Goal: Task Accomplishment & Management: Complete application form

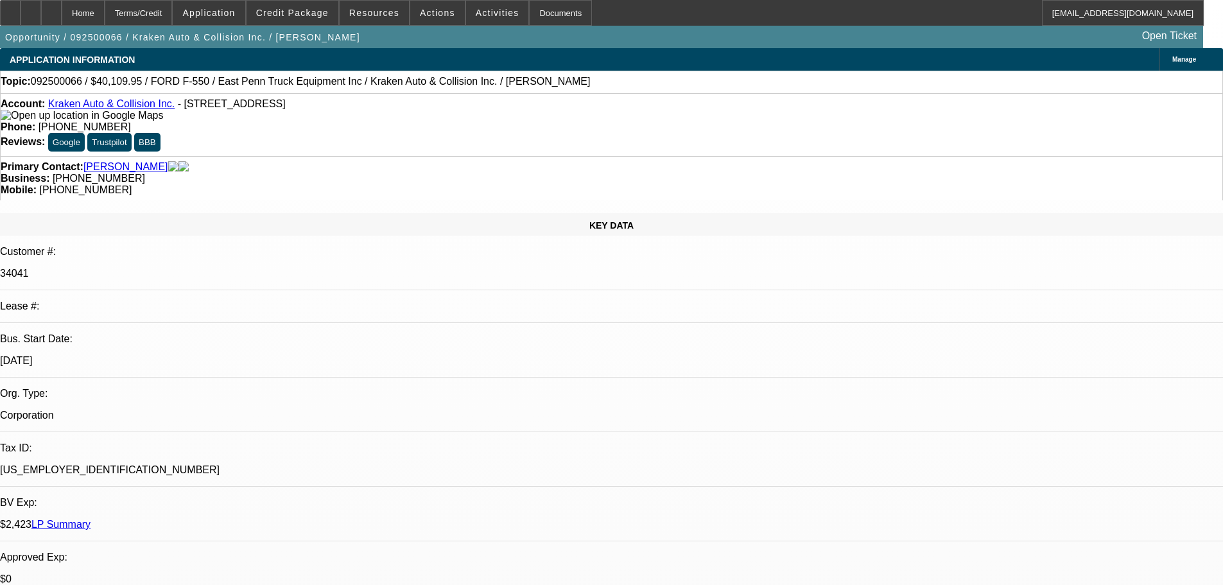
select select "0"
select select "2"
select select "0.1"
select select "4"
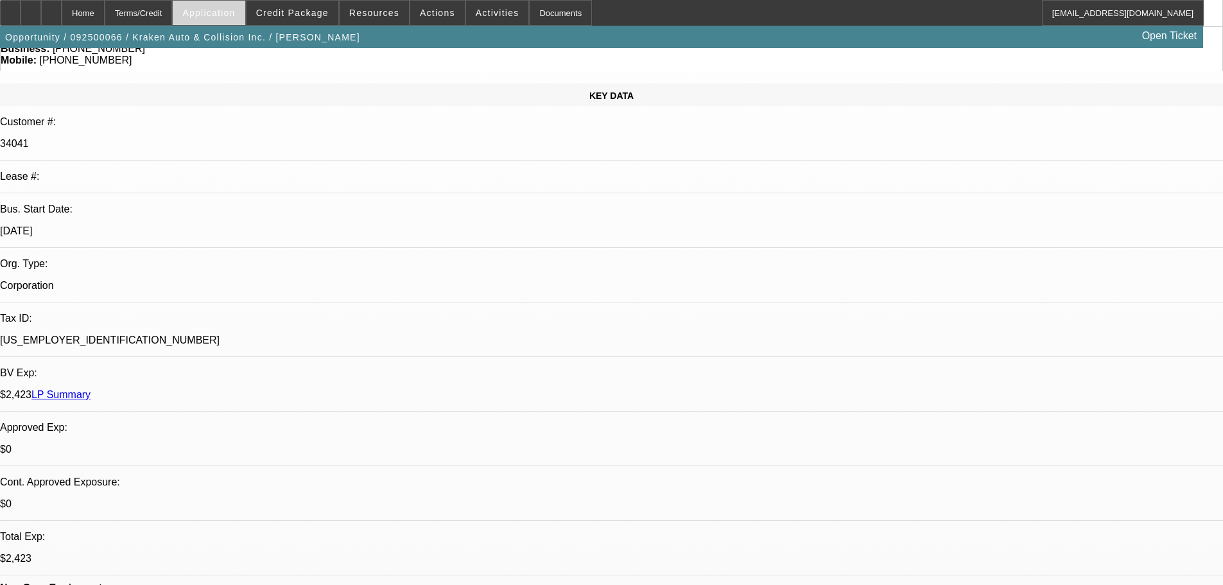
scroll to position [128, 0]
click at [266, 8] on div "Credit Package" at bounding box center [292, 13] width 93 height 26
click at [283, 11] on span "Credit Package" at bounding box center [292, 13] width 73 height 10
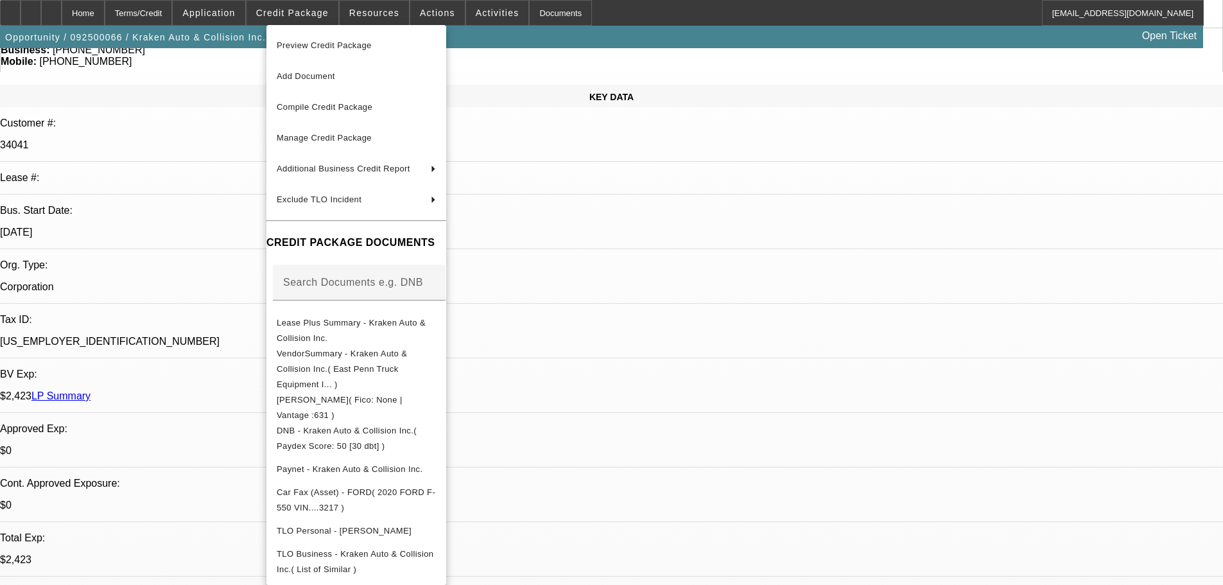
click at [239, 13] on div at bounding box center [611, 292] width 1223 height 585
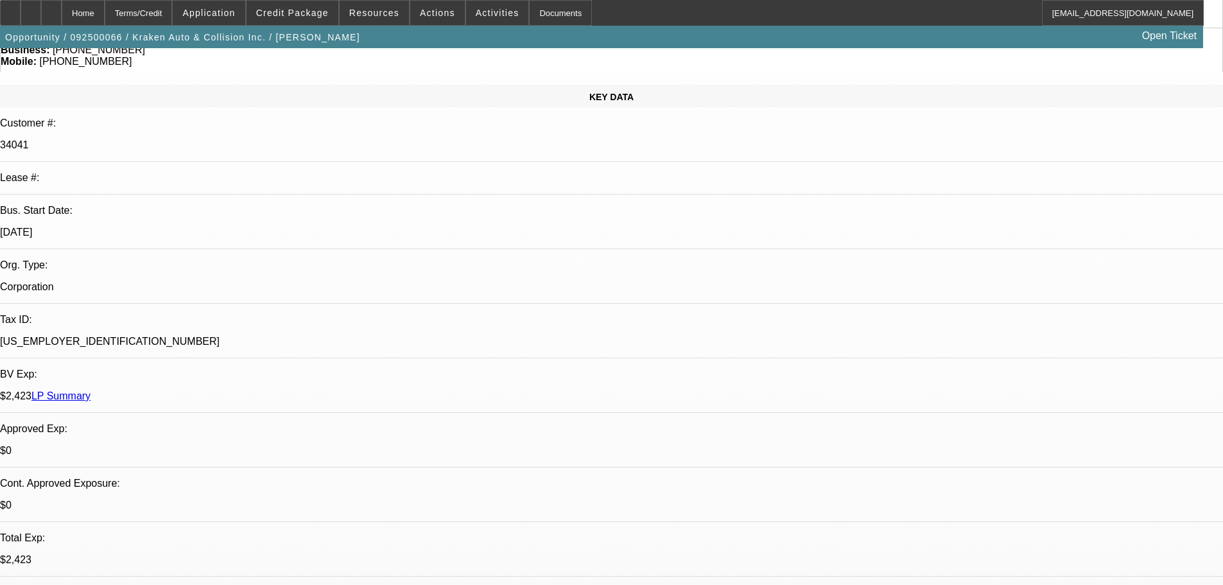
click at [235, 13] on span "Application" at bounding box center [208, 13] width 53 height 10
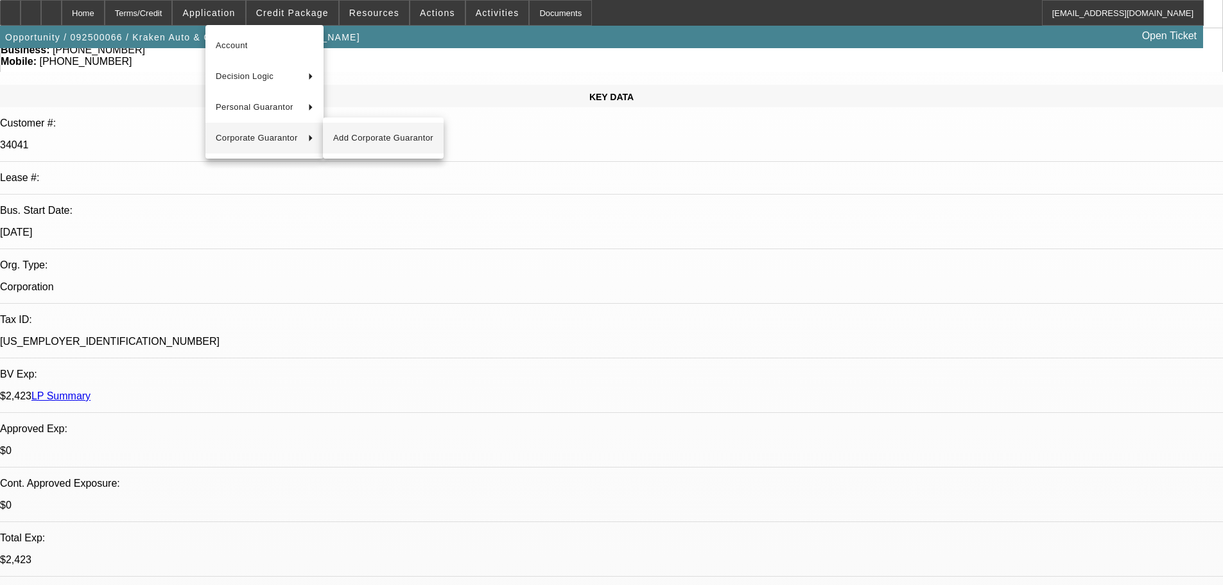
click at [389, 133] on span "Add Corporate Guarantor" at bounding box center [383, 137] width 100 height 15
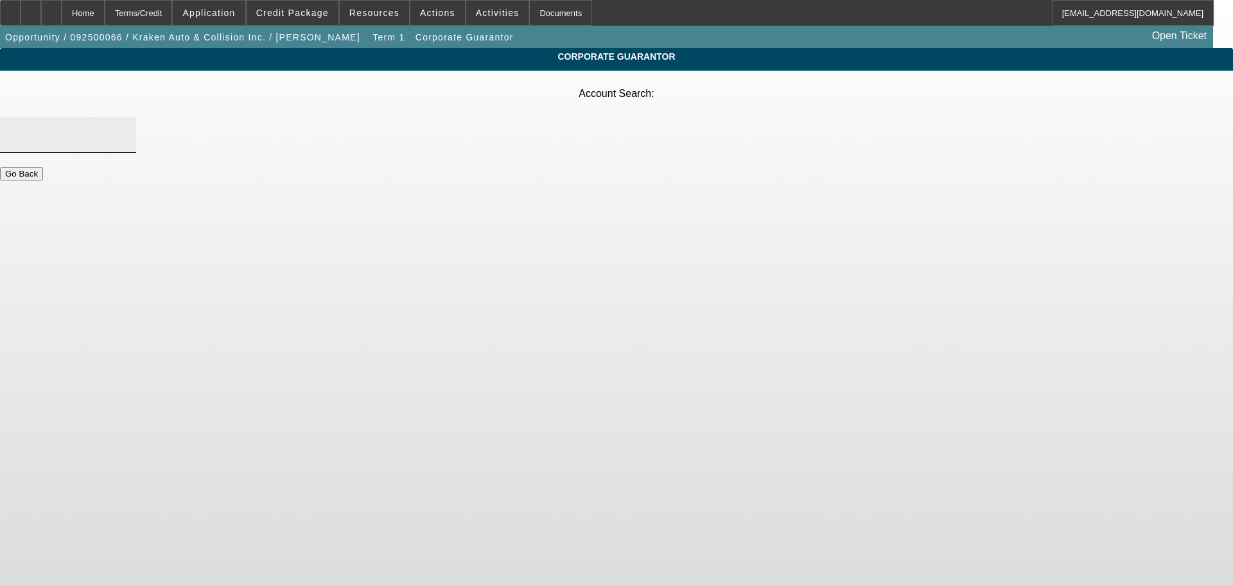
click at [126, 127] on input "Account Search" at bounding box center [68, 134] width 116 height 15
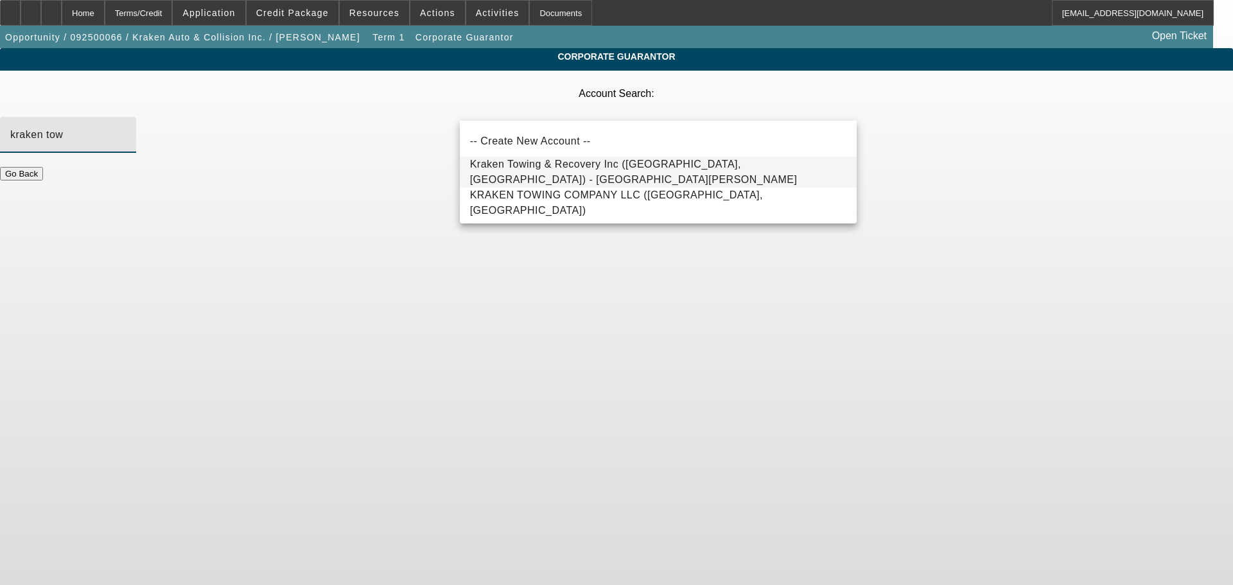
click at [586, 173] on span "Kraken Towing & Recovery Inc (Ronkonkoma, NY) - Valenzuela, Rafael" at bounding box center [633, 172] width 327 height 26
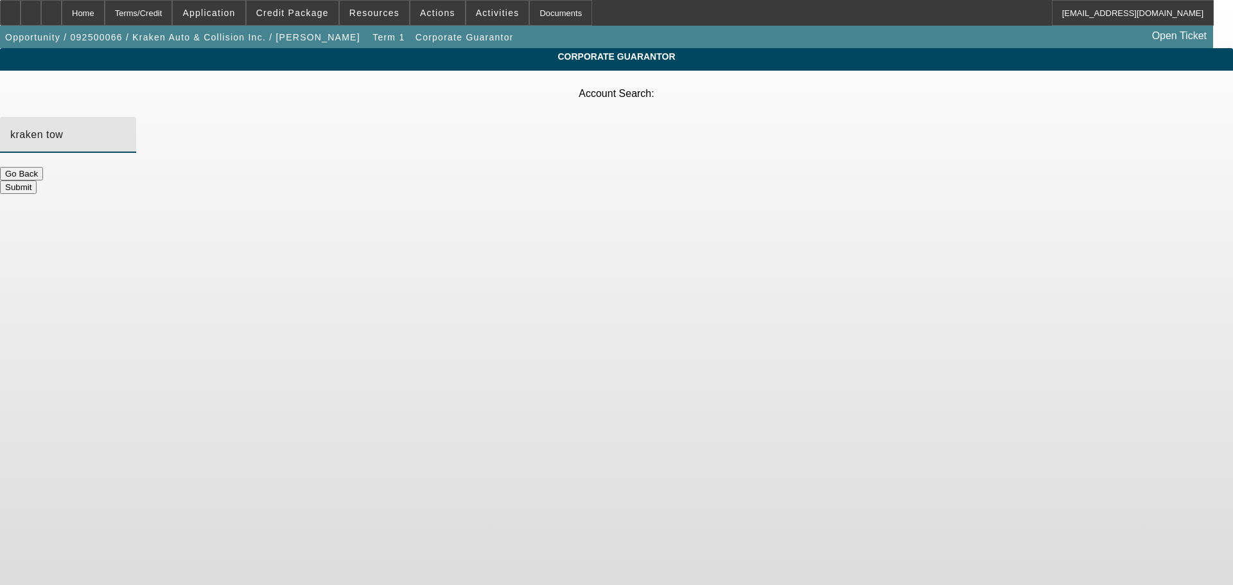
type input "Kraken Towing & Recovery Inc (Ronkonkoma, NY) - Valenzuela, Rafael"
click at [37, 180] on button "Submit" at bounding box center [18, 186] width 37 height 13
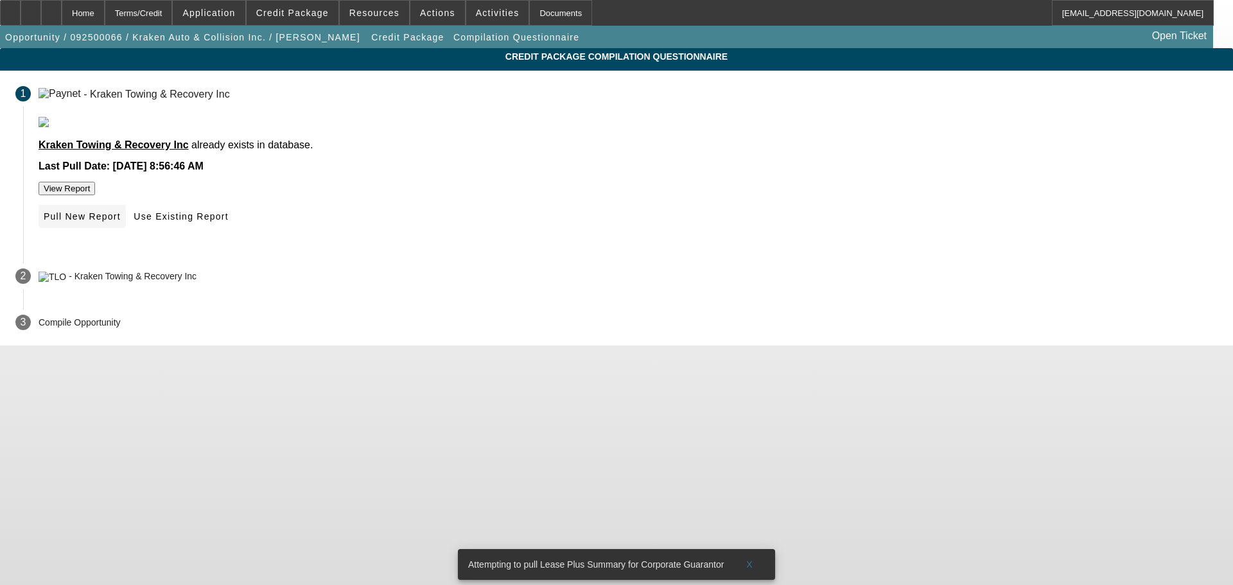
click at [121, 222] on span "Pull New Report" at bounding box center [82, 216] width 77 height 10
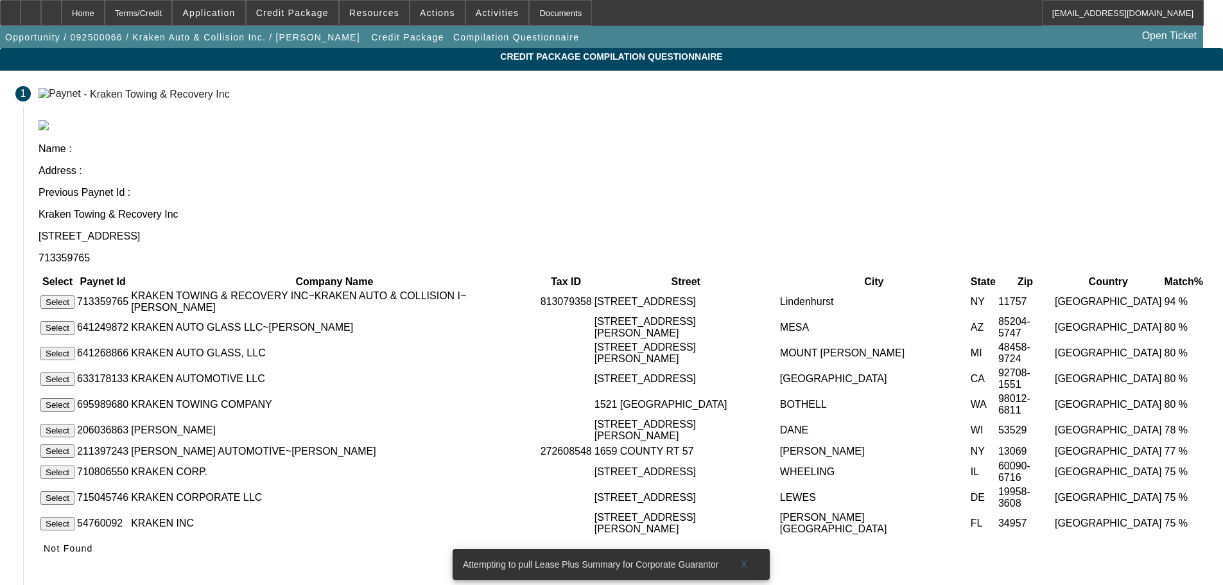
click at [74, 295] on button "Select" at bounding box center [57, 301] width 34 height 13
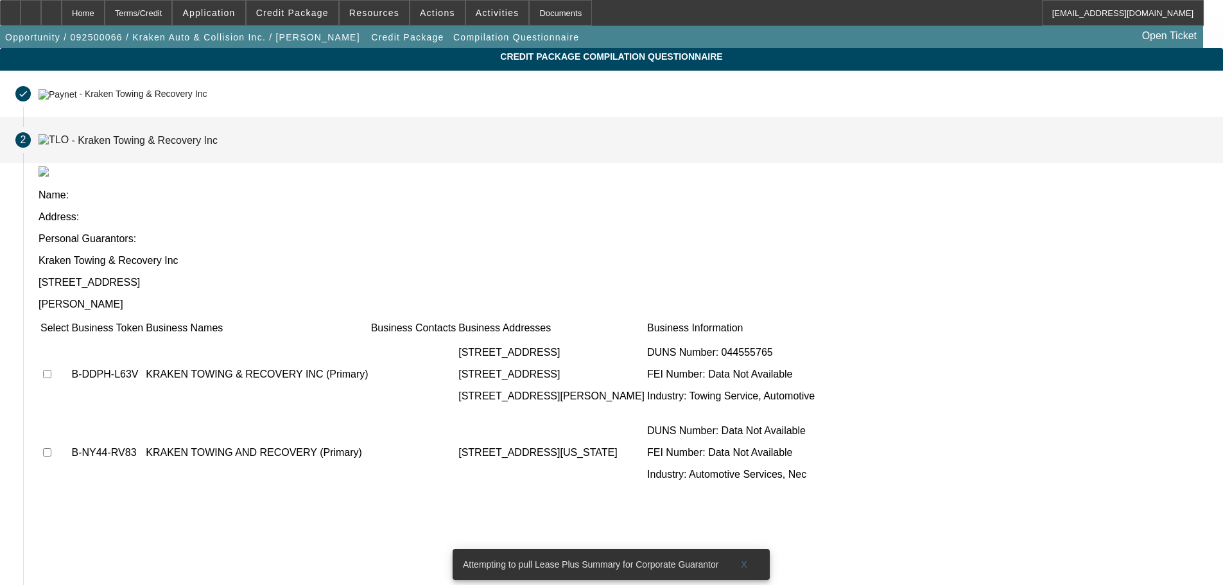
click at [51, 370] on input "checkbox" at bounding box center [47, 374] width 8 height 8
checkbox input "true"
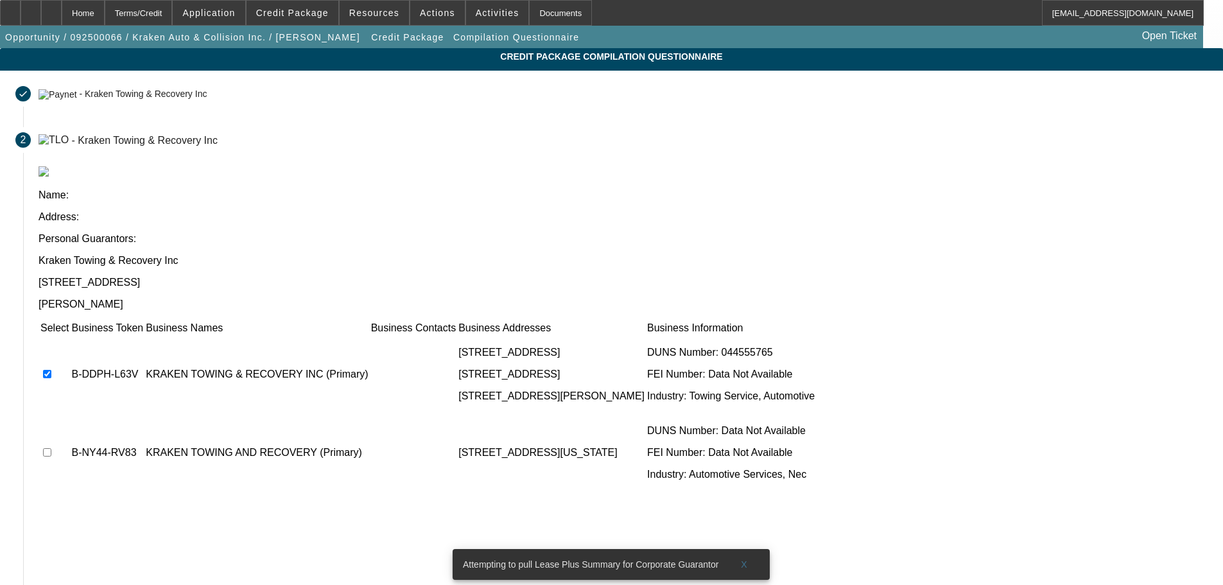
click at [69, 414] on td at bounding box center [55, 452] width 30 height 77
click at [51, 448] on input "checkbox" at bounding box center [47, 452] width 8 height 8
checkbox input "true"
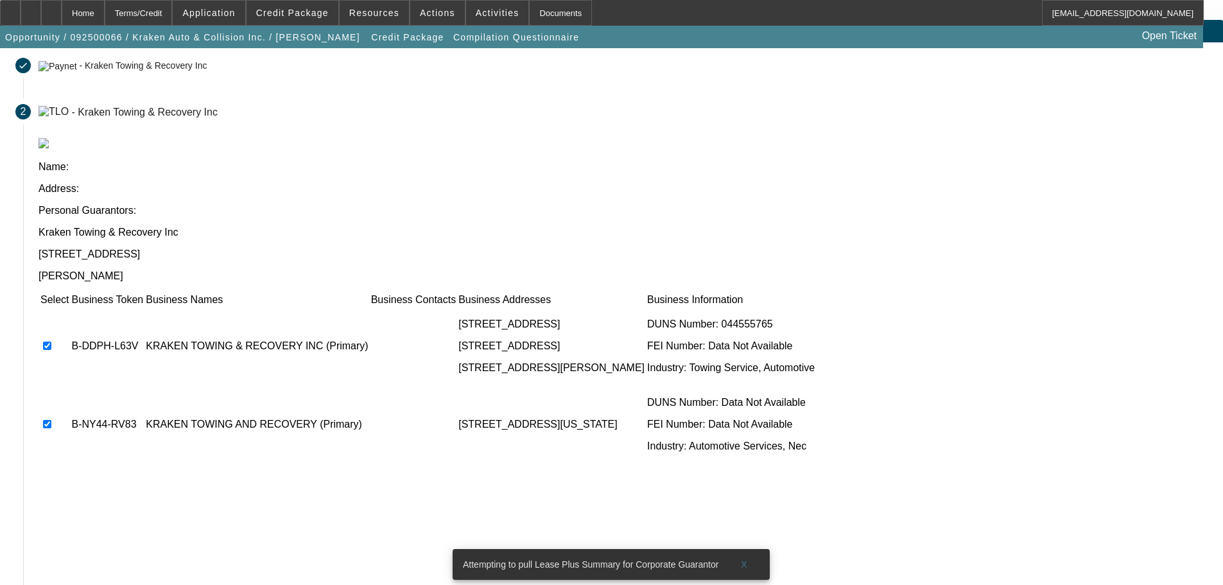
scroll to position [72, 0]
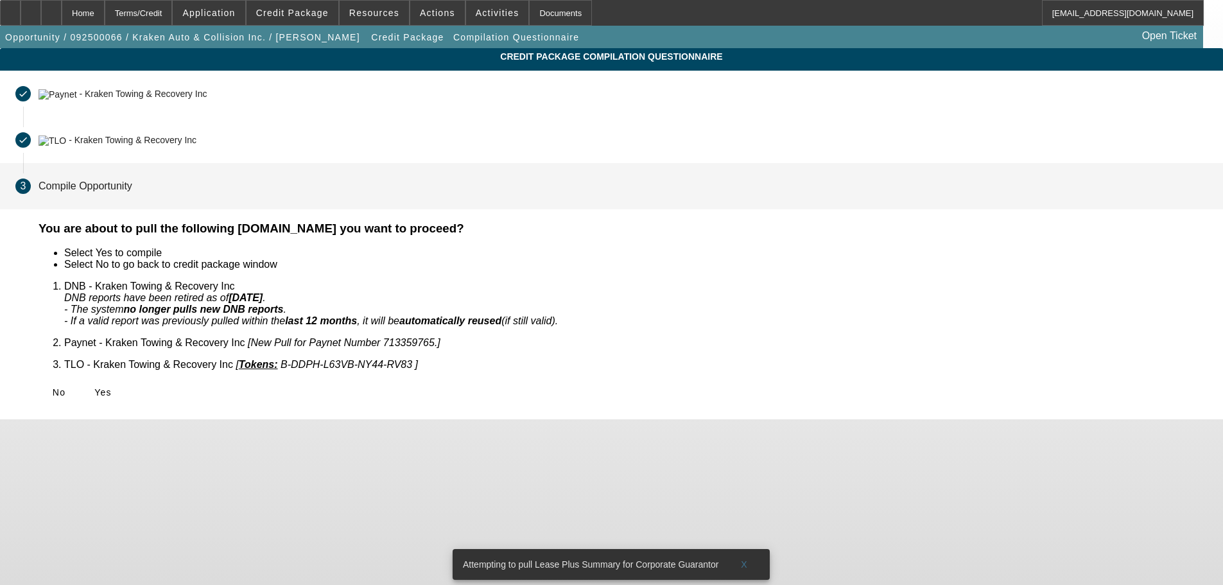
scroll to position [0, 0]
click at [112, 387] on span "Yes" at bounding box center [102, 392] width 17 height 10
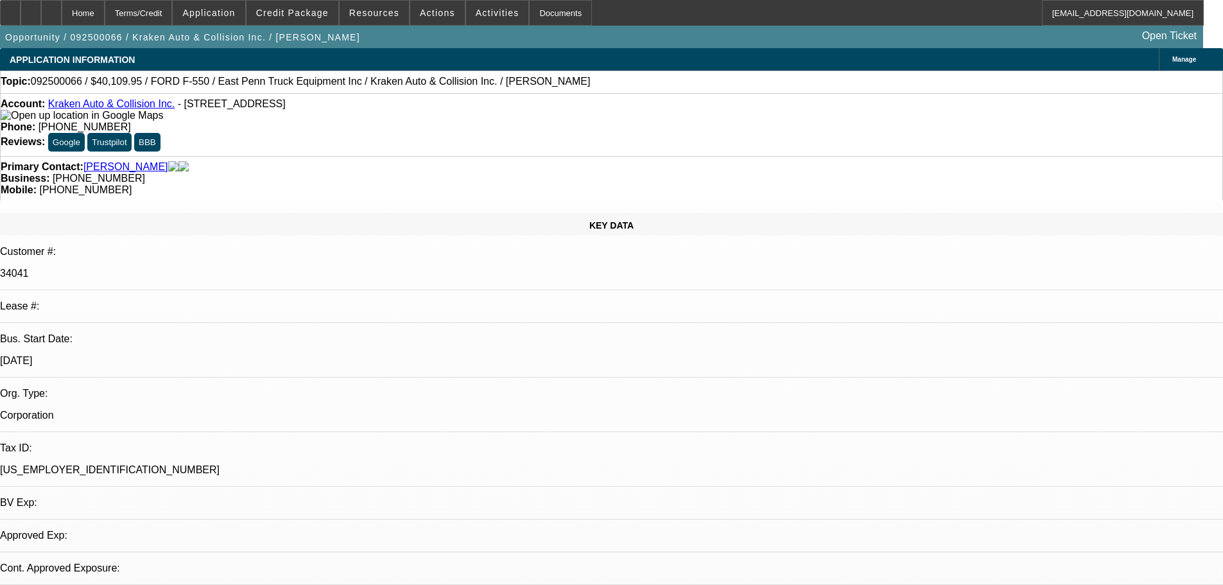
select select "0"
select select "2"
select select "0.1"
select select "4"
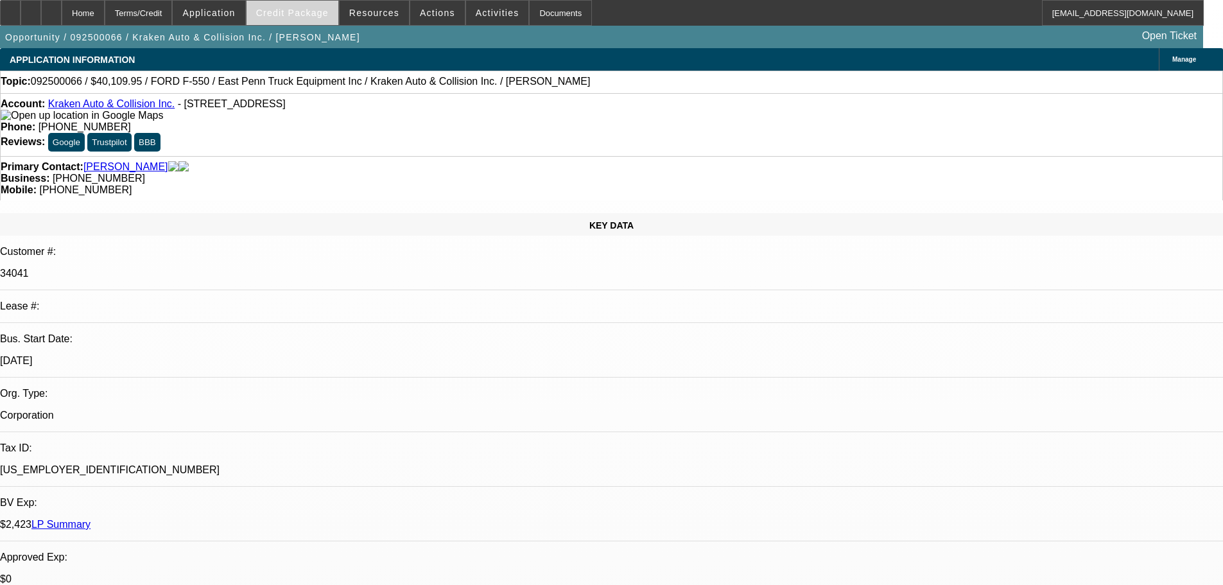
click at [276, 6] on span at bounding box center [293, 12] width 92 height 31
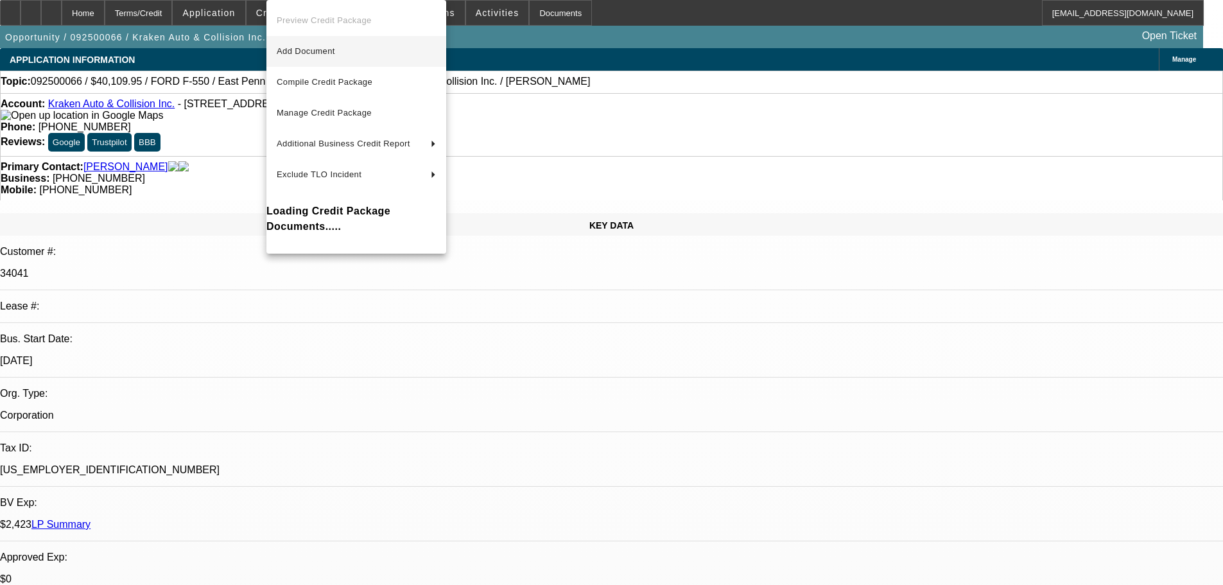
click at [319, 48] on span "Add Document" at bounding box center [306, 51] width 58 height 10
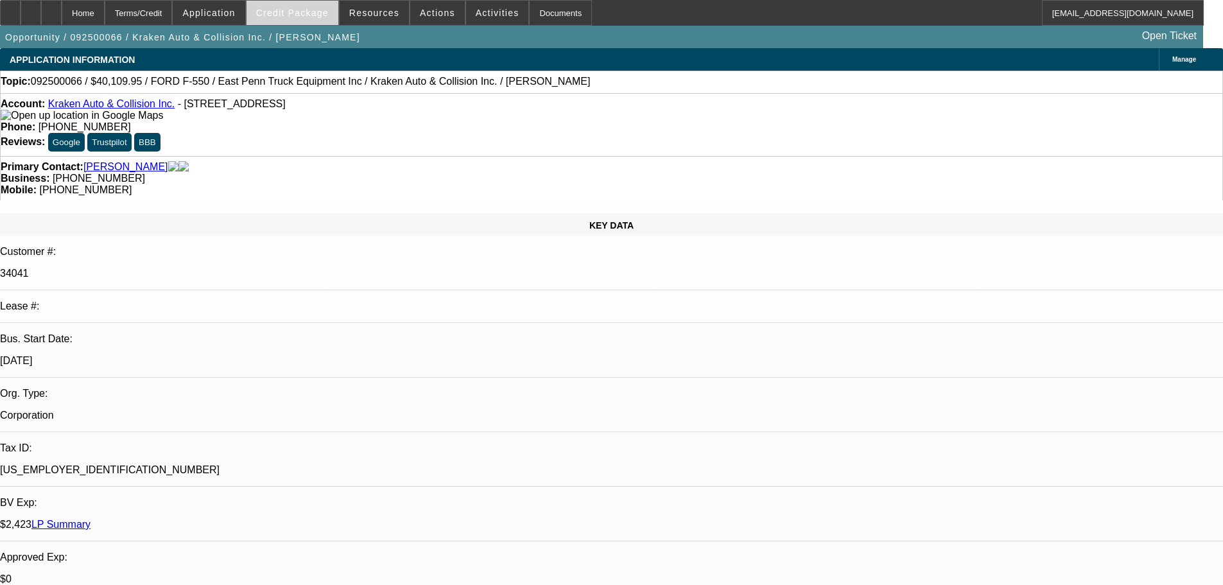
click at [277, 9] on span "Credit Package" at bounding box center [292, 13] width 73 height 10
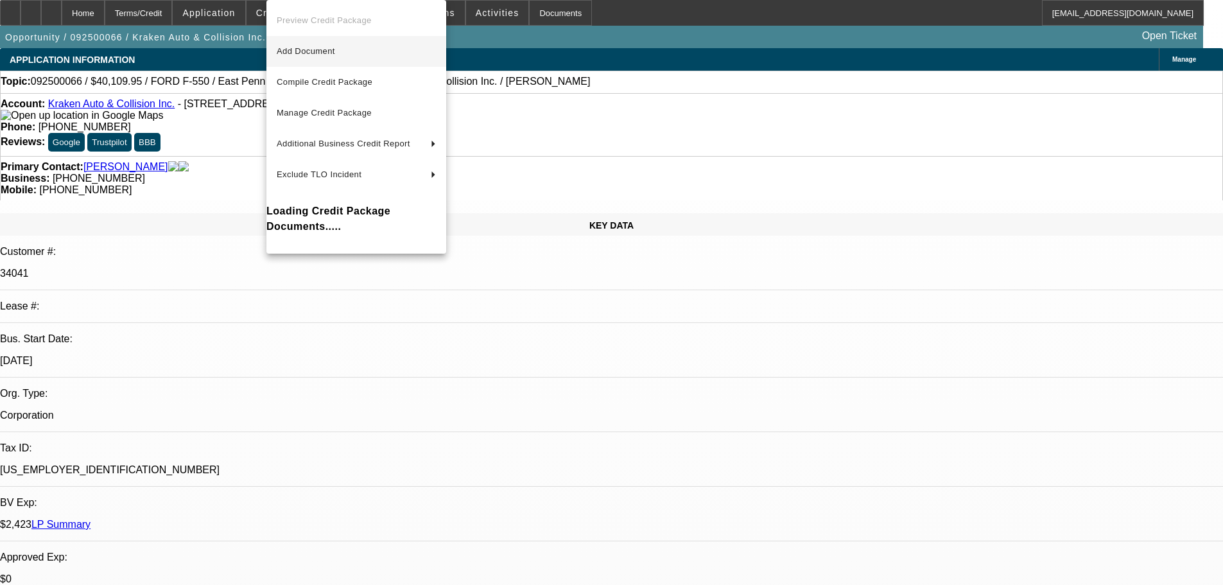
click at [299, 50] on span "Add Document" at bounding box center [306, 51] width 58 height 10
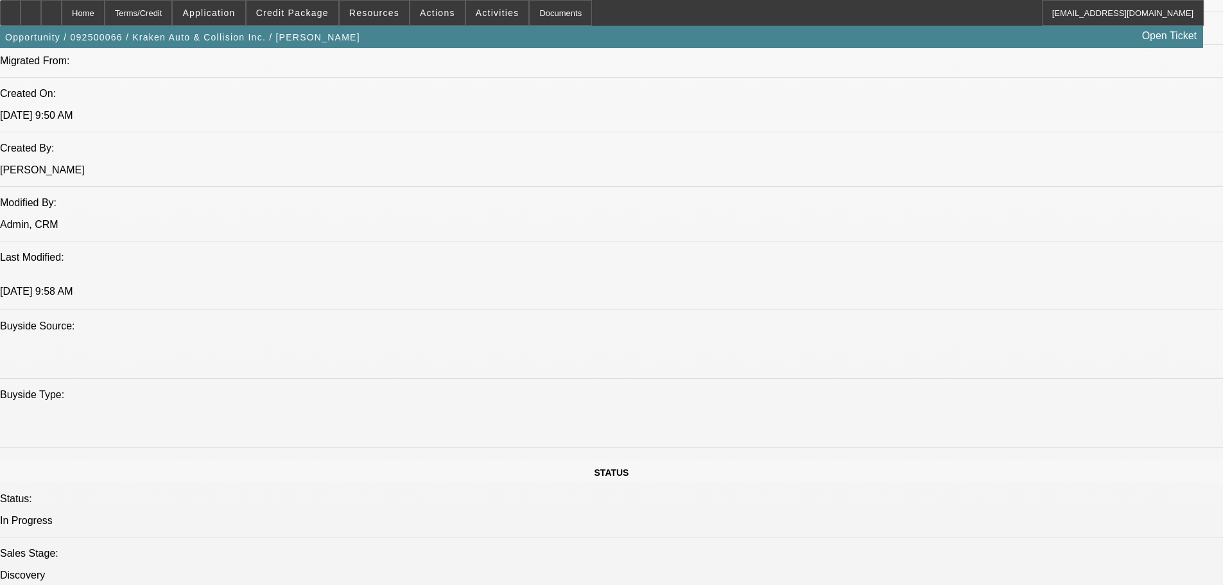
scroll to position [899, 0]
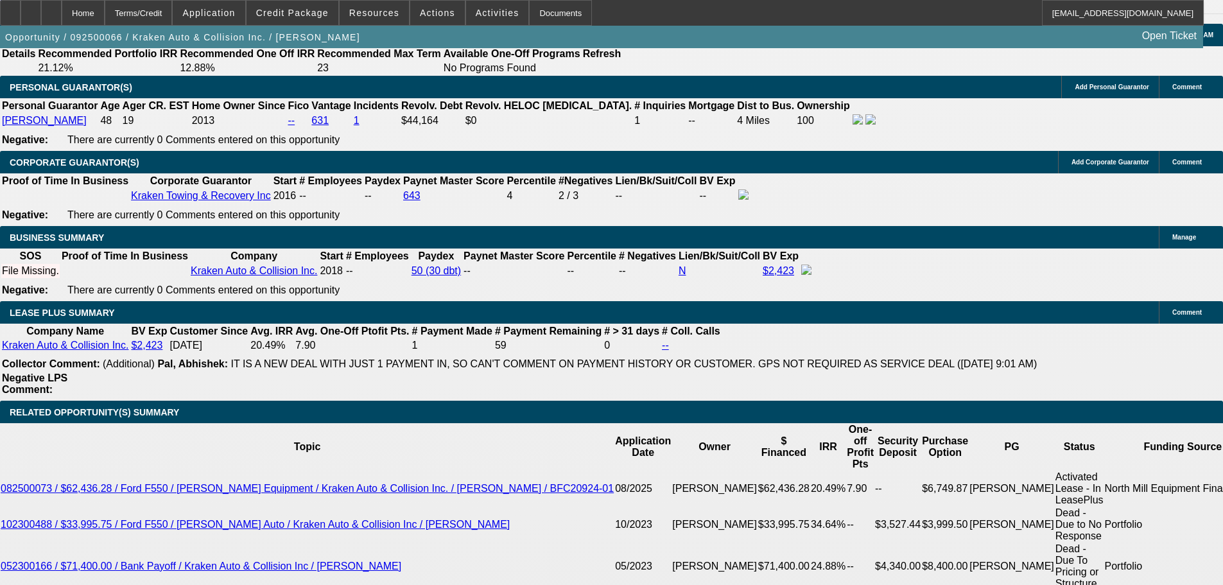
scroll to position [1862, 0]
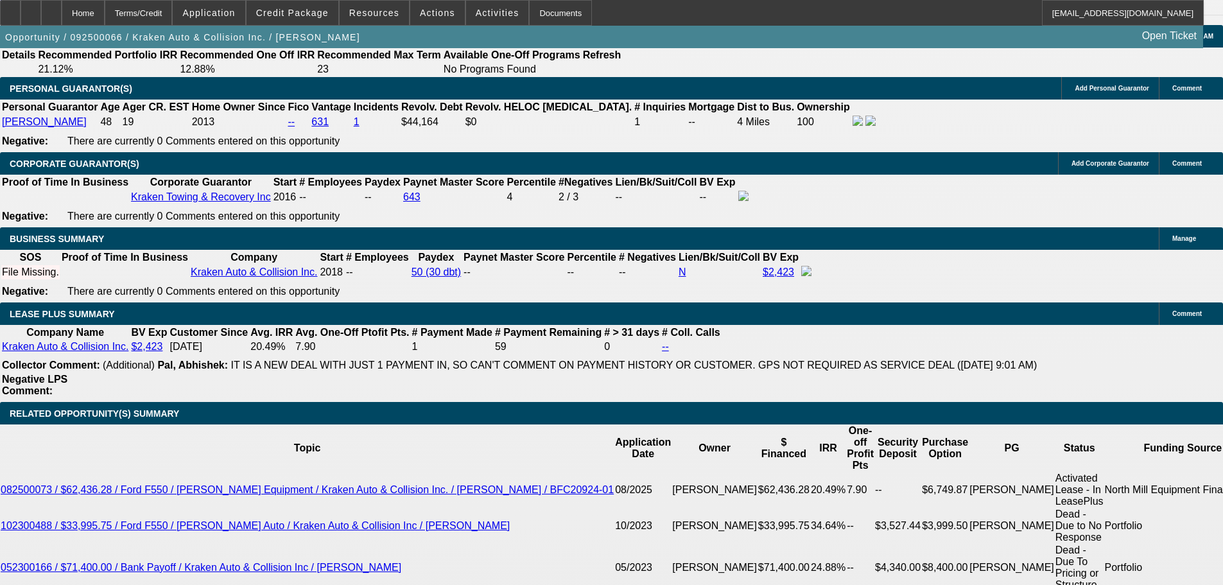
click at [62, 12] on div at bounding box center [51, 13] width 21 height 26
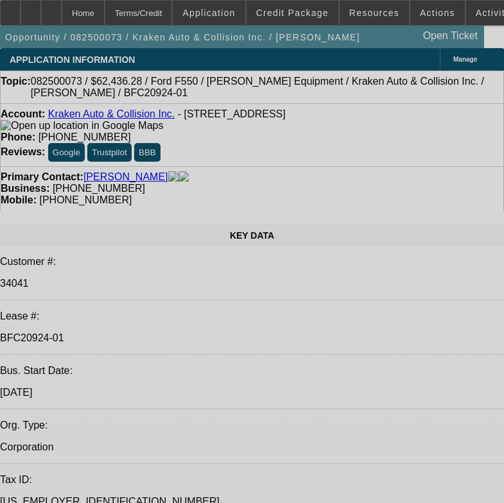
select select "0"
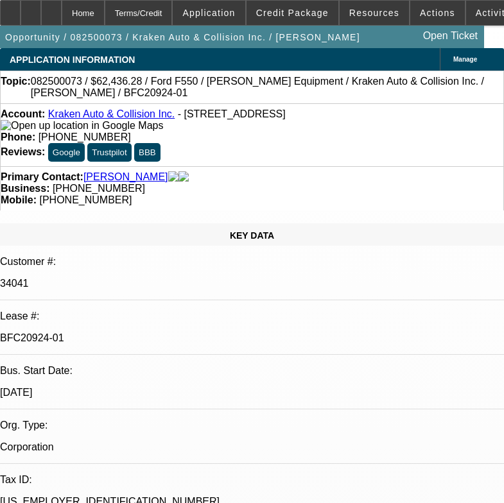
select select "0"
select select "3"
select select "0.1"
select select "4"
select select "0"
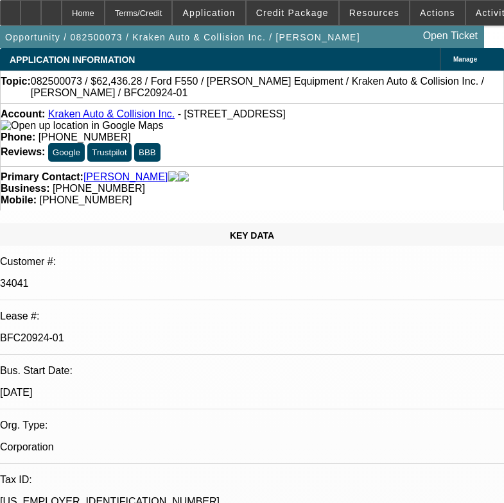
select select "0"
select select "0.1"
select select "4"
select select "0"
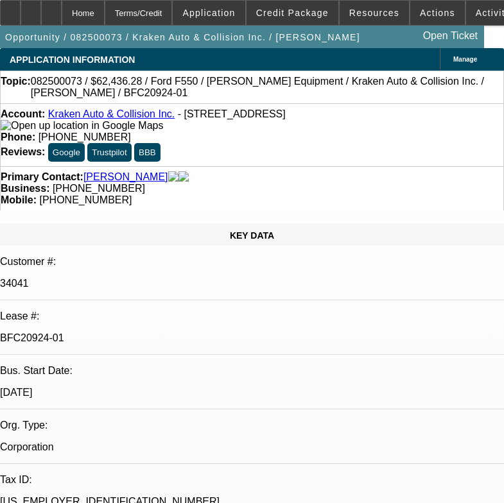
select select "0.1"
select select "4"
select select "0"
select select "0.1"
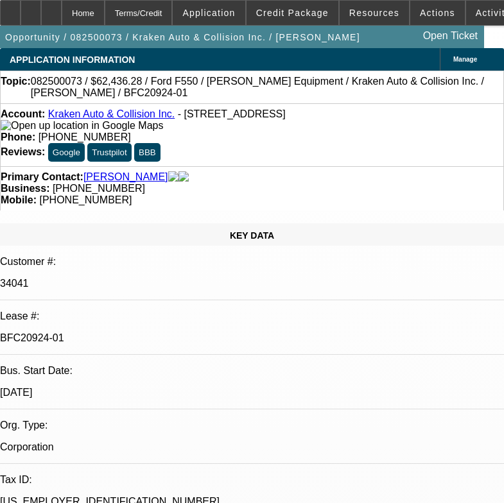
select select "4"
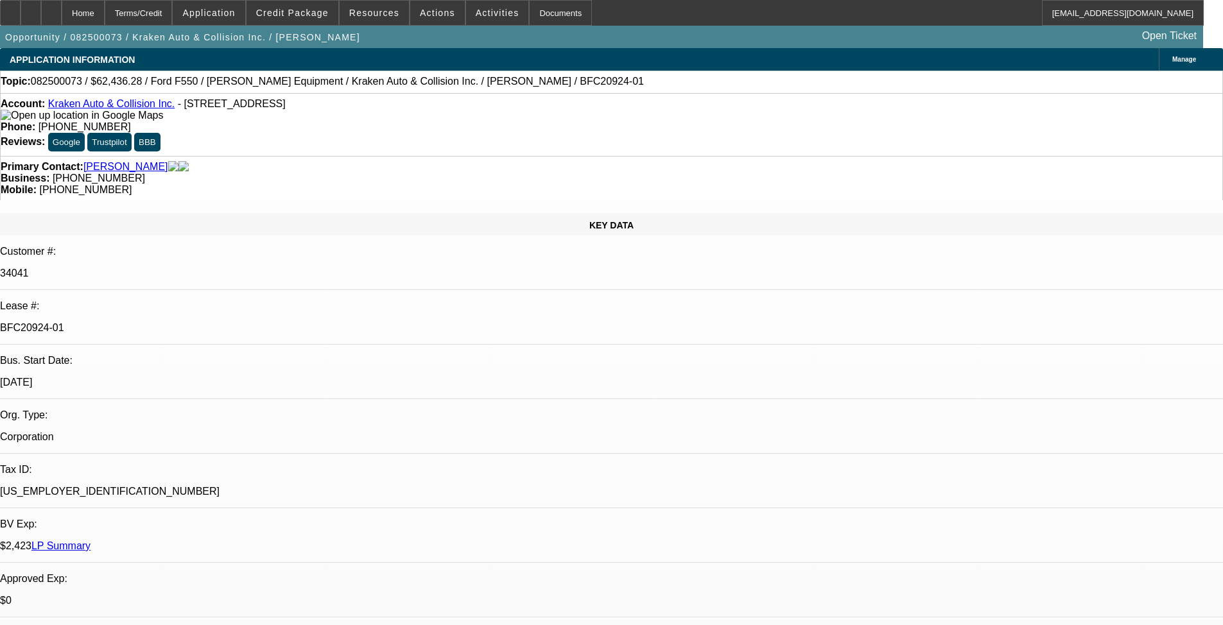
scroll to position [2552, 0]
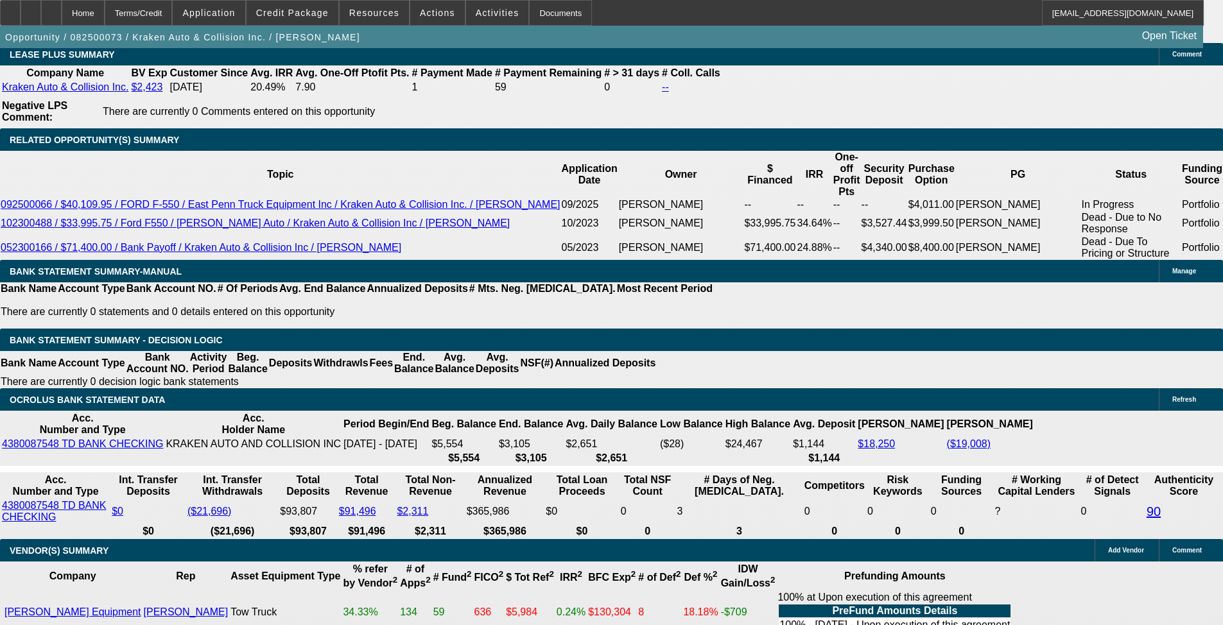
scroll to position [2312, 0]
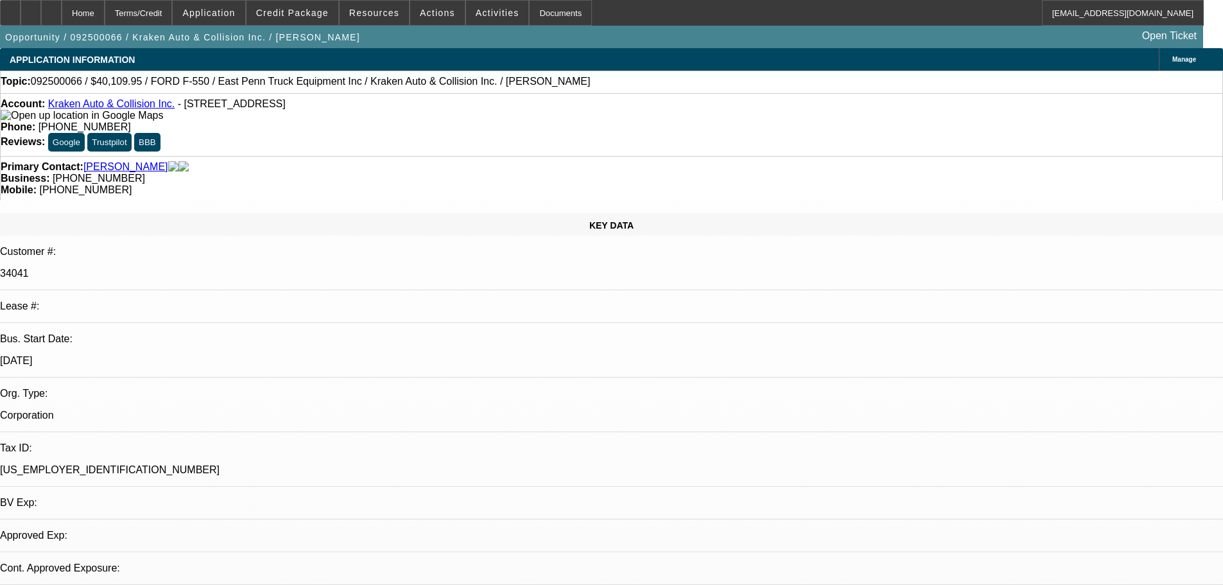
select select "0"
select select "2"
select select "0.1"
select select "4"
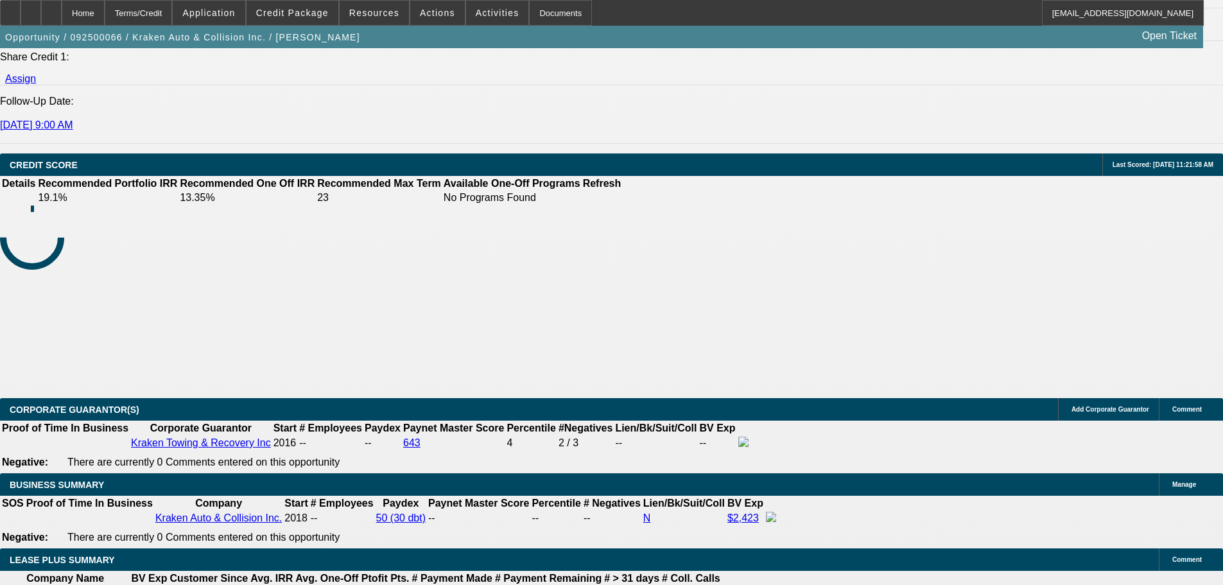
scroll to position [2247, 0]
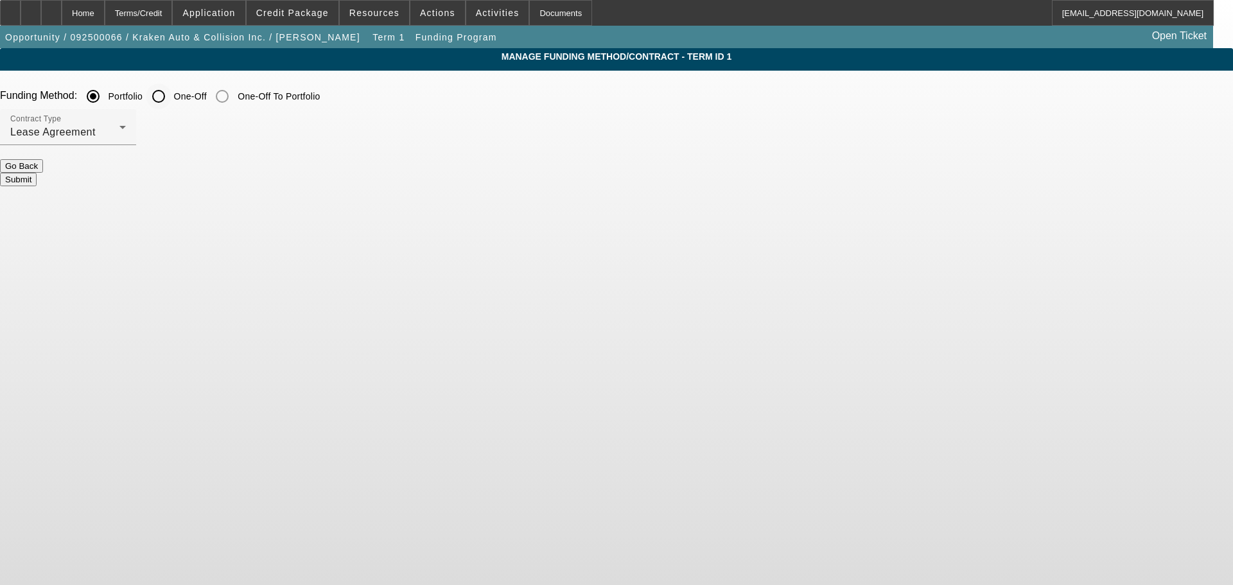
click at [171, 96] on input "One-Off" at bounding box center [159, 96] width 26 height 26
radio input "true"
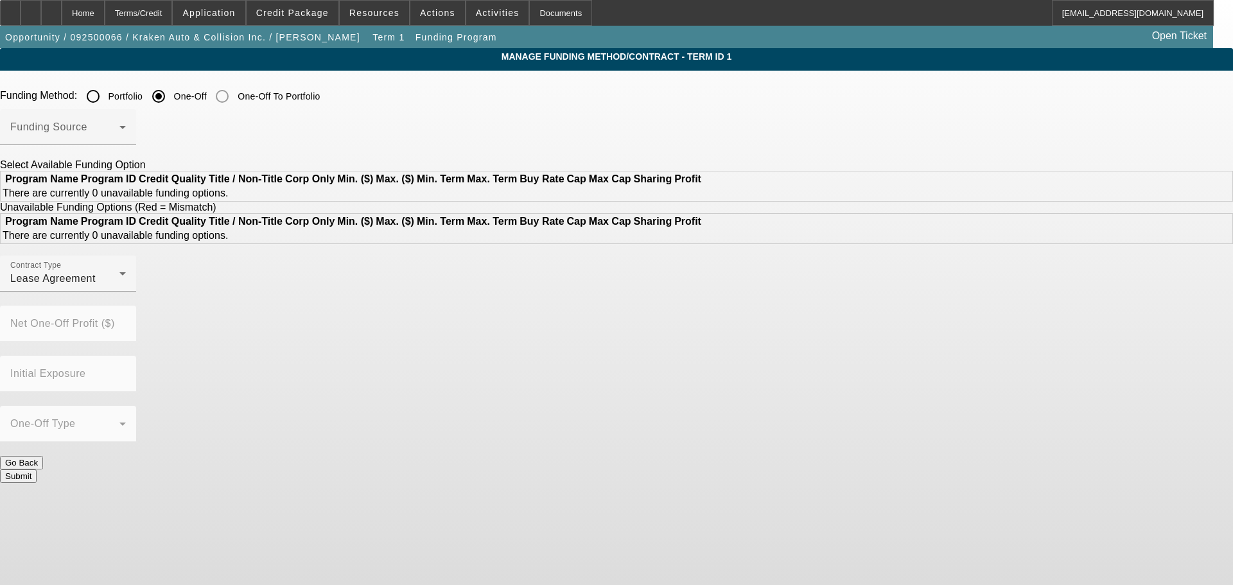
click at [126, 117] on div "Funding Source" at bounding box center [68, 127] width 116 height 36
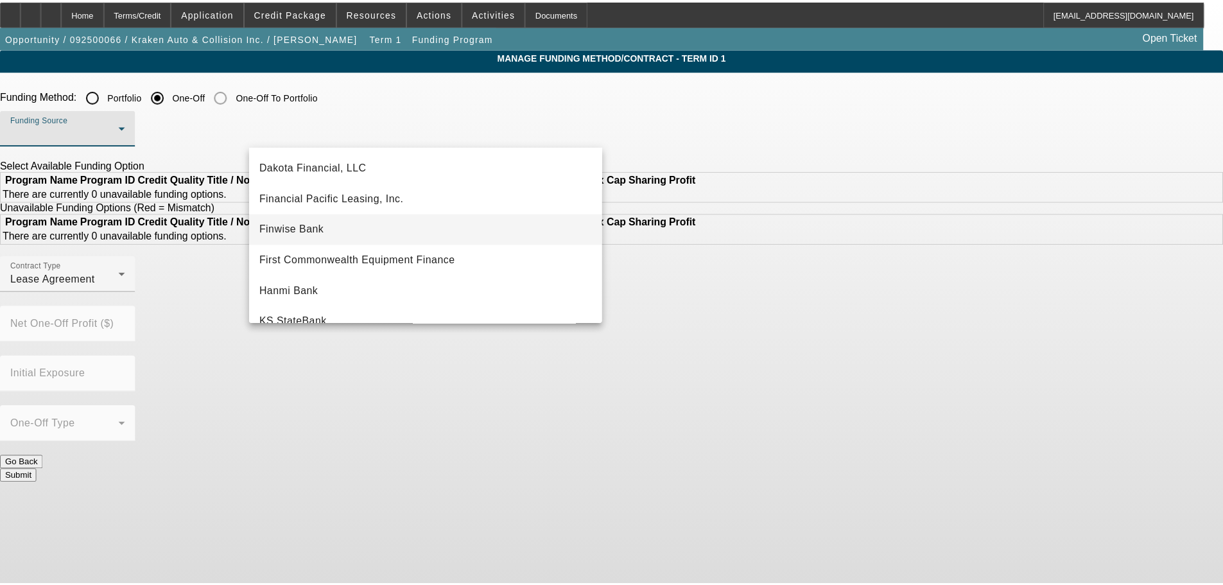
scroll to position [107, 0]
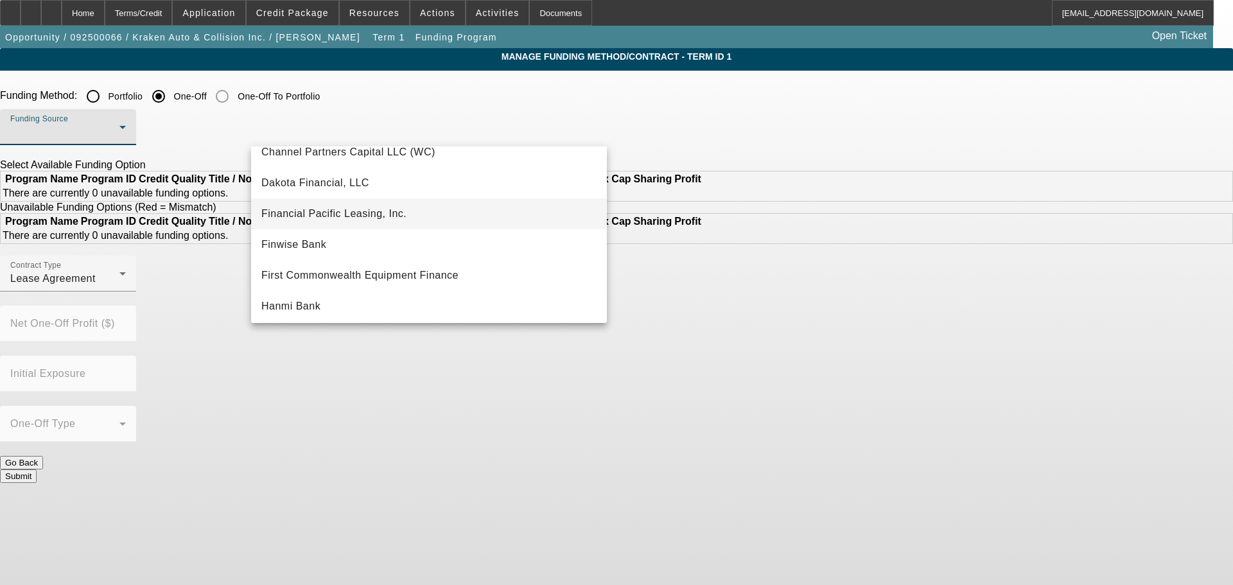
click at [383, 207] on span "Financial Pacific Leasing, Inc." at bounding box center [333, 213] width 145 height 15
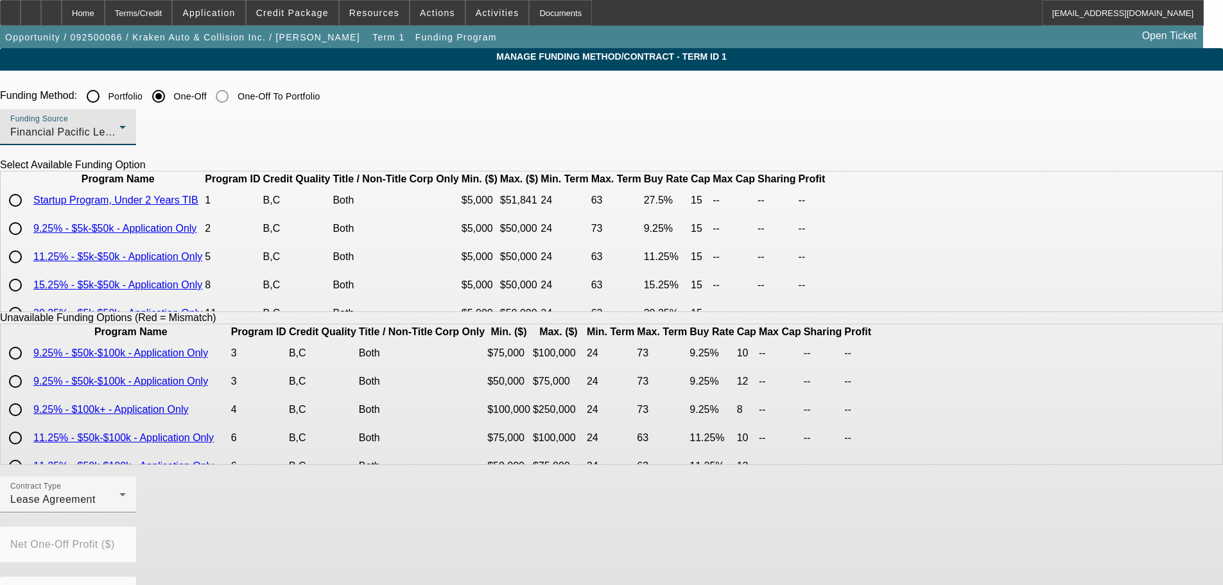
scroll to position [64, 0]
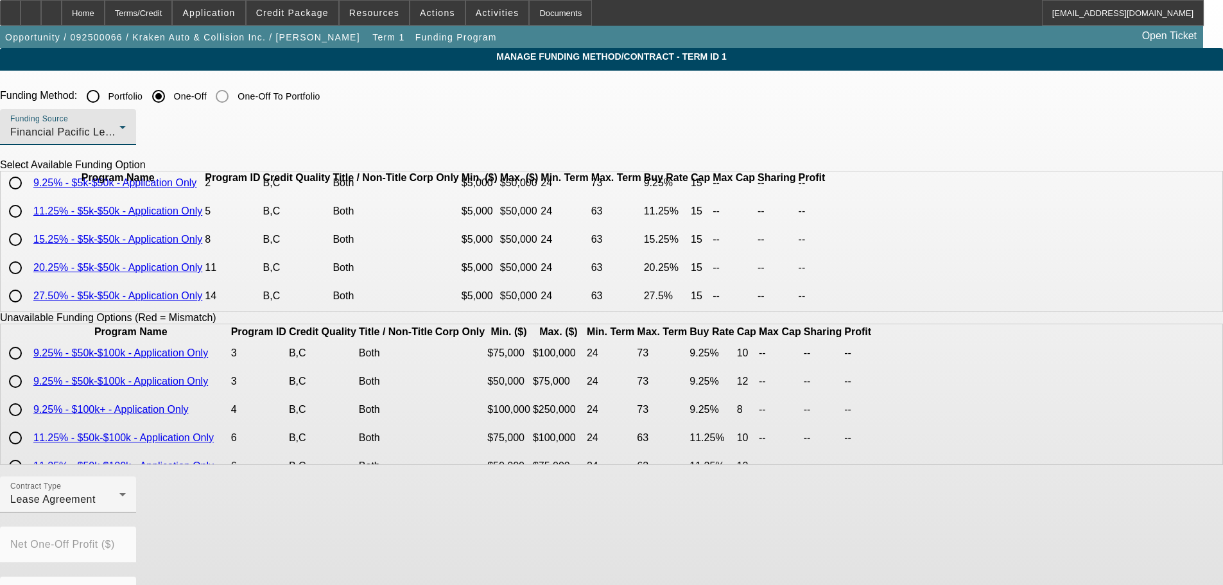
click at [28, 252] on input "radio" at bounding box center [16, 240] width 26 height 26
radio input "true"
click at [777, 120] on div "Funding Source Financial Pacific Leasing, Inc." at bounding box center [611, 134] width 1223 height 50
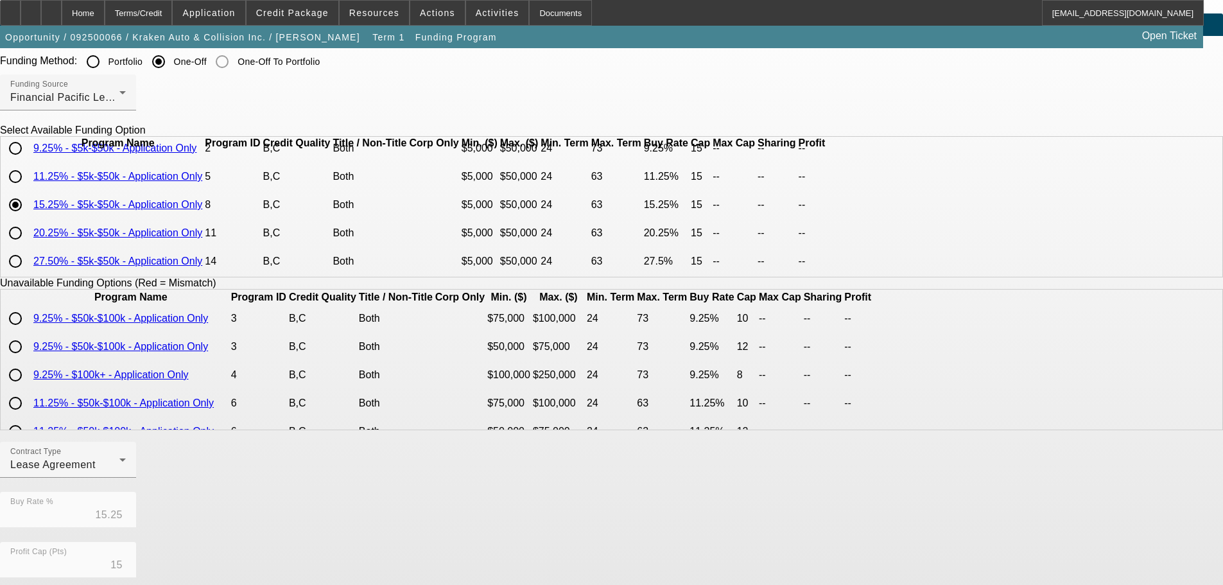
scroll to position [292, 0]
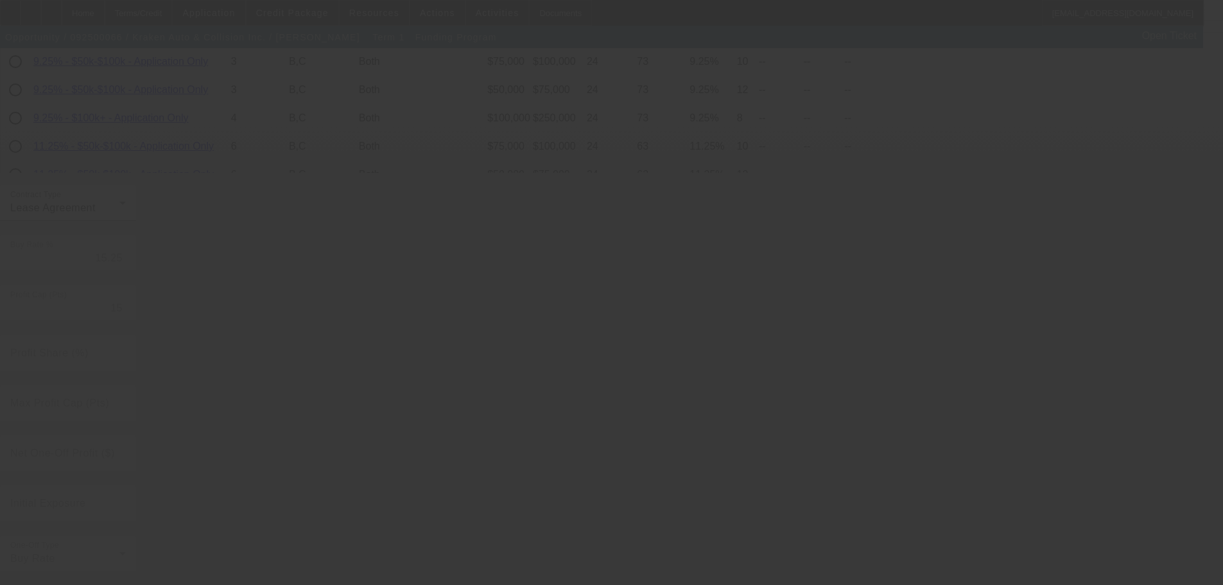
radio input "true"
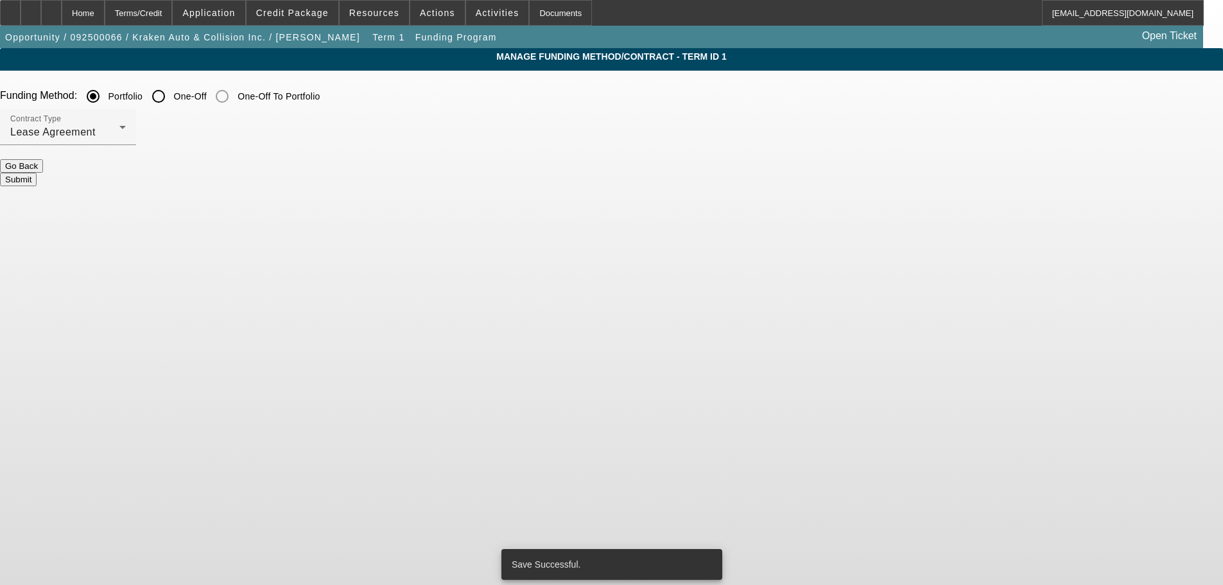
scroll to position [0, 0]
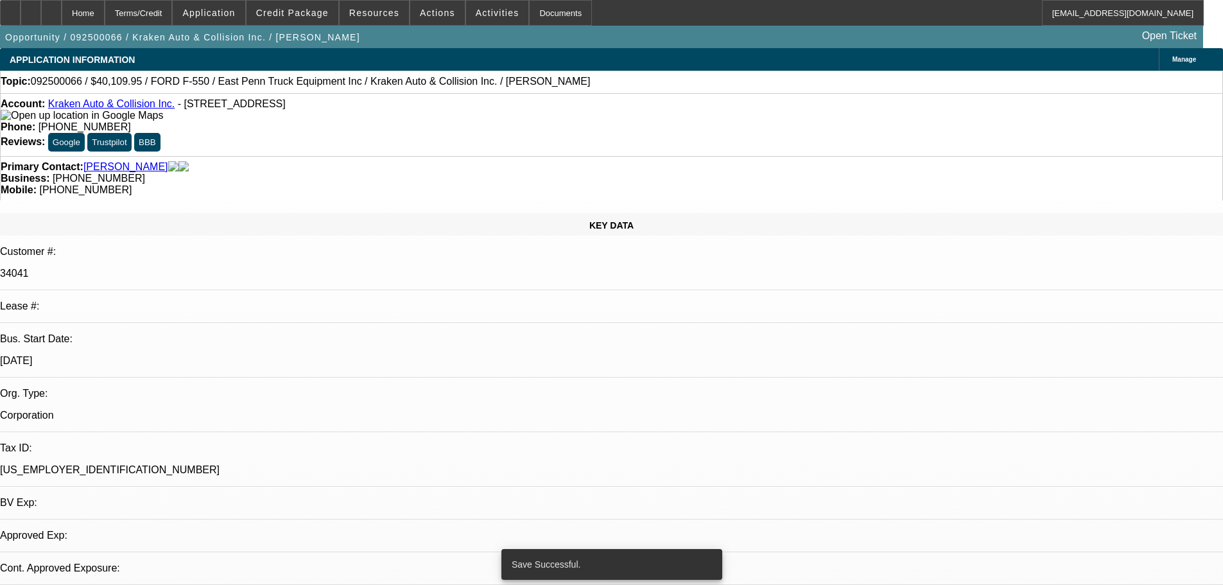
select select "0"
select select "2"
select select "0.1"
select select "4"
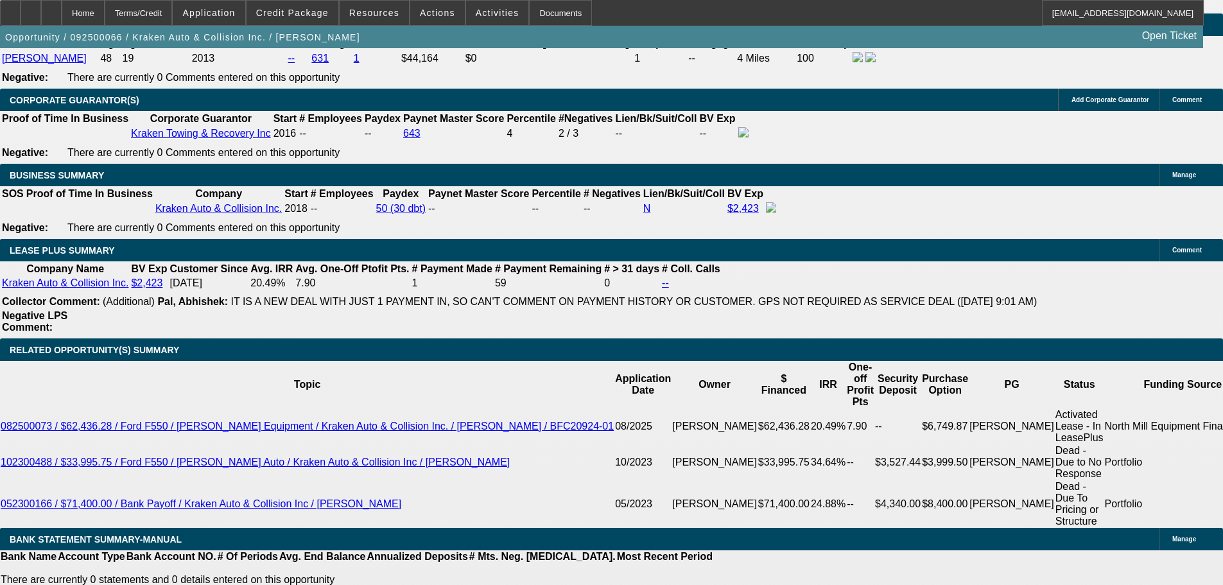
scroll to position [2055, 0]
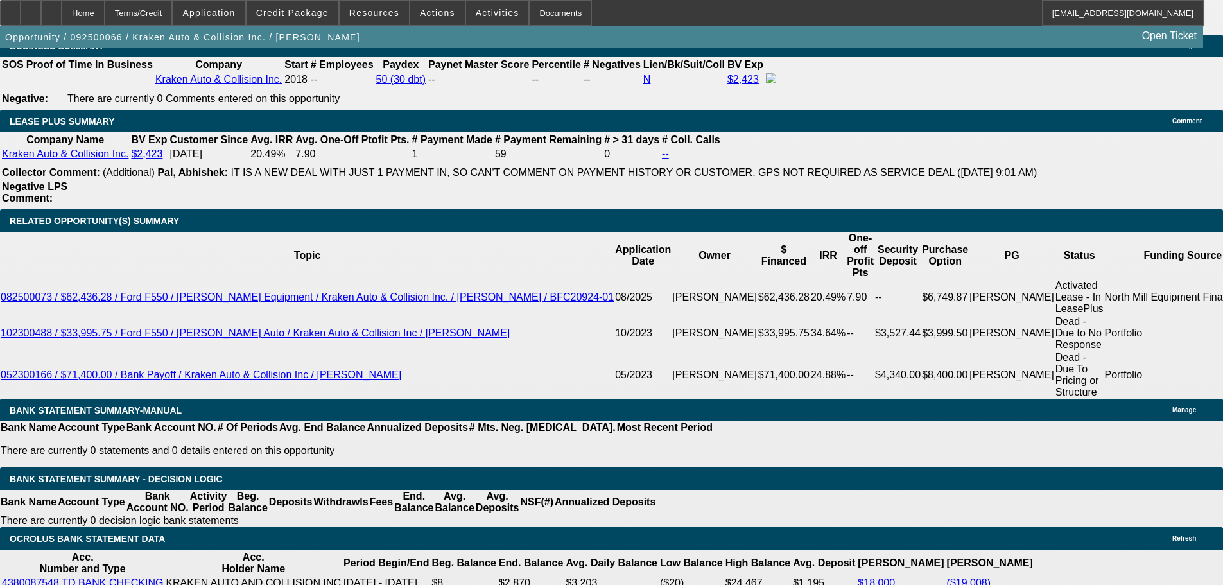
type input "$0.00"
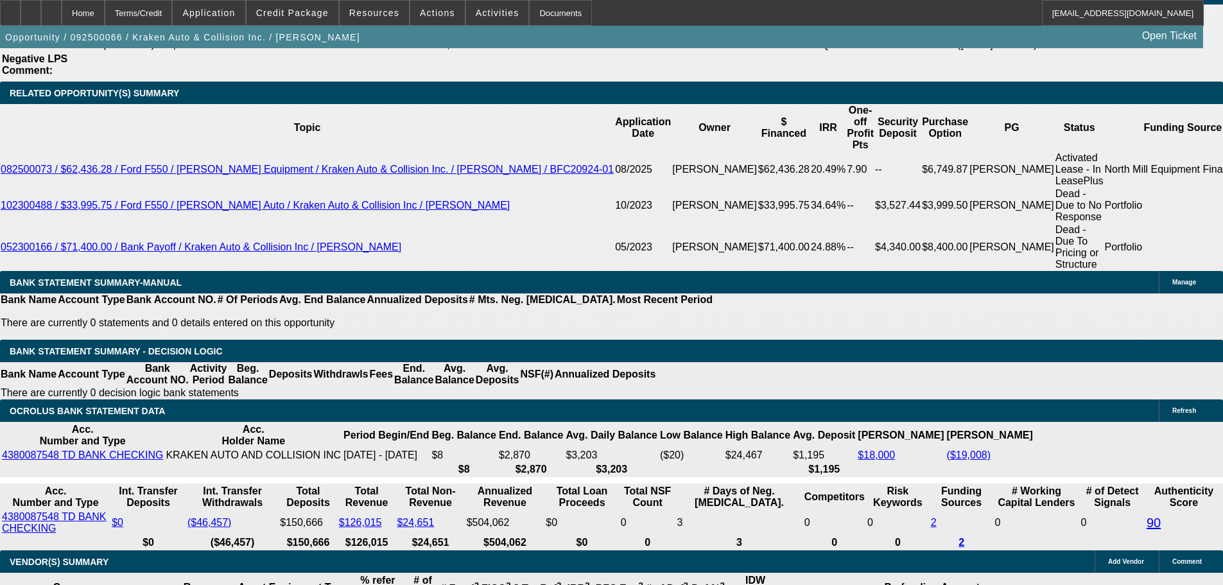
scroll to position [2183, 0]
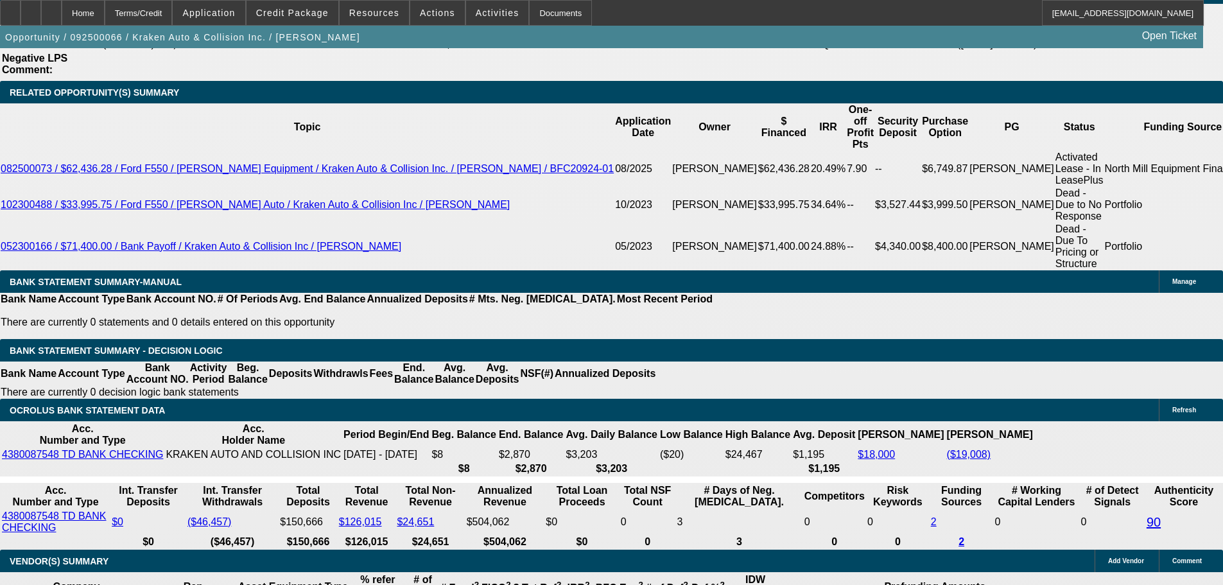
type input "36"
type input "18"
type input "$2,262.86"
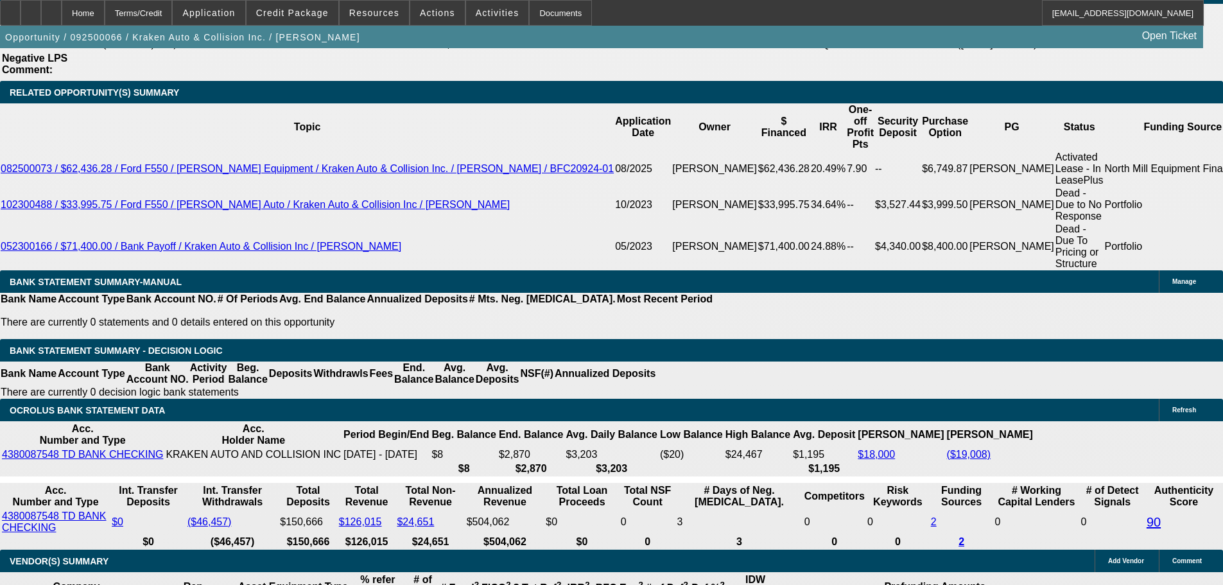
type input "$1,131.43"
type input "$2,900.14"
type input "$1,450.07"
type input "18"
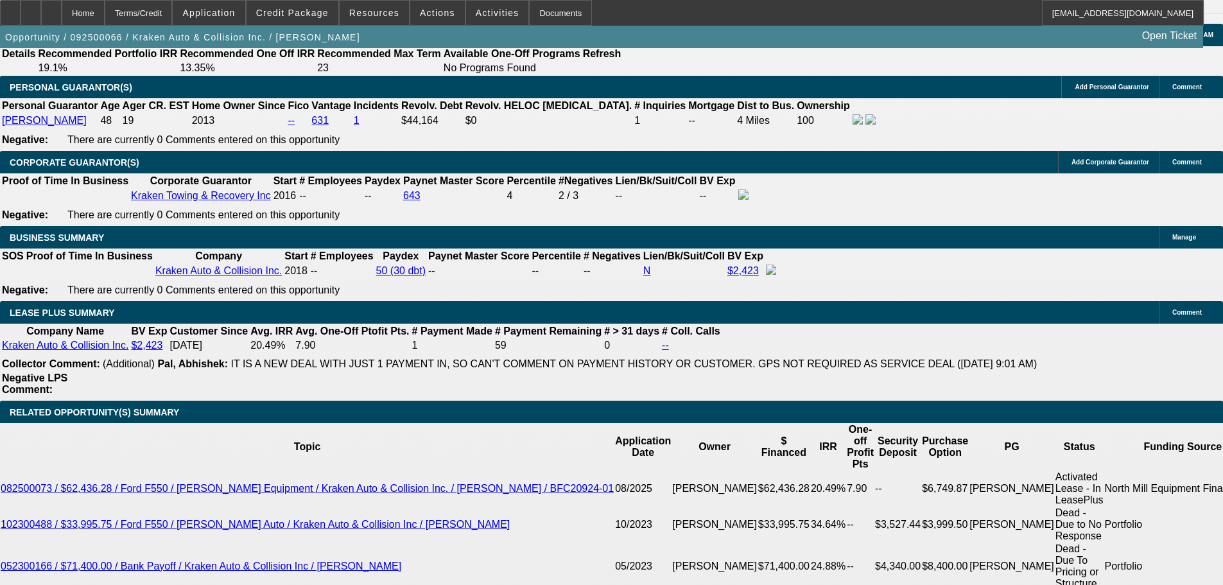
scroll to position [1862, 0]
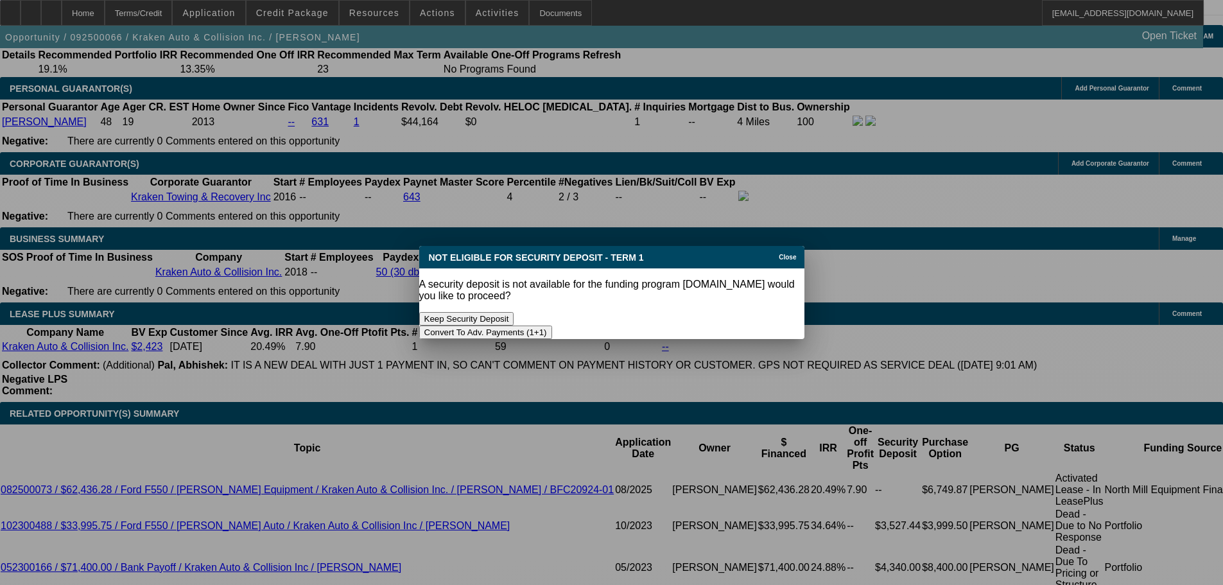
click at [552, 326] on button "Convert To Adv. Payments (1+1)" at bounding box center [485, 332] width 133 height 13
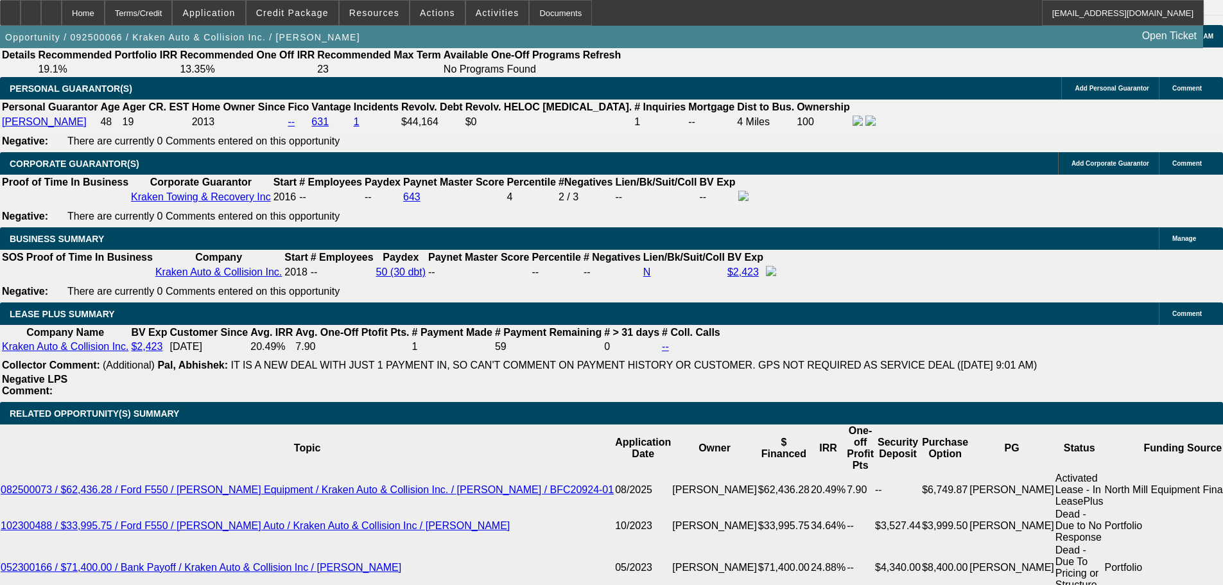
scroll to position [1862, 0]
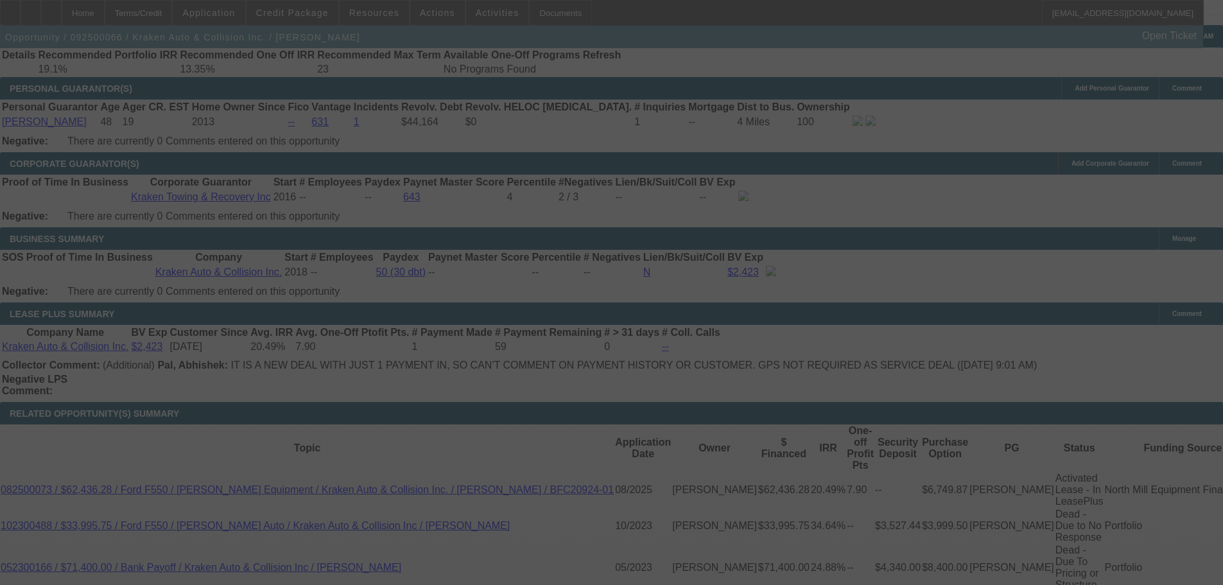
type input "$0.00"
select select "0"
select select "1"
select select "0"
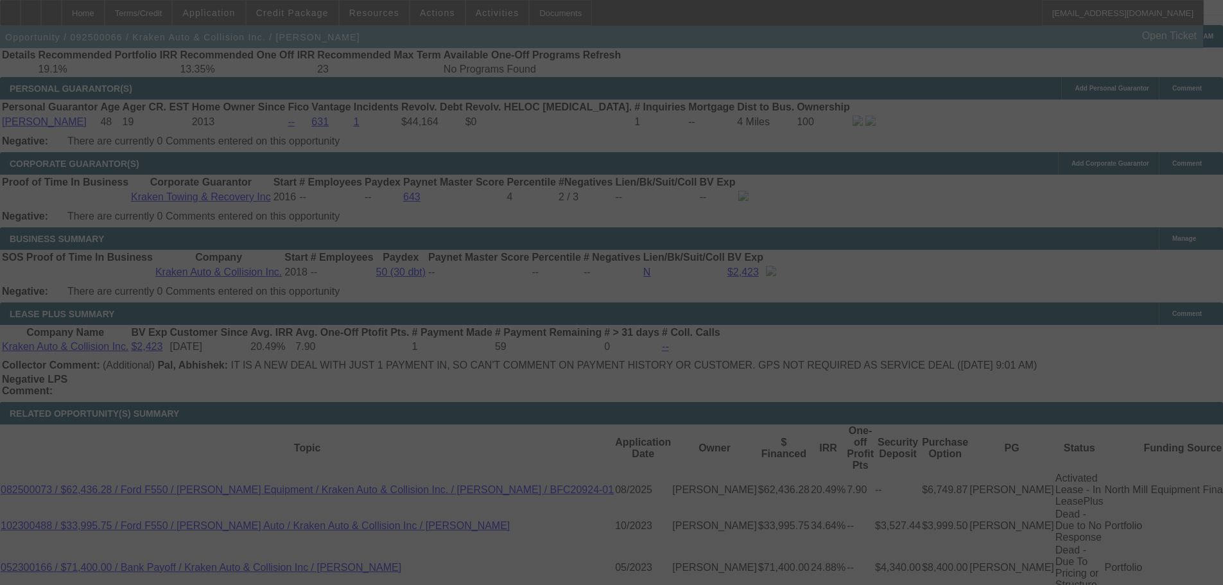
select select "0.1"
select select "4"
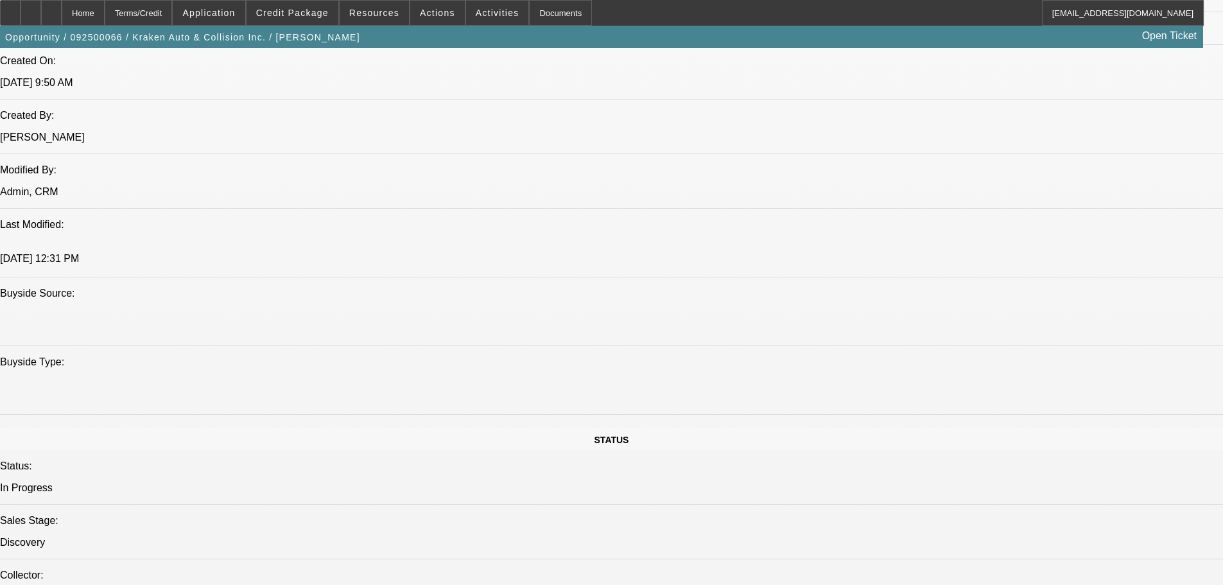
scroll to position [899, 0]
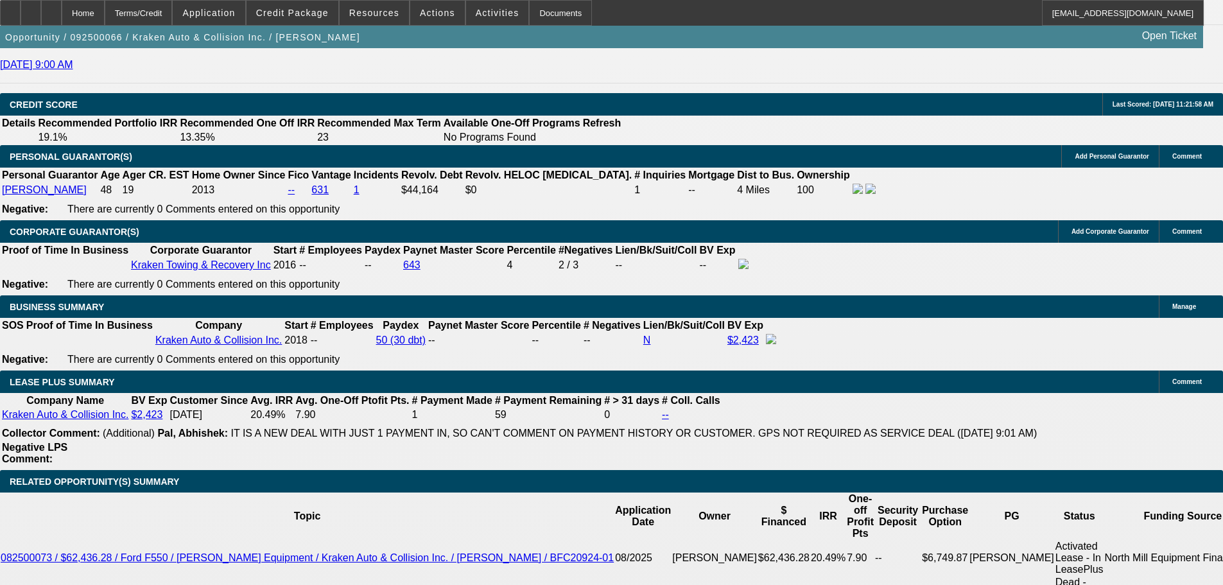
scroll to position [1669, 0]
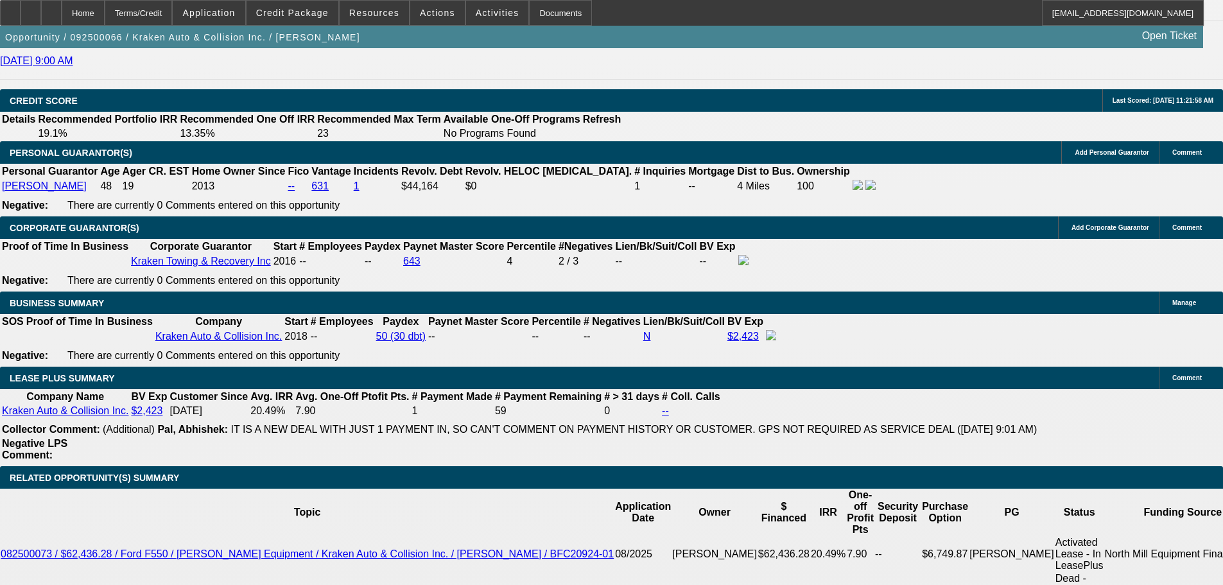
scroll to position [1991, 0]
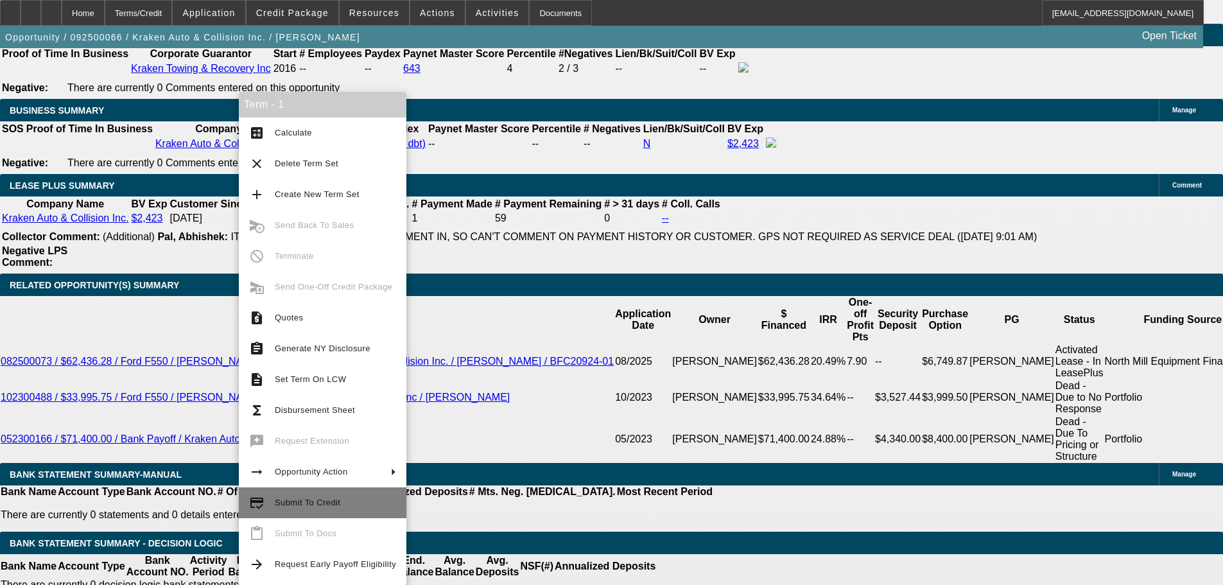
click at [274, 498] on button "credit_score Submit To Credit" at bounding box center [323, 502] width 168 height 31
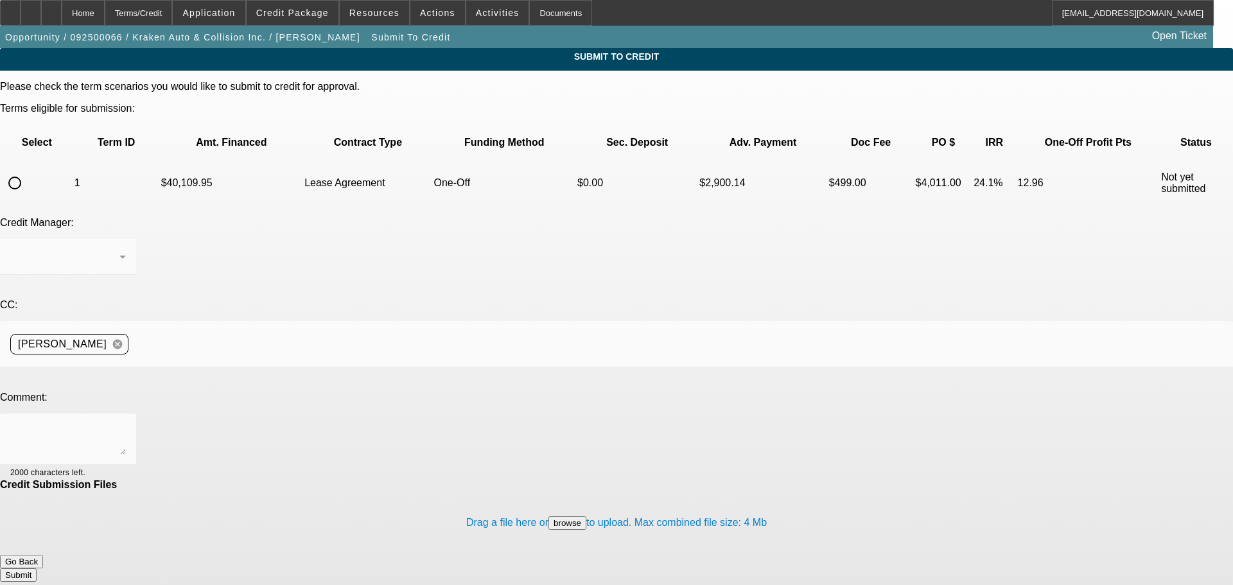
click at [28, 170] on input "radio" at bounding box center [15, 183] width 26 height 26
radio input "true"
click at [186, 295] on div at bounding box center [616, 292] width 1233 height 585
click at [126, 424] on textarea at bounding box center [68, 439] width 116 height 31
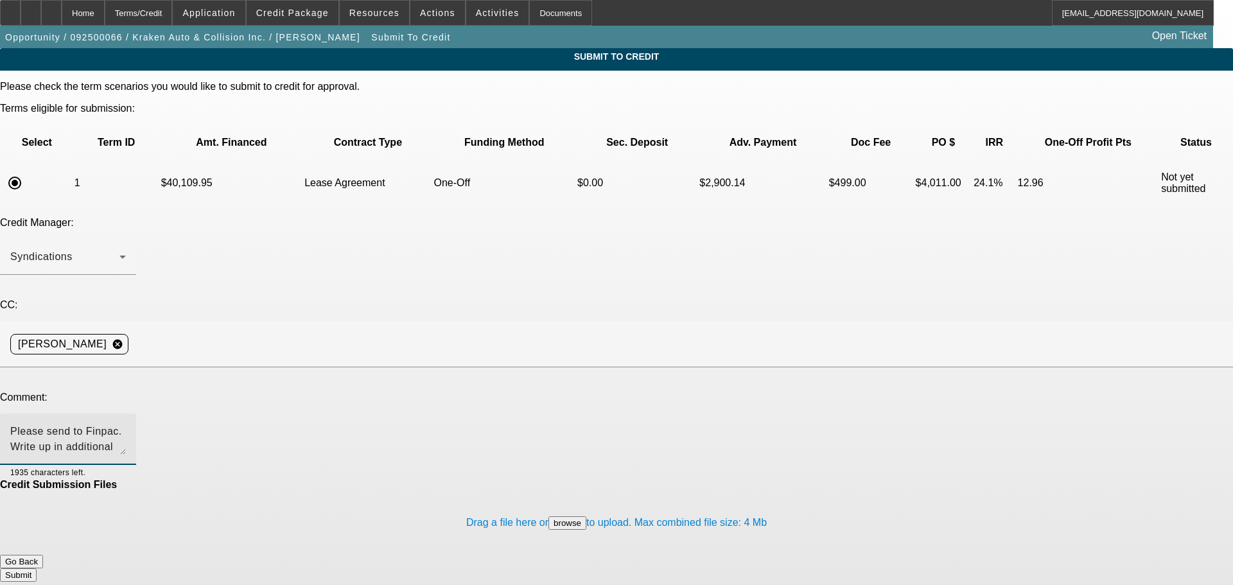
type textarea "Please send to Finpac. Write up in additional comments. Thank you"
click at [37, 568] on button "Submit" at bounding box center [18, 574] width 37 height 13
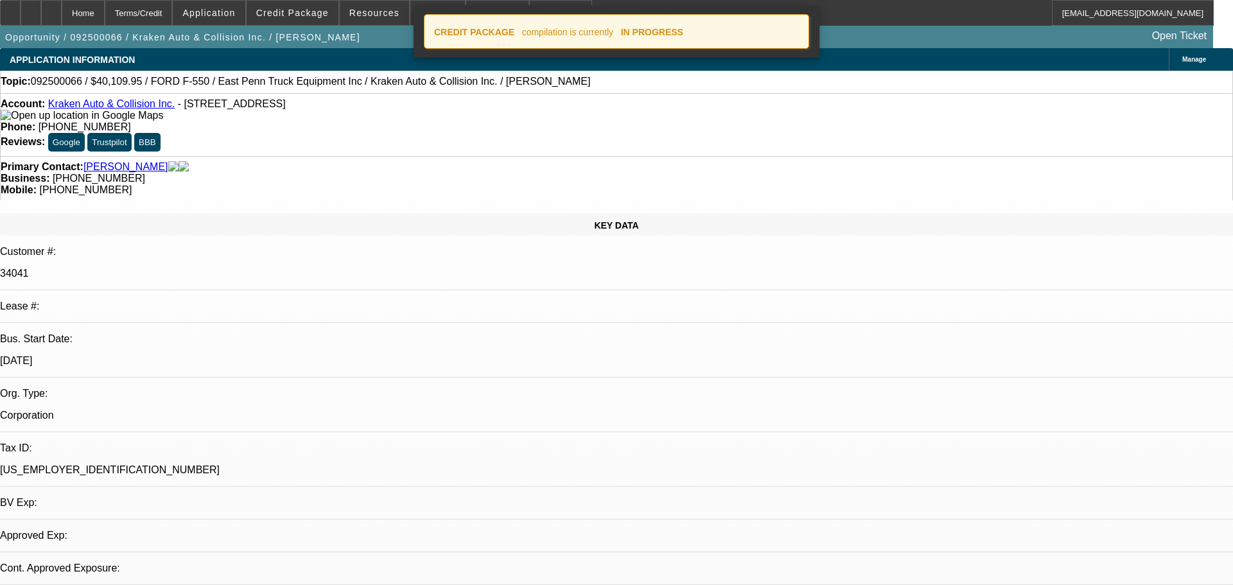
select select "0"
select select "0.1"
select select "4"
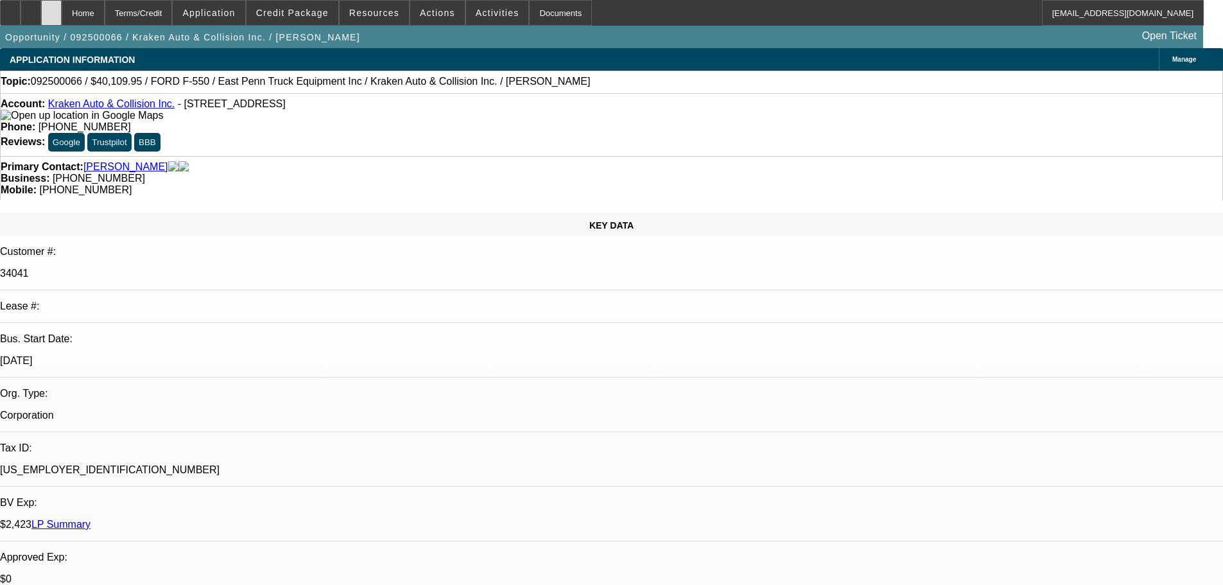
click at [62, 19] on div at bounding box center [51, 13] width 21 height 26
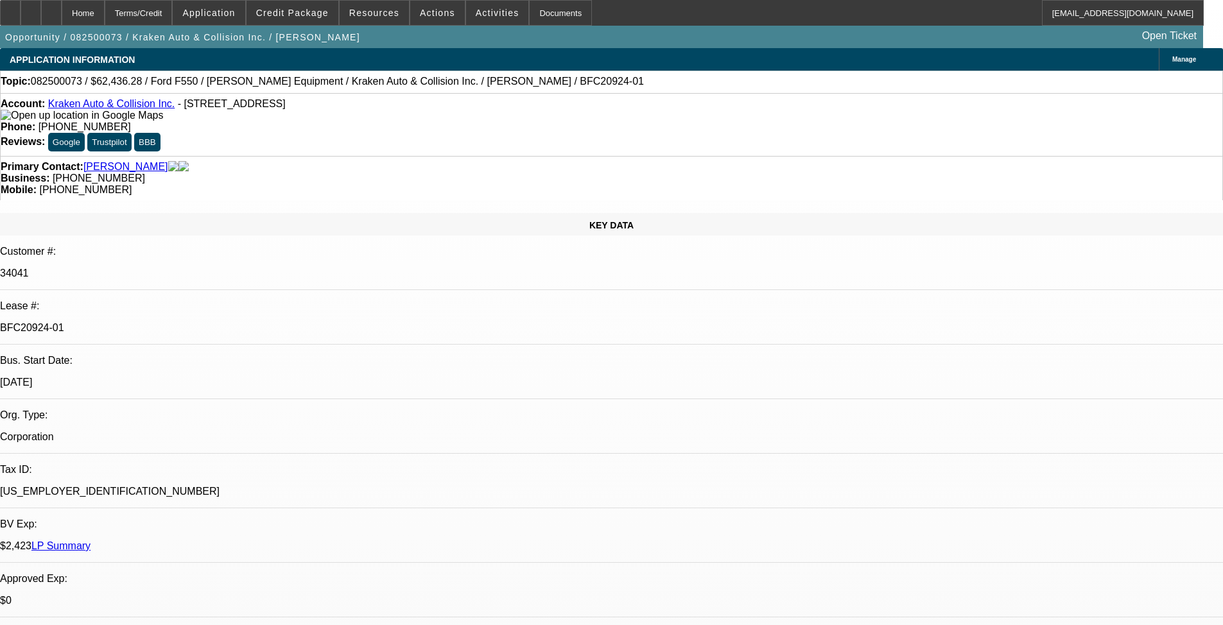
select select "0"
select select "3"
select select "0.1"
select select "4"
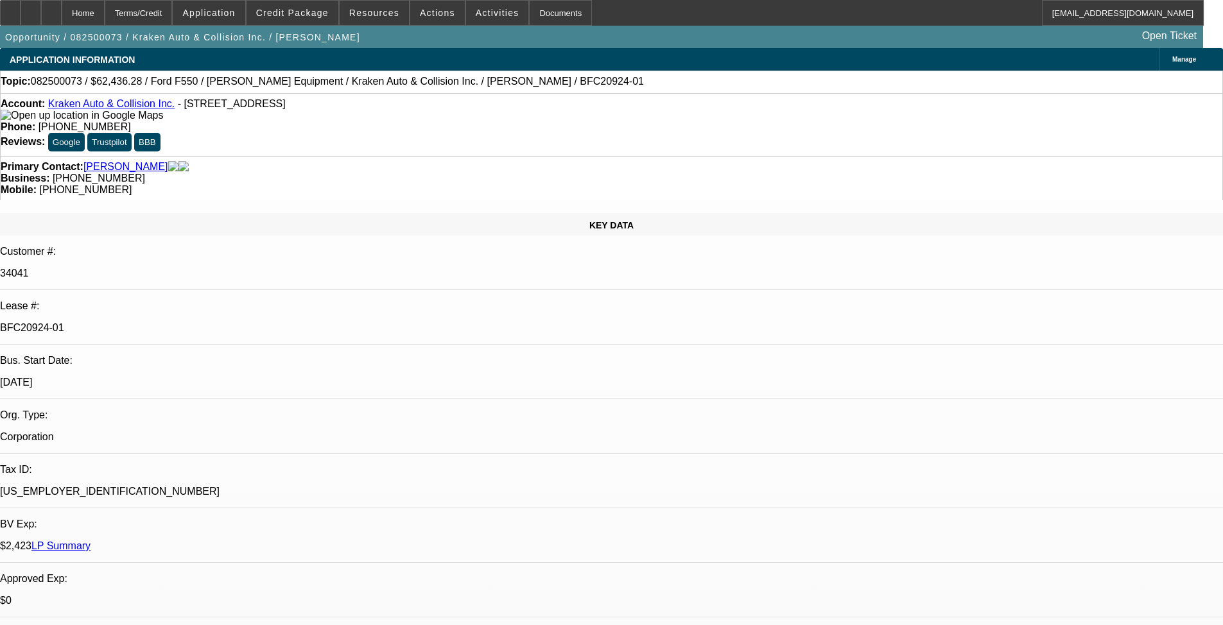
select select "0"
select select "0.1"
select select "4"
select select "0"
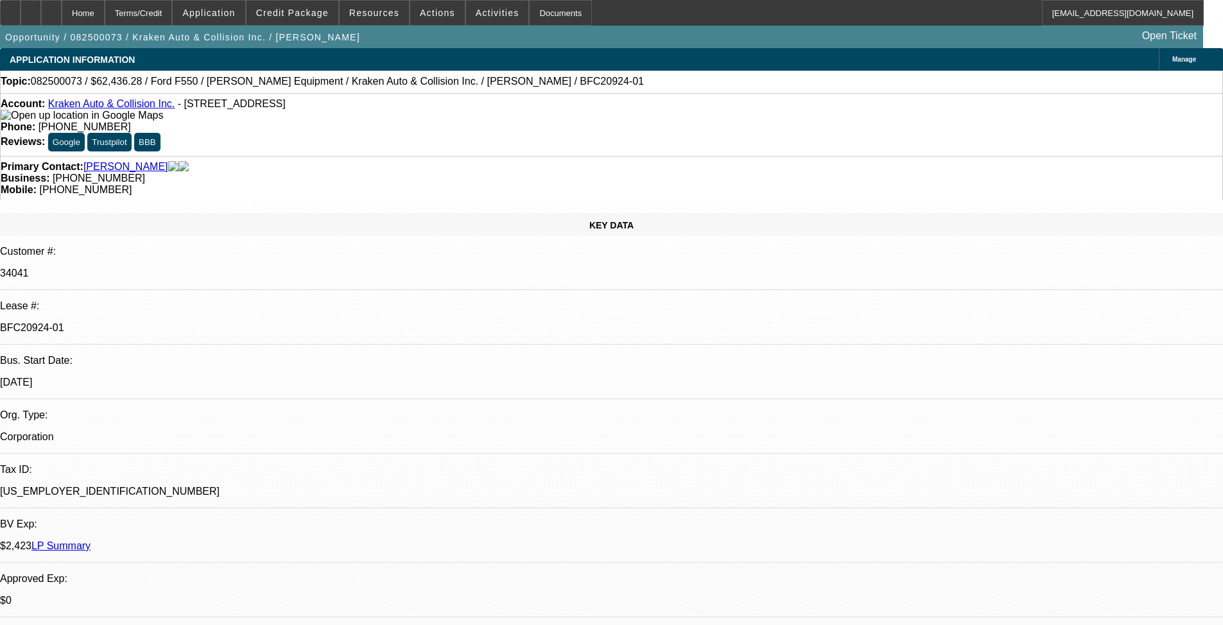
select select "0"
select select "0.1"
select select "4"
select select "0"
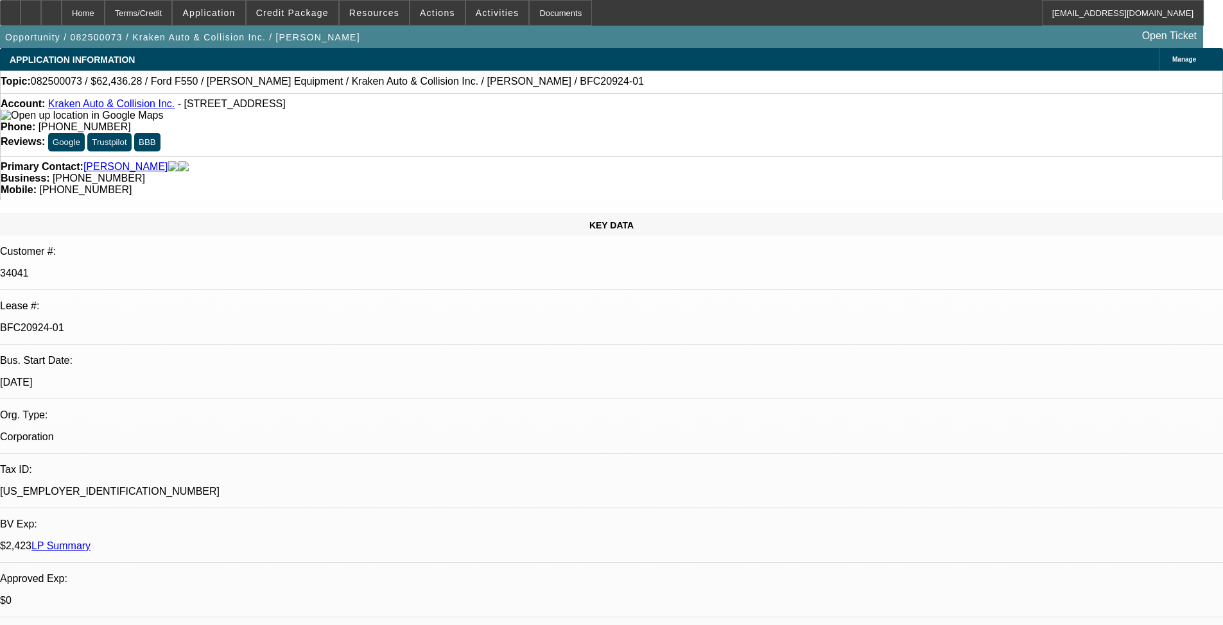
select select "0.1"
select select "4"
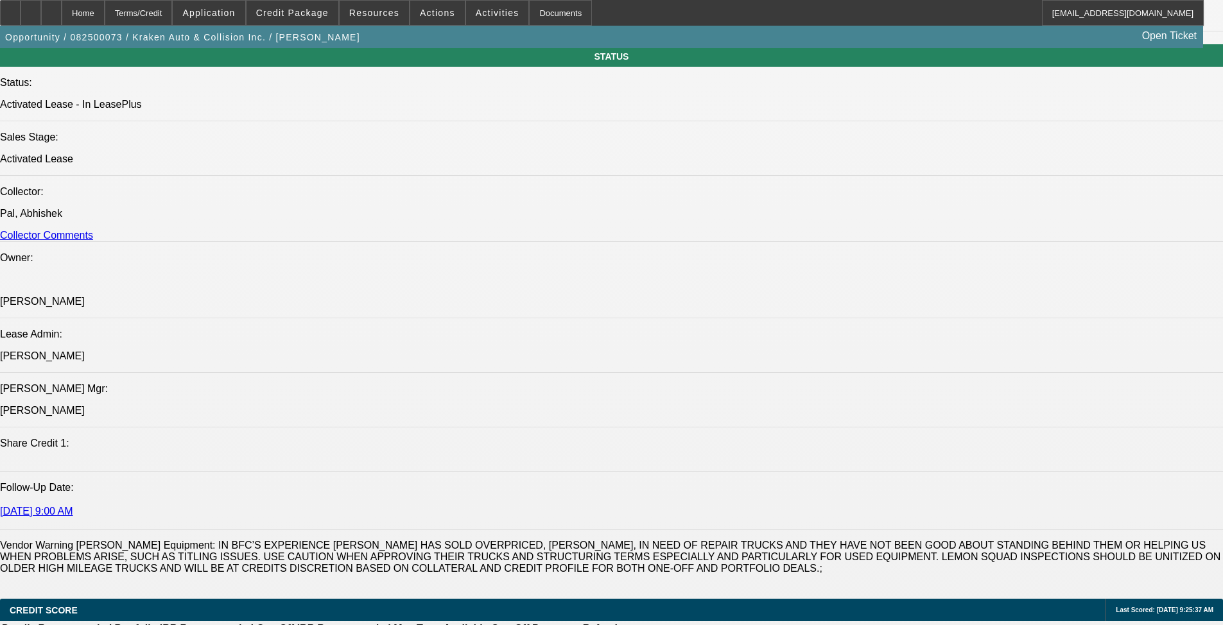
scroll to position [1862, 0]
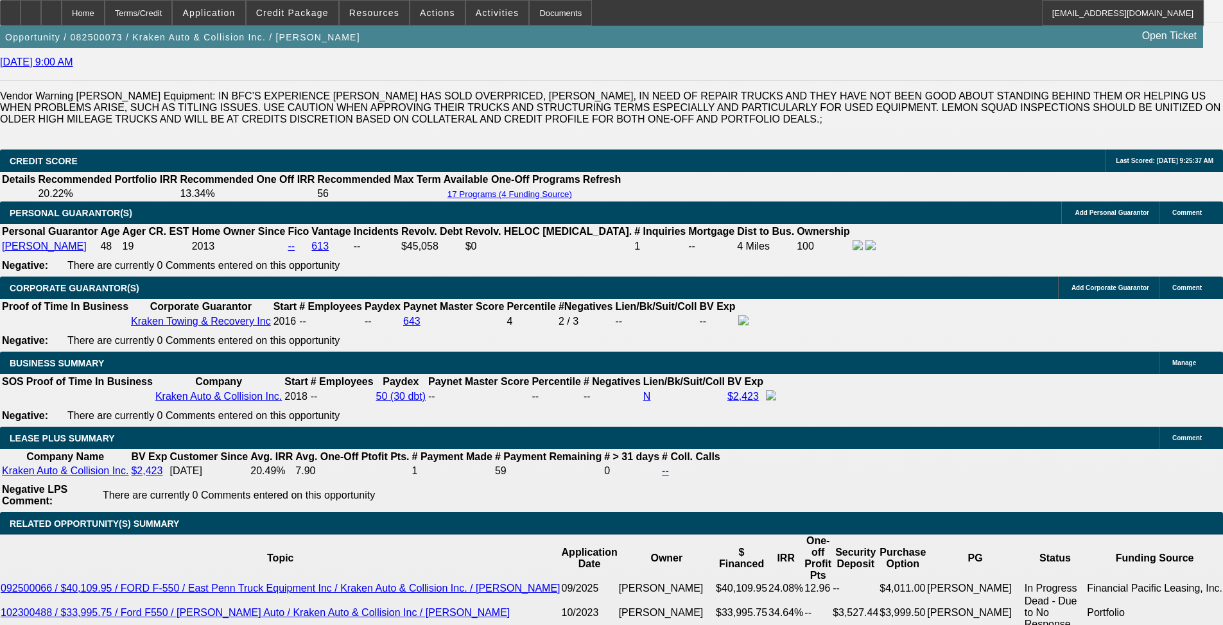
drag, startPoint x: 75, startPoint y: 107, endPoint x: 785, endPoint y: 121, distance: 709.7
copy span "PG Rafael Valenzuela started Kraken Towing & Recovery Inc. in June of 2016 as a…"
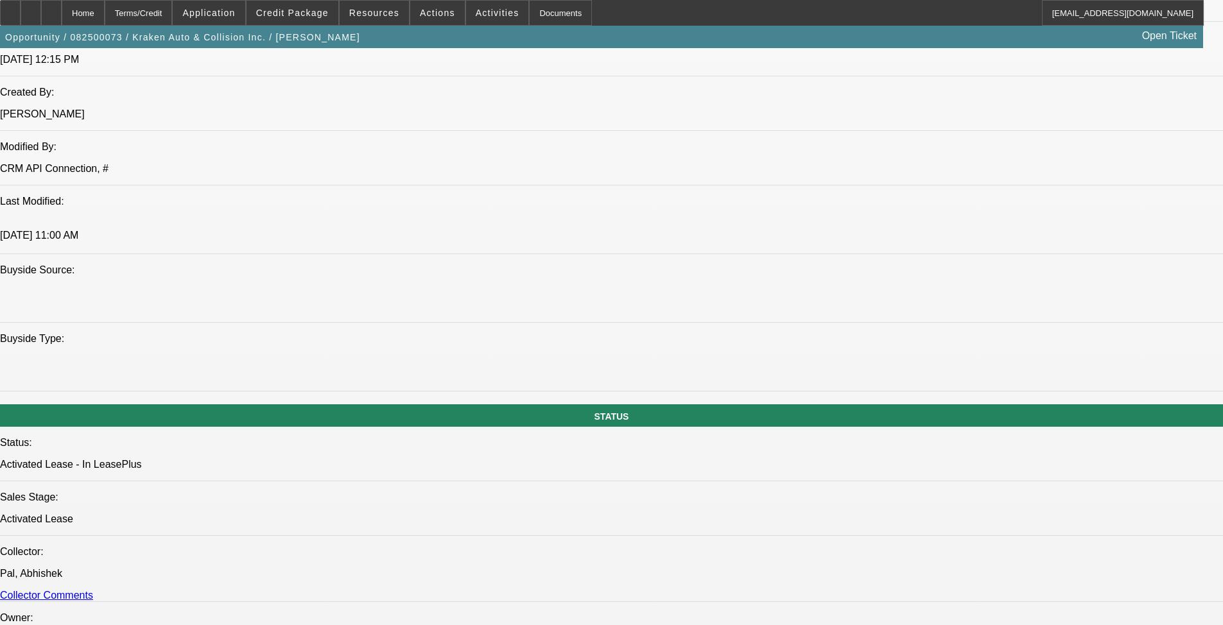
scroll to position [1013, 0]
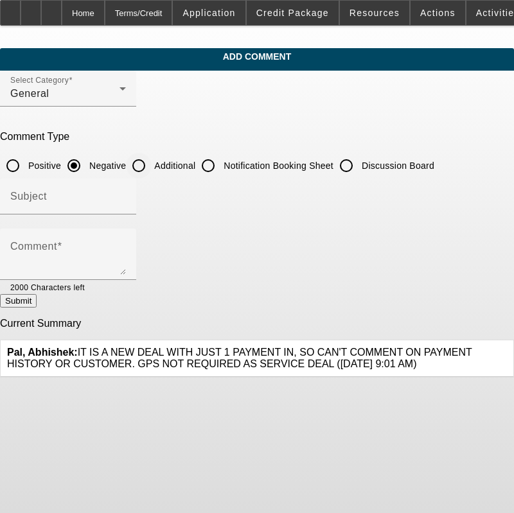
click at [152, 162] on input "Additional" at bounding box center [139, 166] width 26 height 26
radio input "true"
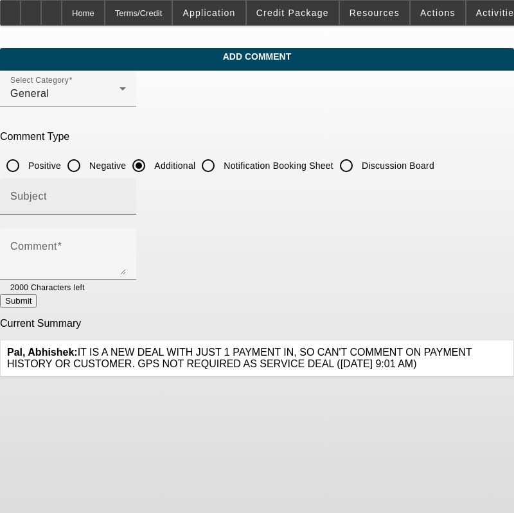
click at [126, 199] on input "Subject" at bounding box center [68, 201] width 116 height 15
type input "Write Up"
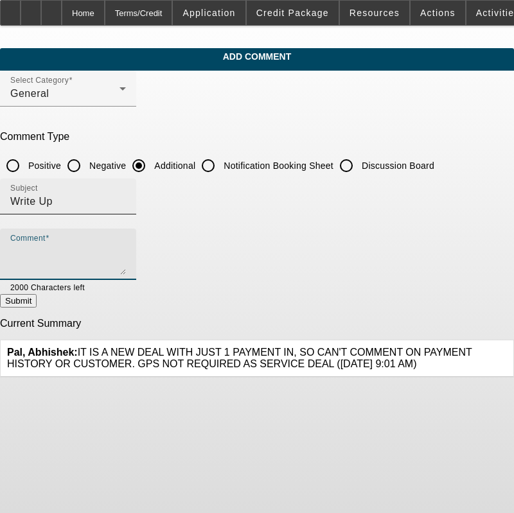
paste textarea "PG [PERSON_NAME] started Kraken Towing & Recovery Inc. in [DATE] as a tradition…"
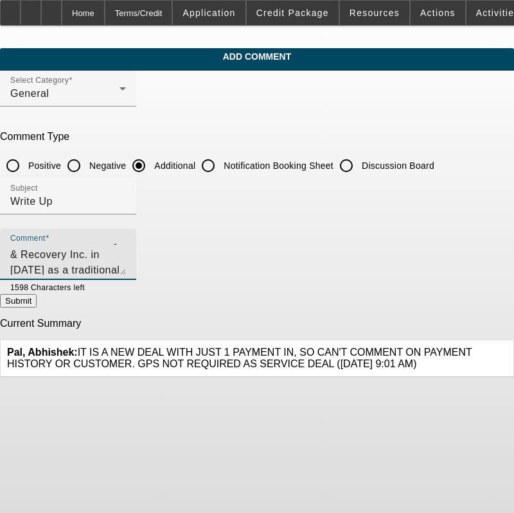
type textarea "PG Rafael Valenzuela started Kraken Towing & Recovery Inc. in June of 2016 as a…"
click at [37, 307] on button "Submit" at bounding box center [18, 300] width 37 height 13
radio input "true"
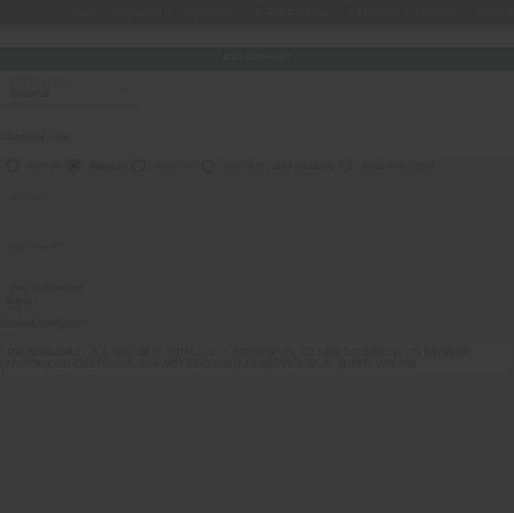
scroll to position [0, 0]
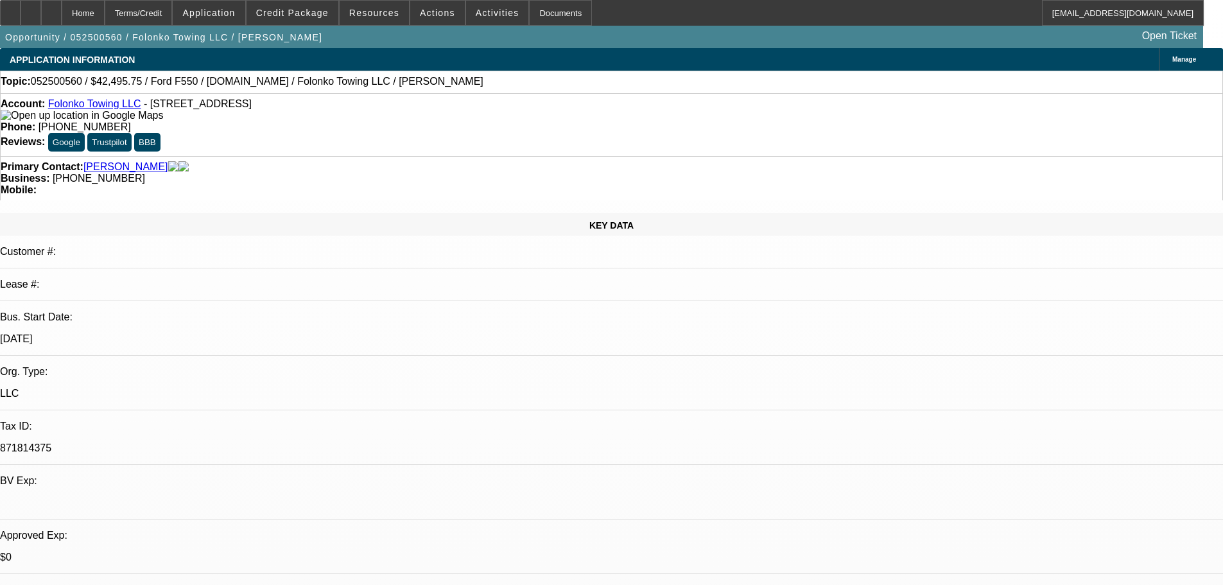
select select "0.15"
select select "0"
select select "2"
select select "0.1"
select select "4"
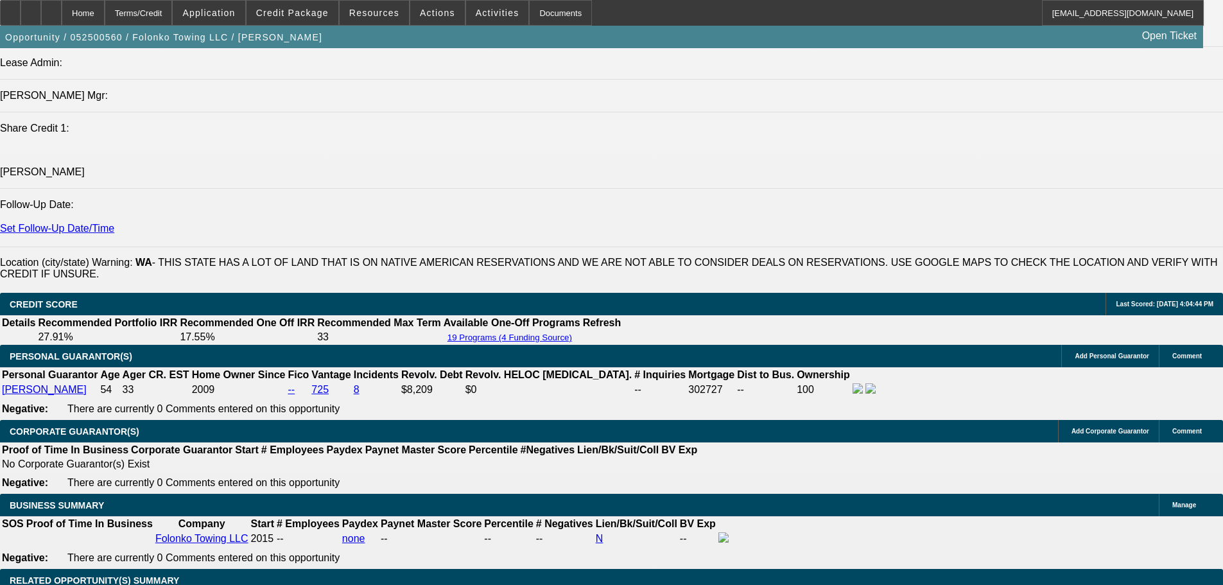
scroll to position [1734, 0]
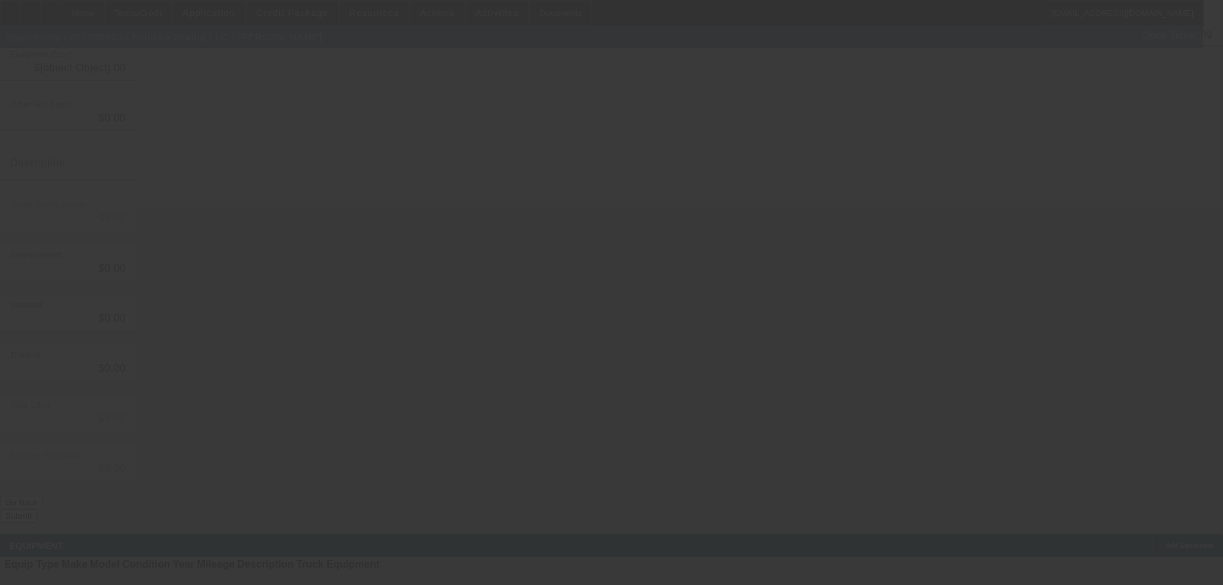
type input "$49,995.00"
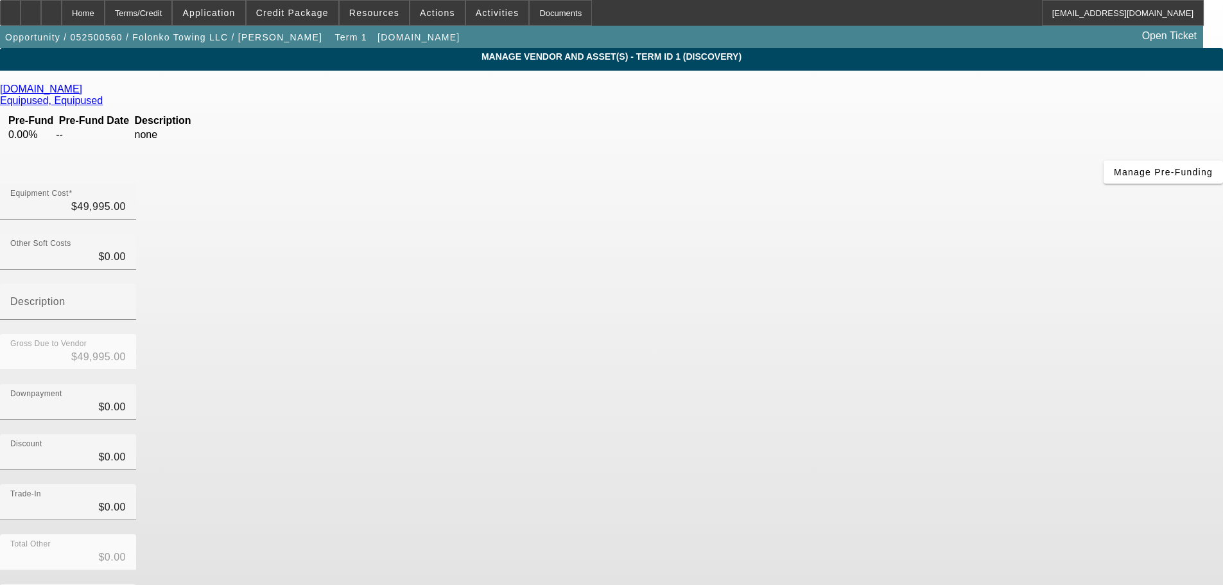
click at [85, 93] on icon at bounding box center [85, 88] width 0 height 11
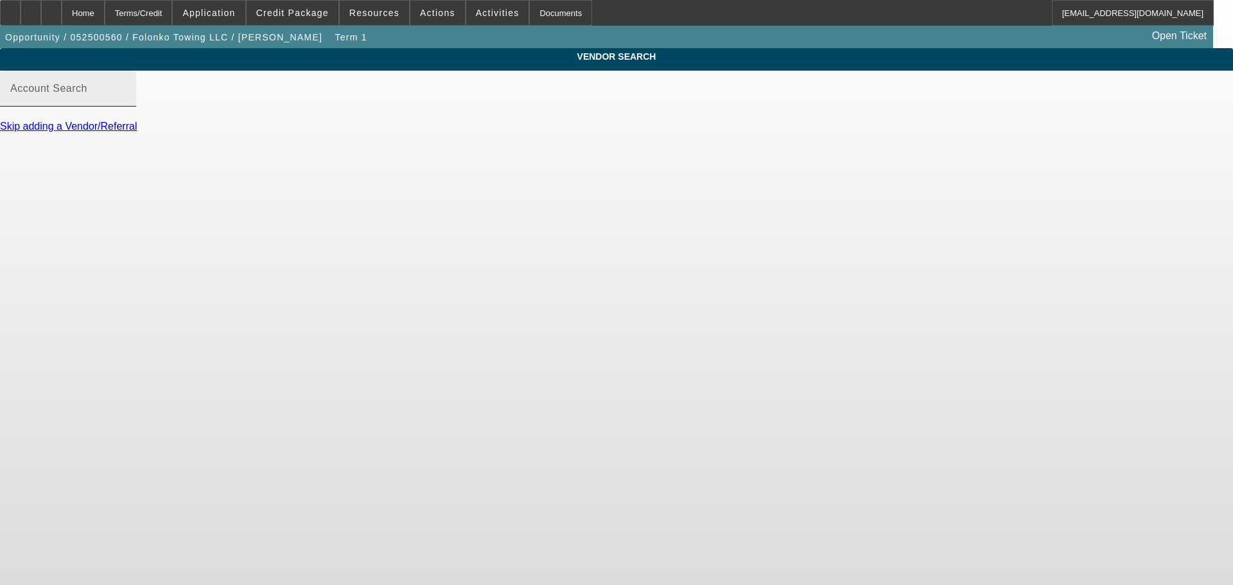
click at [126, 96] on div "Account Search" at bounding box center [68, 89] width 116 height 36
paste input "McPeek's"
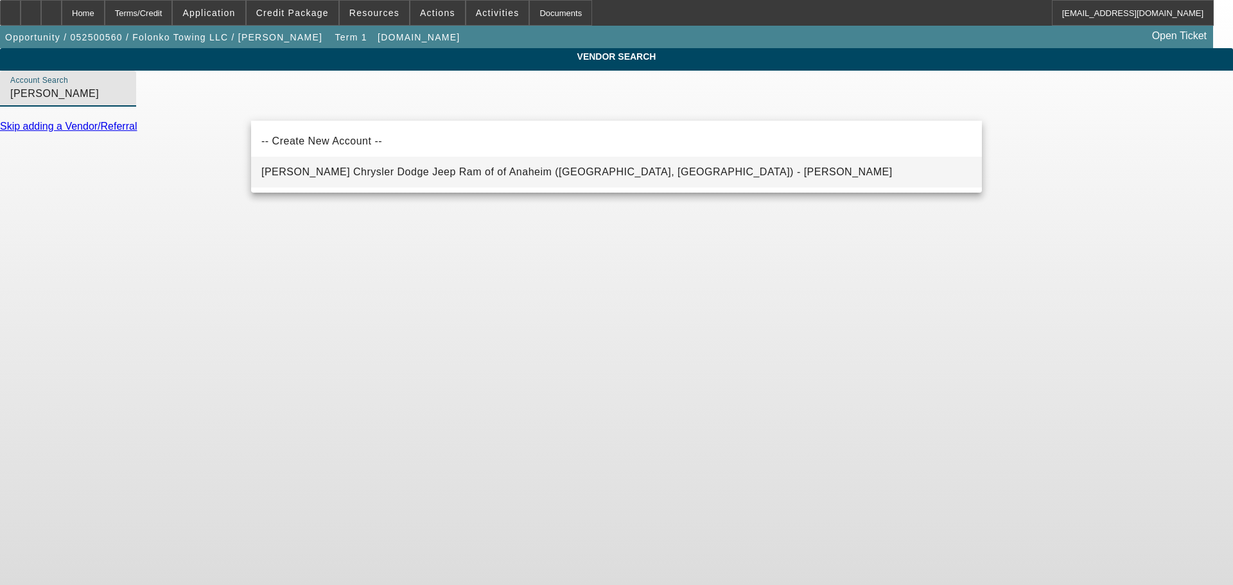
click at [394, 175] on span "McPeek's Chrysler Dodge Jeep Ram of of Anaheim (Anaheim, CA) - Vidauri, Eddie" at bounding box center [576, 171] width 631 height 11
type input "McPeek's Chrysler Dodge Jeep Ram of of Anaheim (Anaheim, CA) - Vidauri, Eddie"
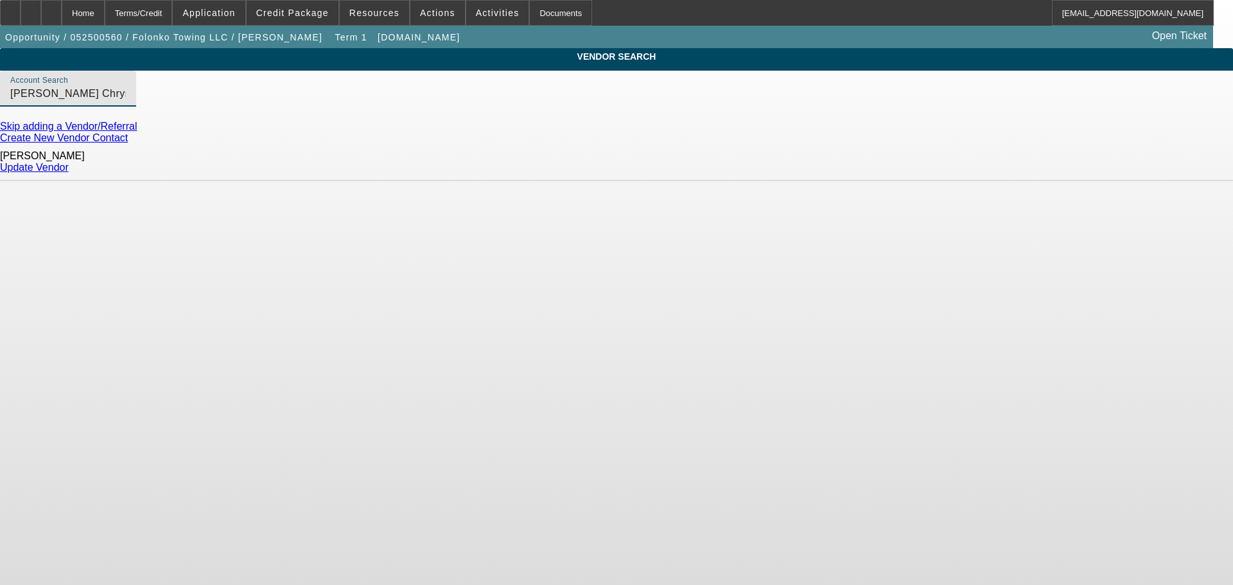
click at [69, 162] on link "Update Vendor" at bounding box center [34, 167] width 69 height 11
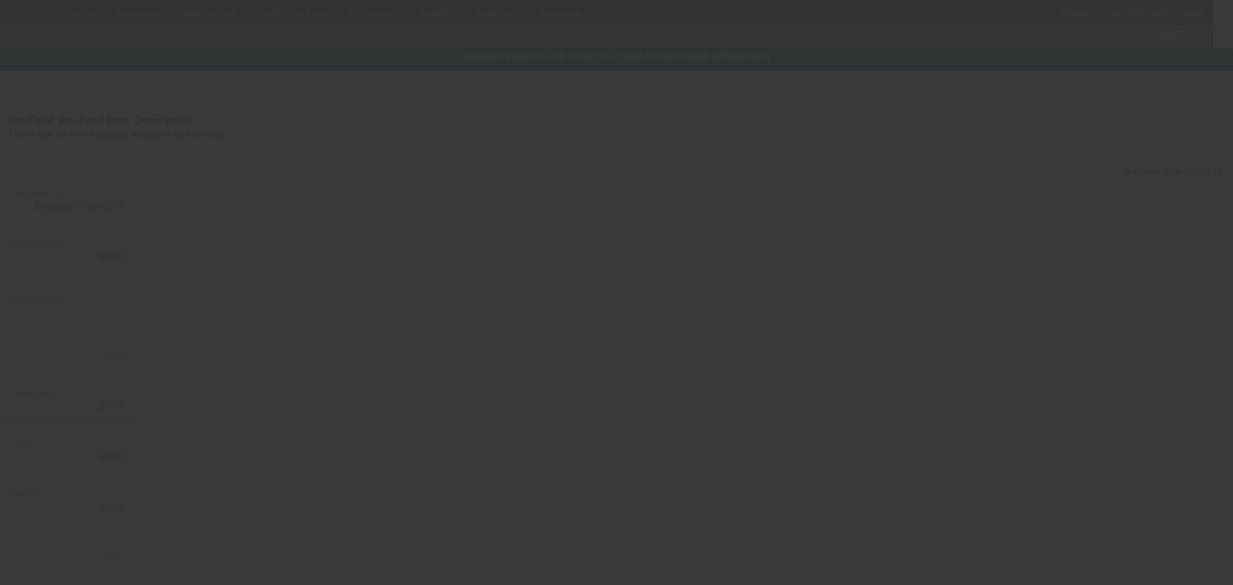
type input "$49,995.00"
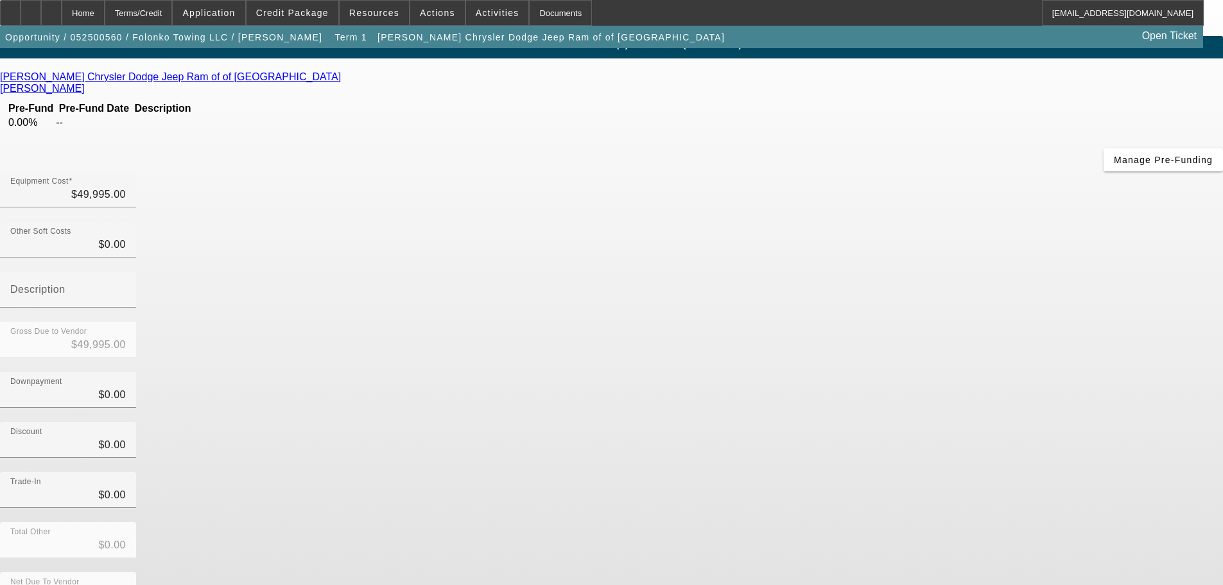
scroll to position [17, 0]
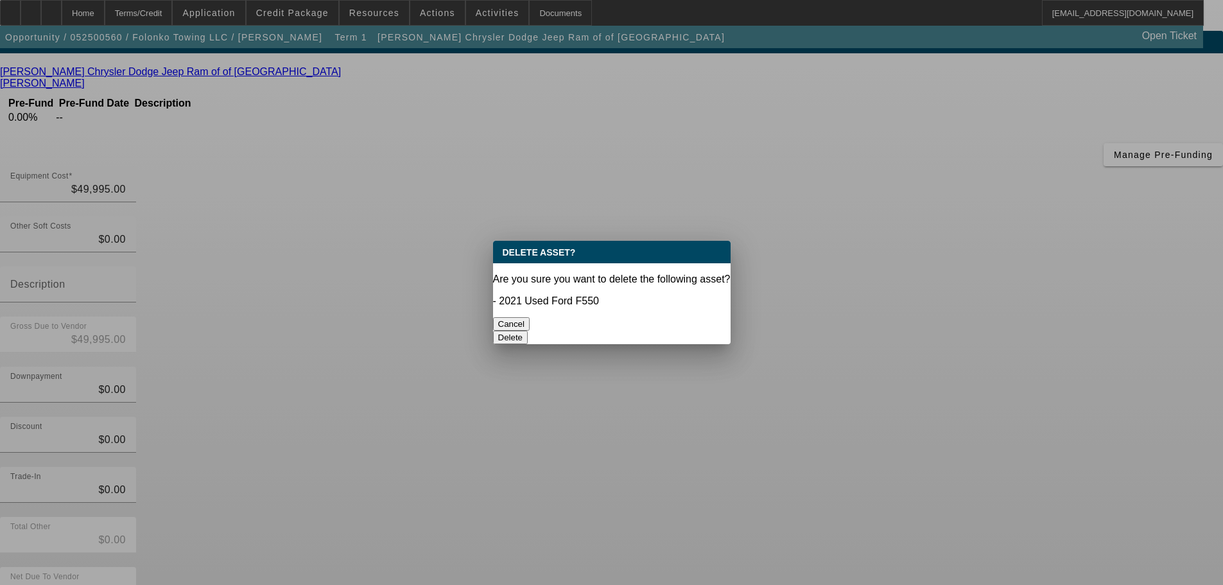
scroll to position [0, 0]
click at [528, 331] on button "Delete" at bounding box center [510, 337] width 35 height 13
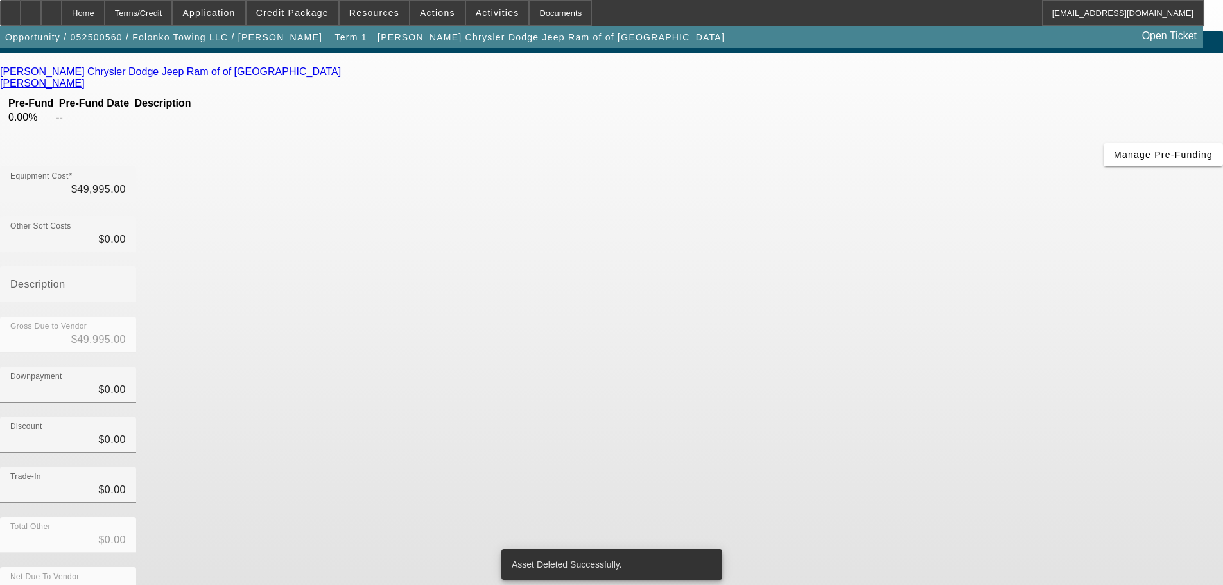
scroll to position [12, 0]
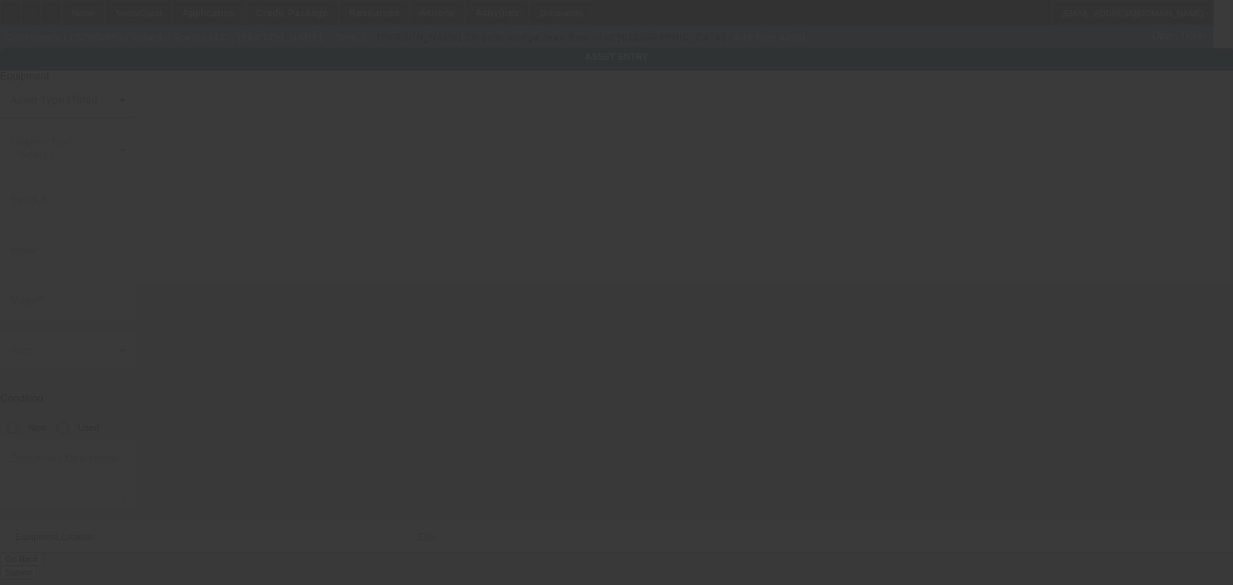
type input "15702 26th Pl W"
type input "Lynnwood"
type input "98087"
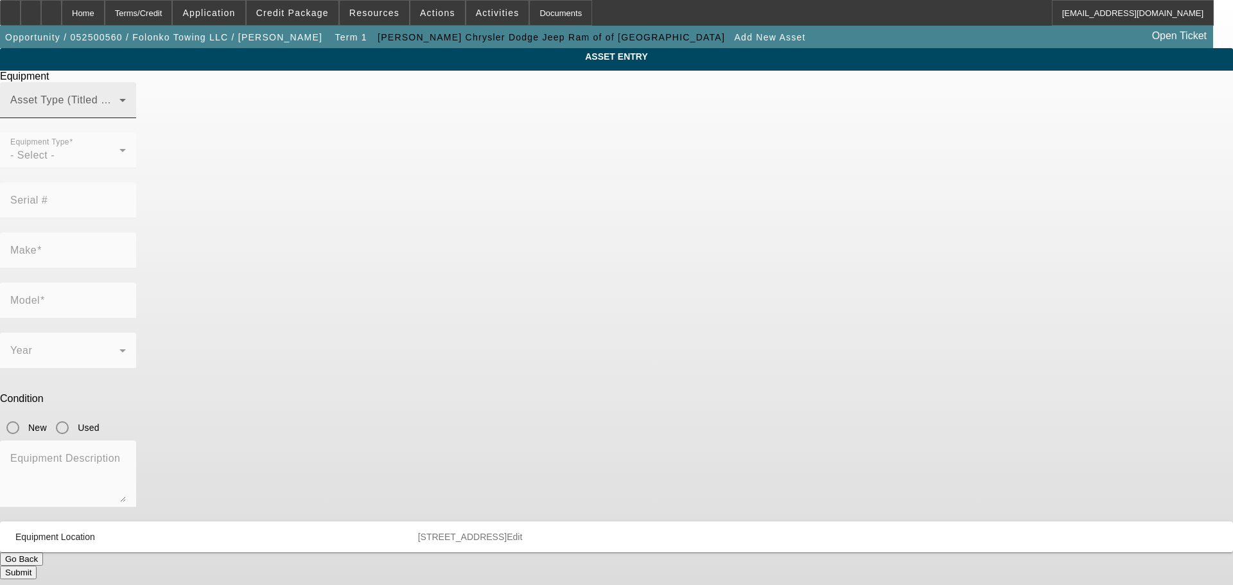
click at [119, 113] on span at bounding box center [64, 105] width 109 height 15
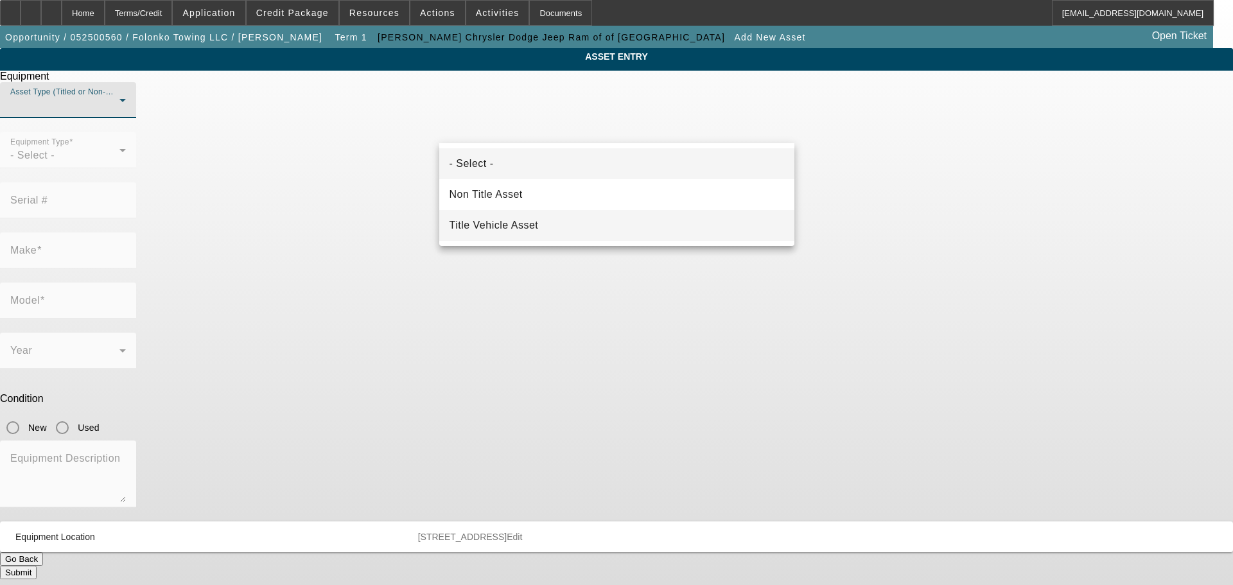
click at [530, 229] on span "Title Vehicle Asset" at bounding box center [493, 225] width 89 height 15
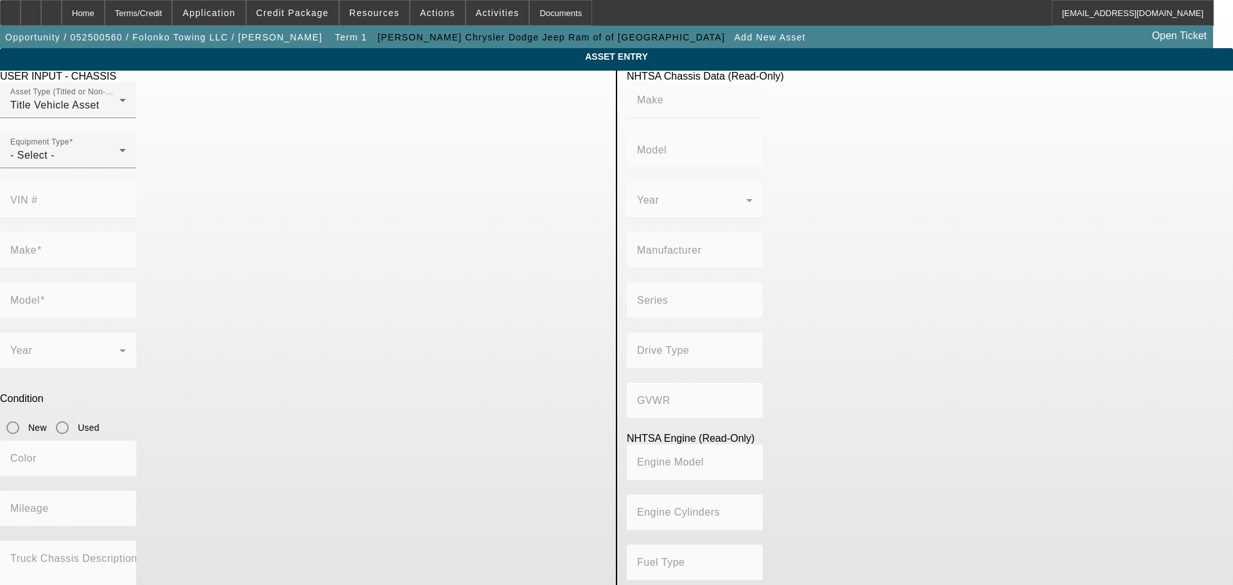
click at [136, 182] on mat-form-field "VIN #" at bounding box center [68, 207] width 136 height 50
click at [119, 163] on div "- Select -" at bounding box center [64, 155] width 109 height 15
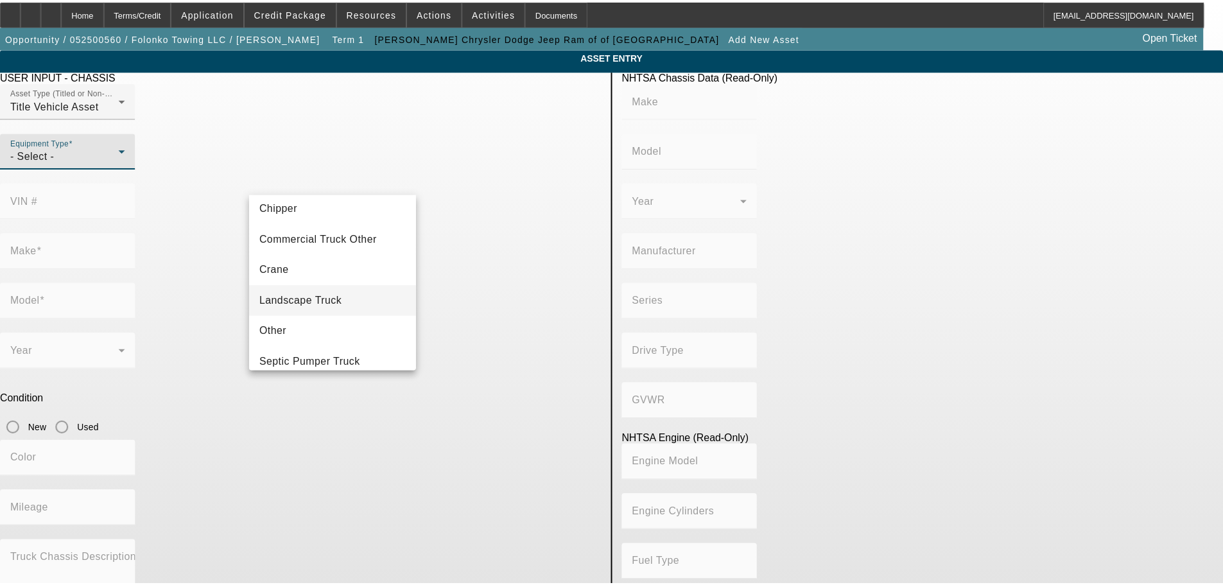
scroll to position [142, 0]
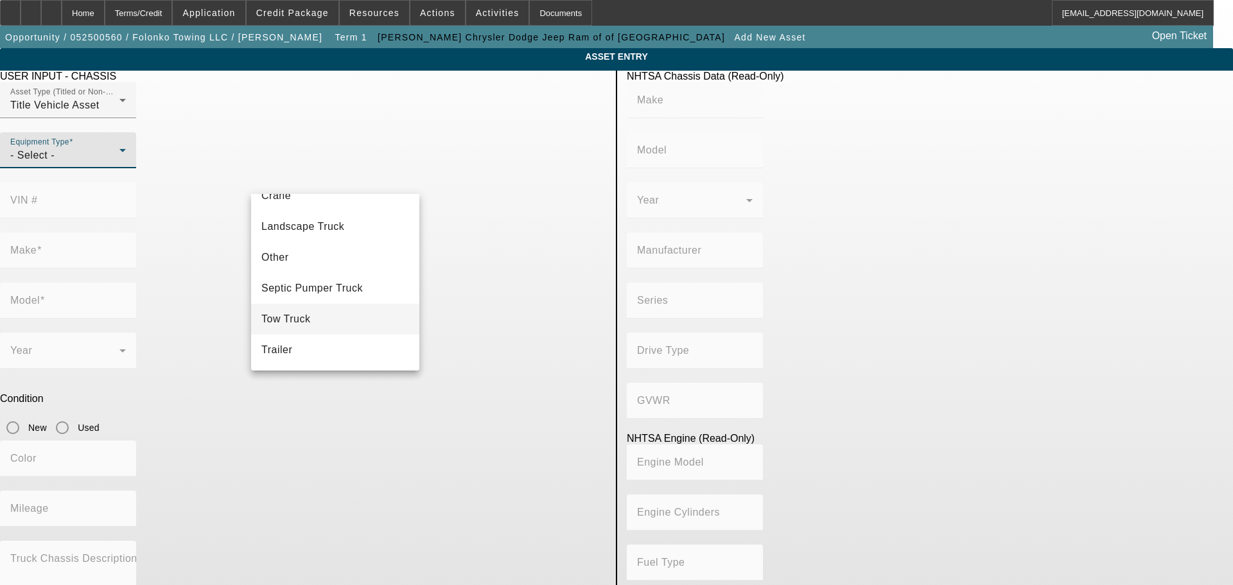
click at [325, 320] on mat-option "Tow Truck" at bounding box center [335, 319] width 168 height 31
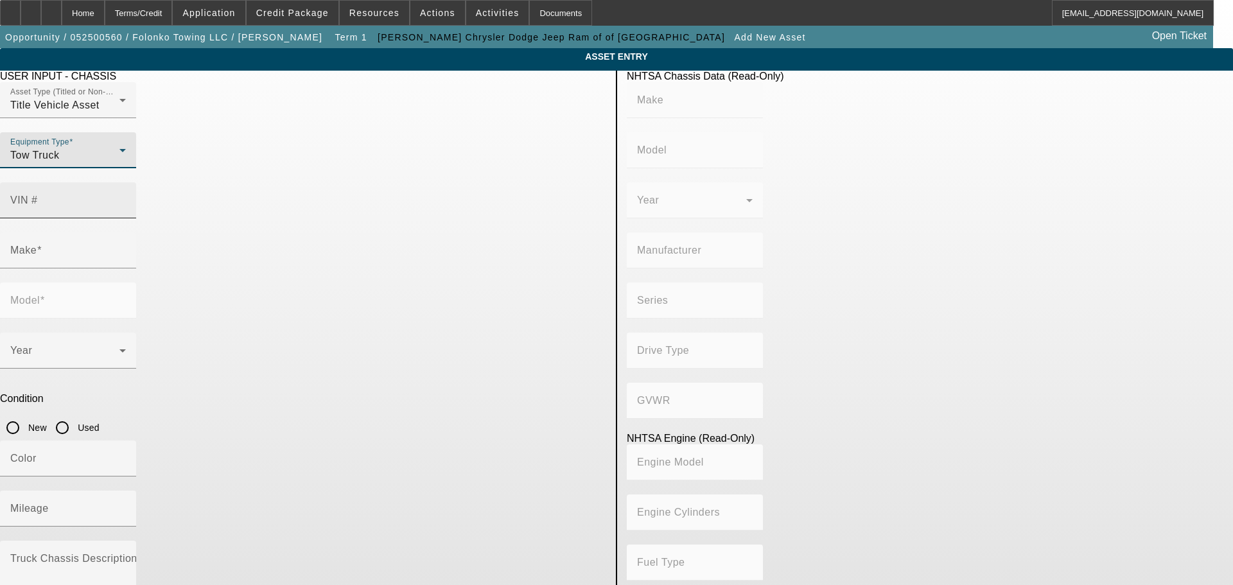
click at [126, 198] on input "VIN #" at bounding box center [68, 205] width 116 height 15
paste input "3C7WRNAJ3PG606146"
type input "3C7WRNAJ3PG606146"
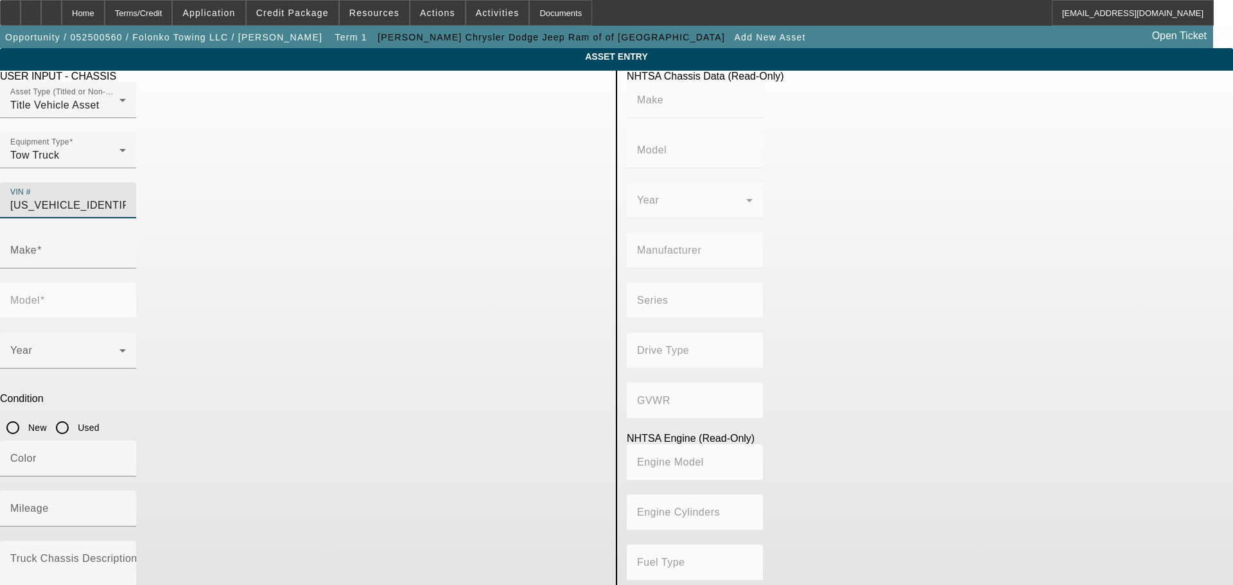
type input "RAM"
type input "5500"
type input "CHRYSLER DE MEXICO TOLUCA"
type input "DP"
type input "4WD/4-Wheel Drive/4x4"
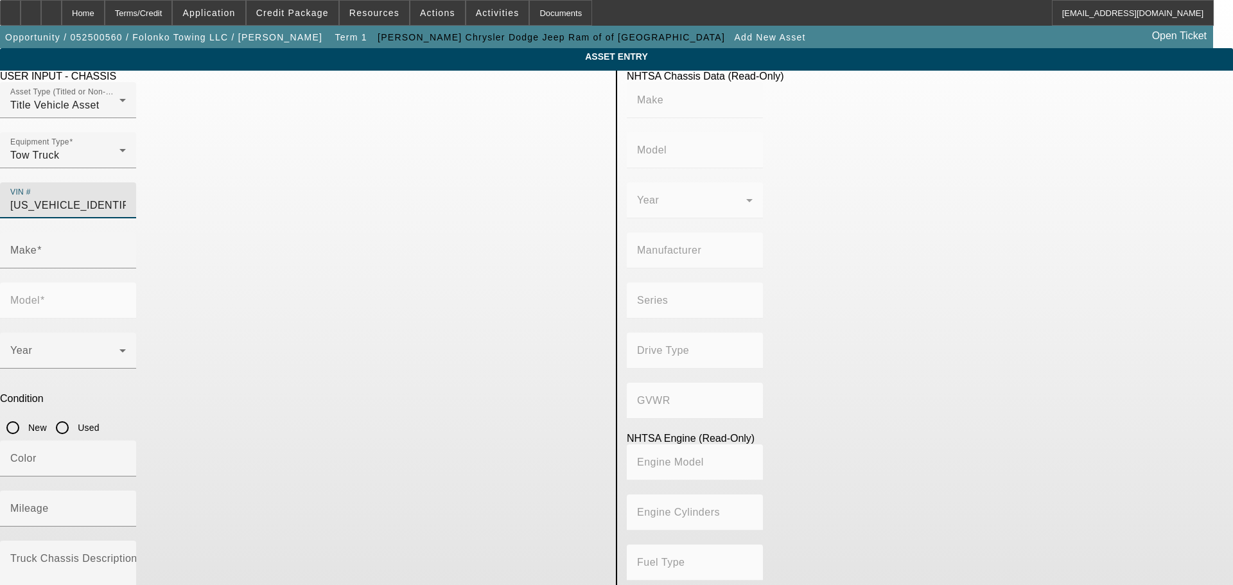
type input "Class 5: 16,001 - 19,500 lb (7,258 - 8,845 kg)"
type input "8"
type input "Gasoline"
type input "390.55196220628"
type input "6.4"
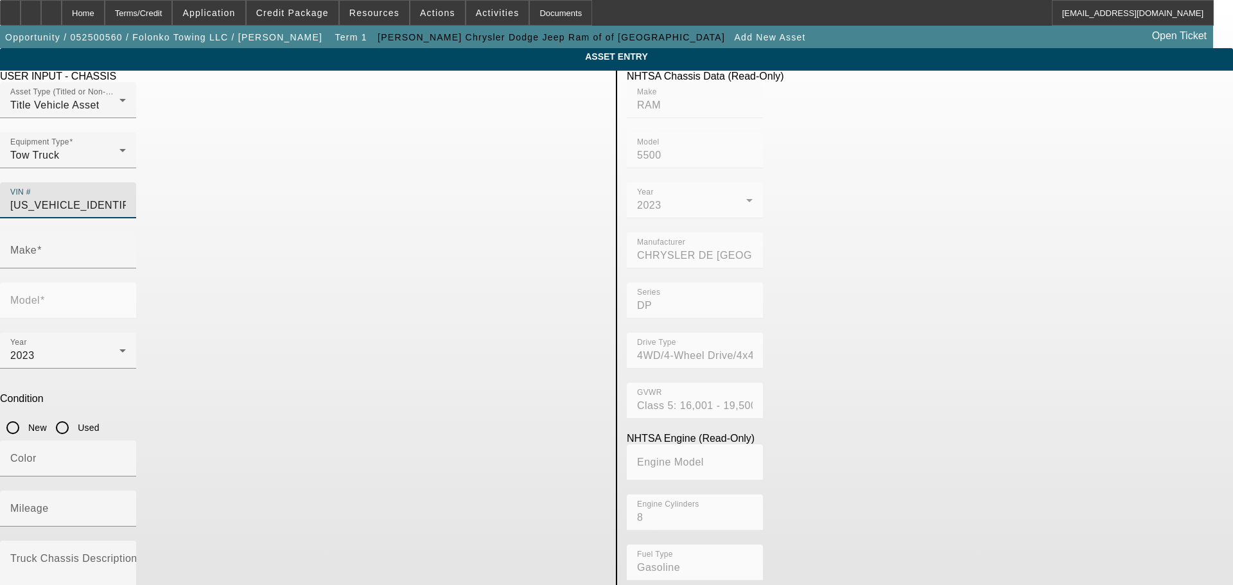
type input "RAM"
type input "5500"
type input "3C7WRNAJ3PG606146"
click at [75, 415] on input "Used" at bounding box center [62, 428] width 26 height 26
radio input "true"
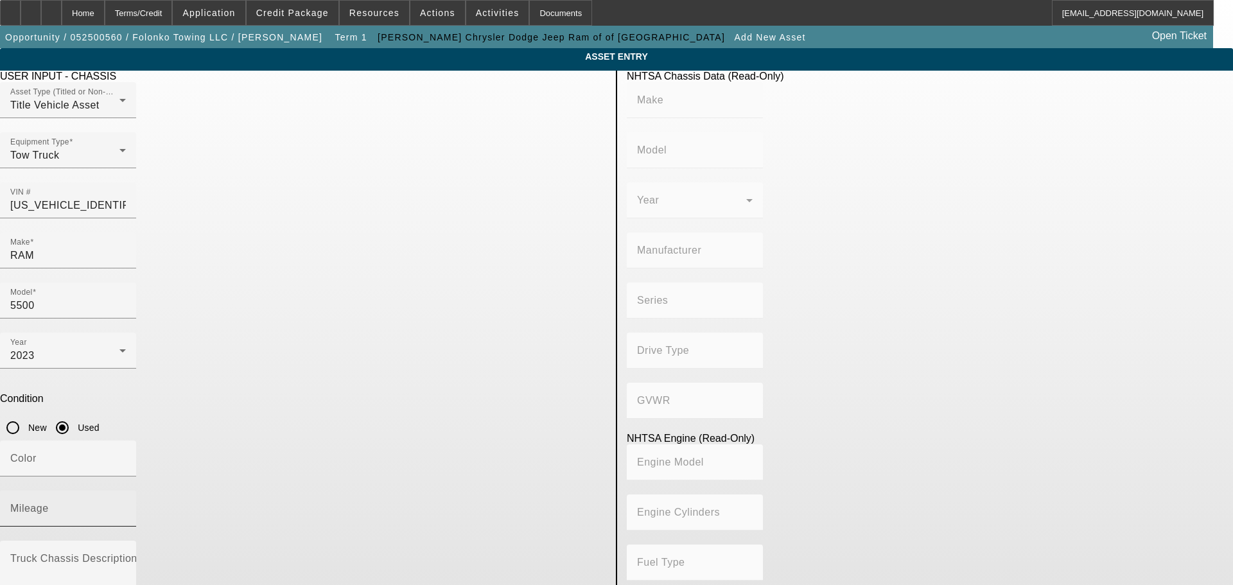
click at [126, 506] on input "Mileage" at bounding box center [68, 513] width 116 height 15
type input "RAM"
type input "5500"
type input "CHRYSLER DE MEXICO TOLUCA"
type input "DP"
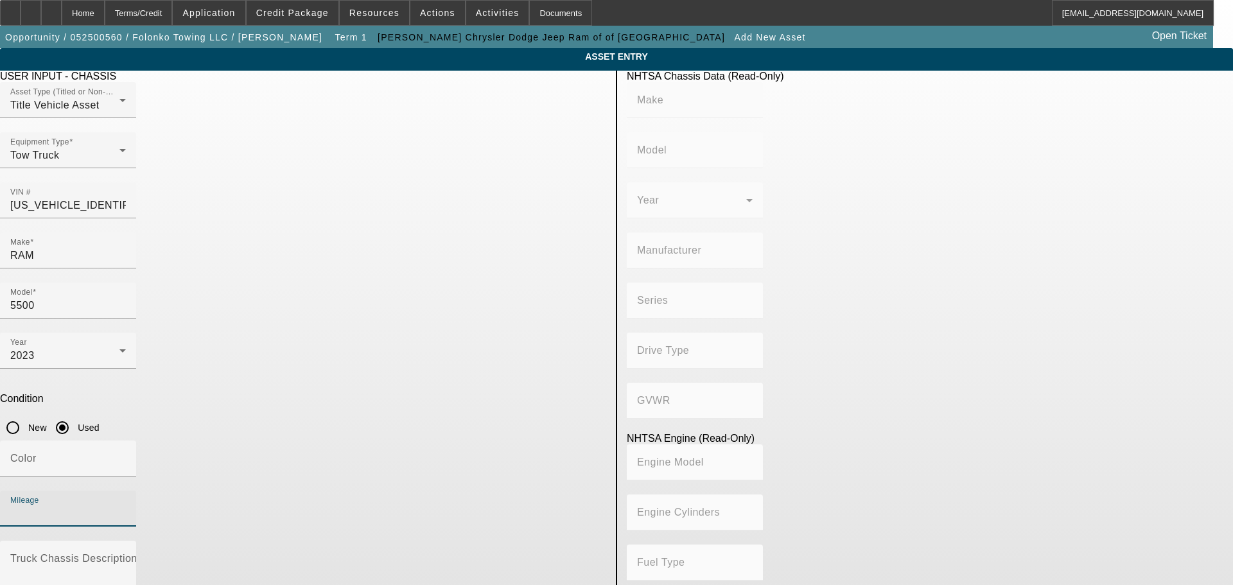
type input "4WD/4-Wheel Drive/4x4"
type input "Class 5: 16,001 - 19,500 lb (7,258 - 8,845 kg)"
type input "8"
type input "Gasoline"
type input "390.55196220628"
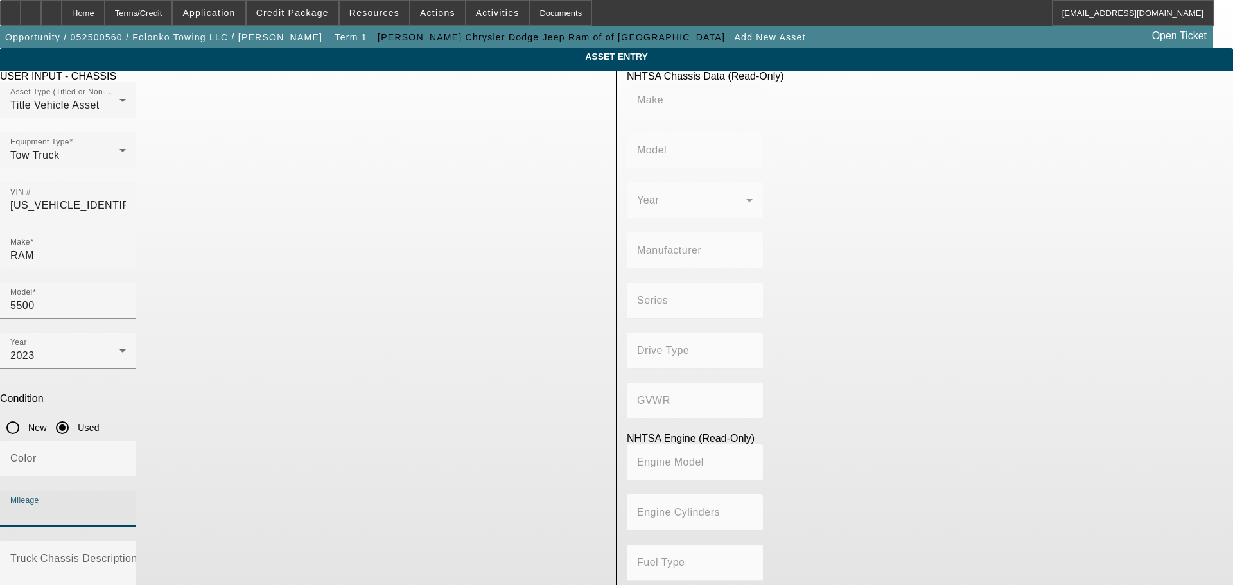
type input "6.4"
type input "25"
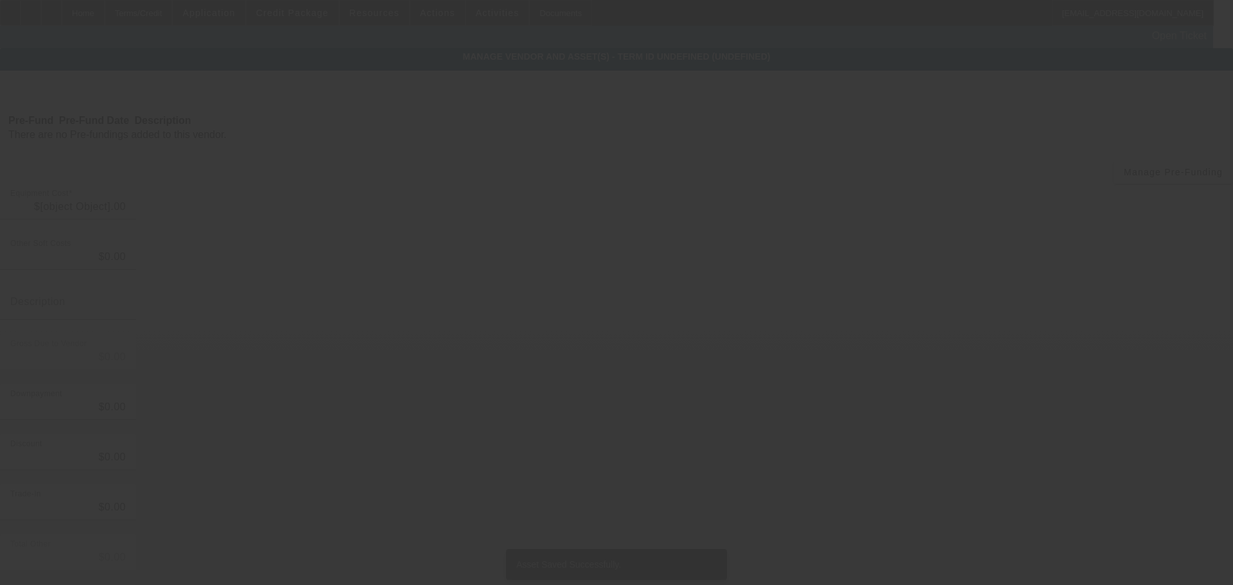
type input "$49,995.00"
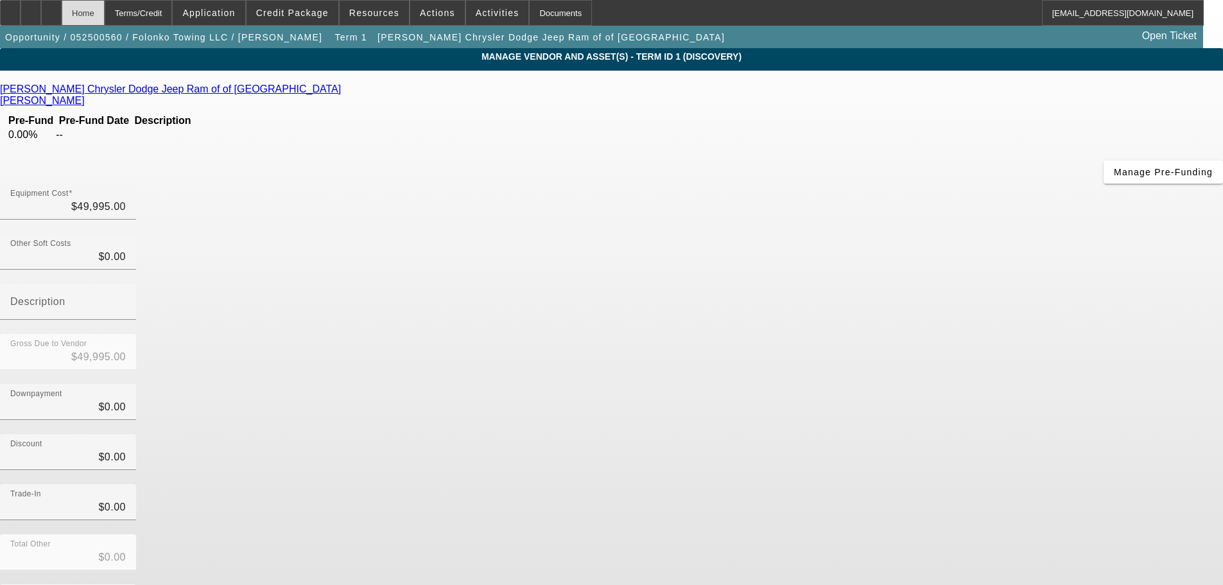
click at [105, 14] on div "Home" at bounding box center [83, 13] width 43 height 26
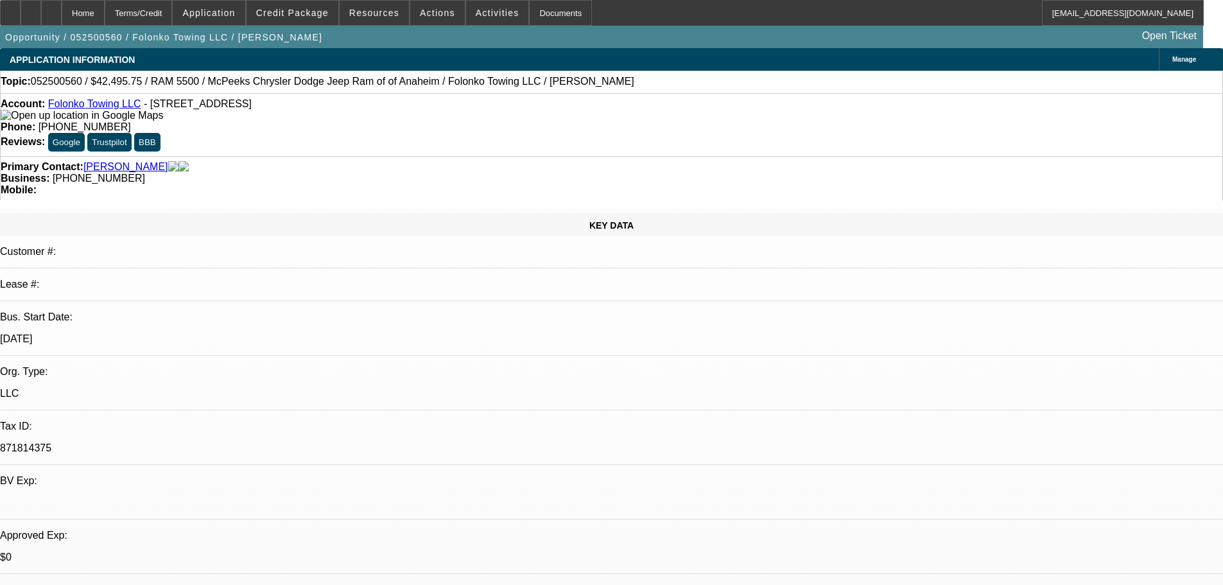
select select "0.15"
select select "0"
select select "2"
select select "0.1"
select select "4"
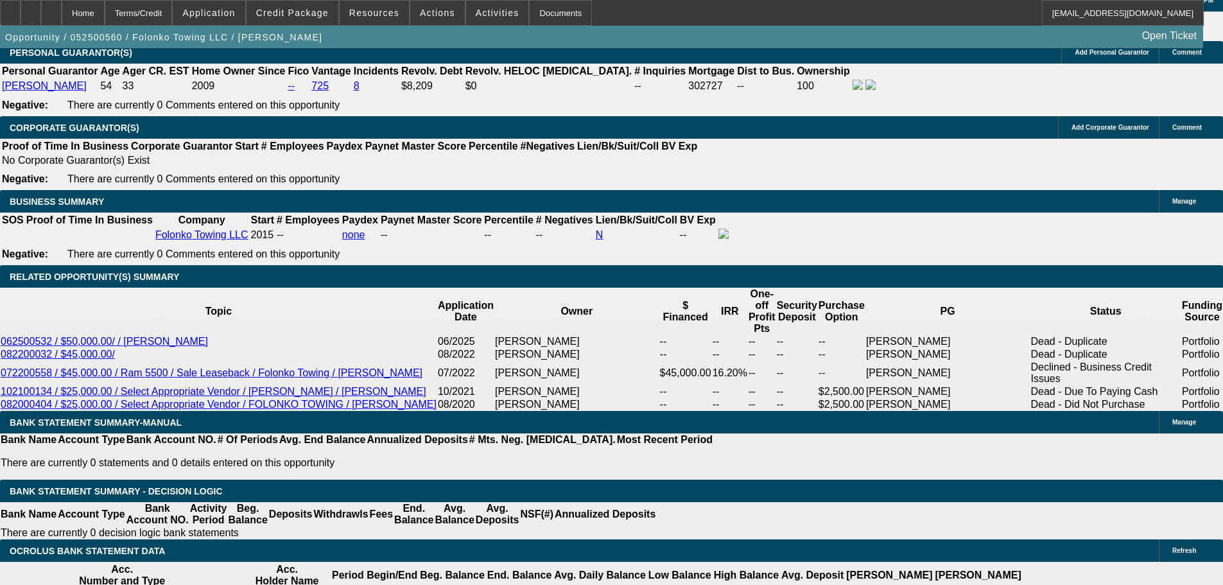
scroll to position [2119, 0]
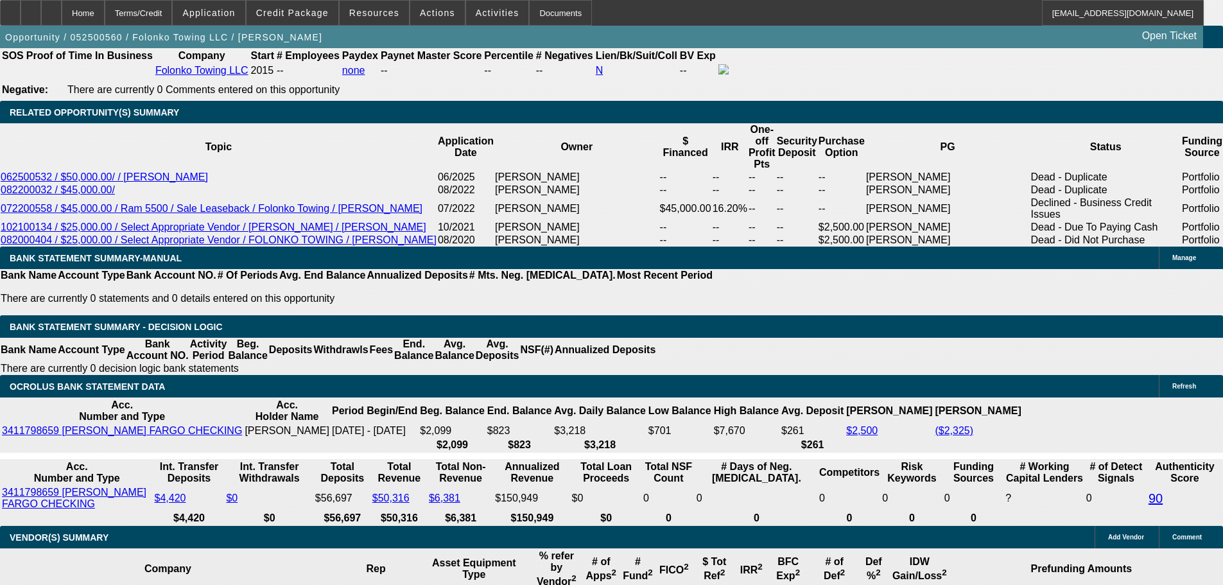
type input "UNKNOWN"
type input "60"
type input "$1,173.69"
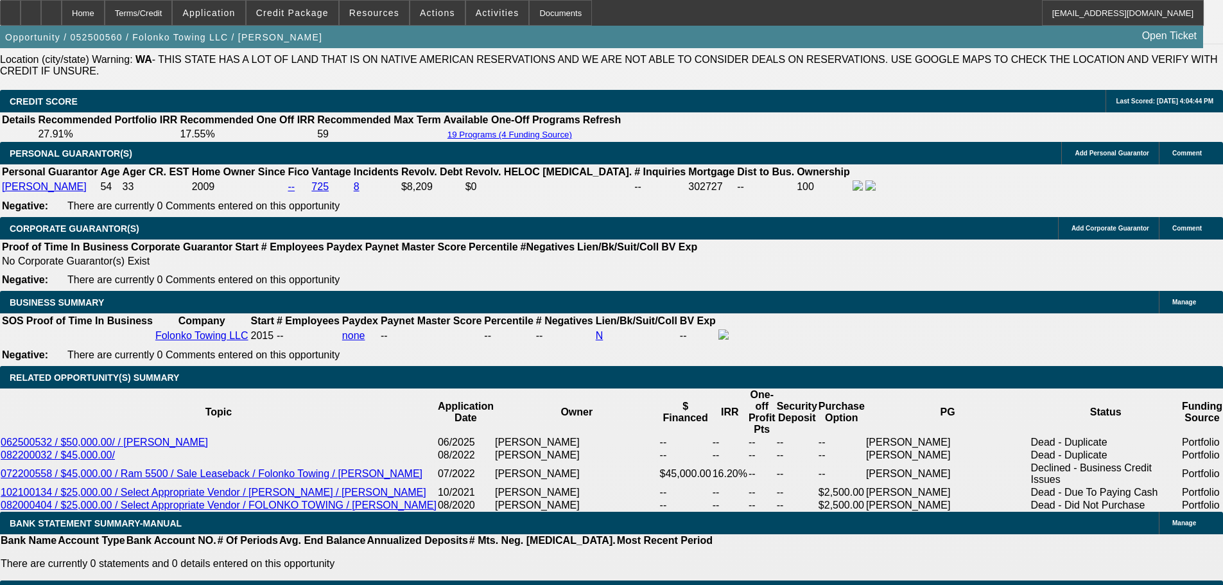
scroll to position [1798, 0]
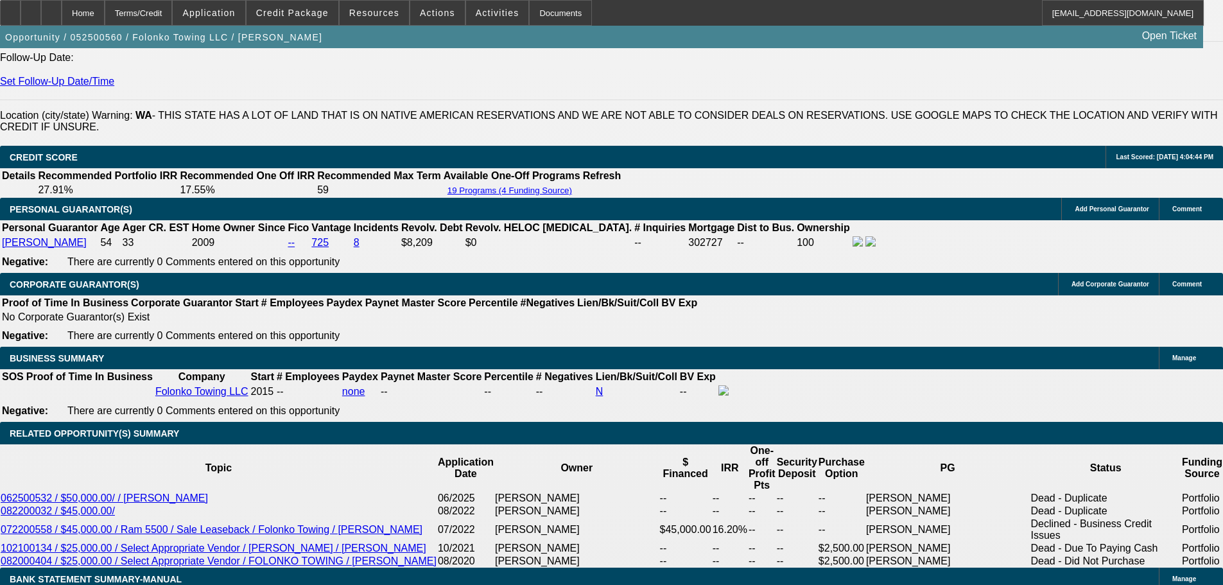
type input "60"
drag, startPoint x: 193, startPoint y: 330, endPoint x: 211, endPoint y: 170, distance: 161.0
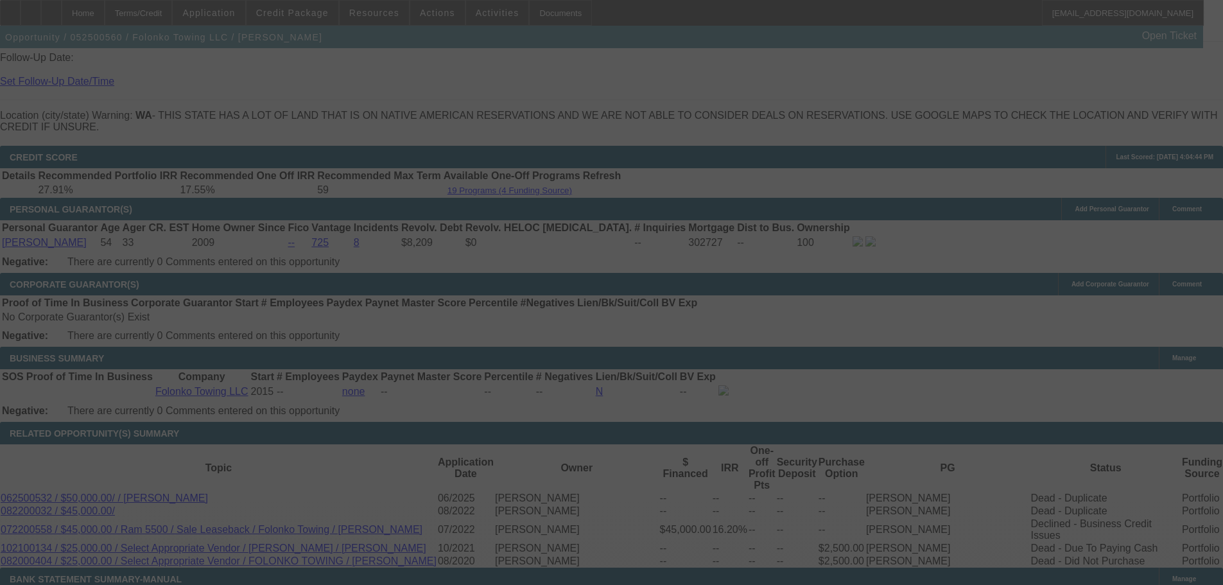
select select "0.15"
select select "0"
select select "2"
select select "0.1"
select select "4"
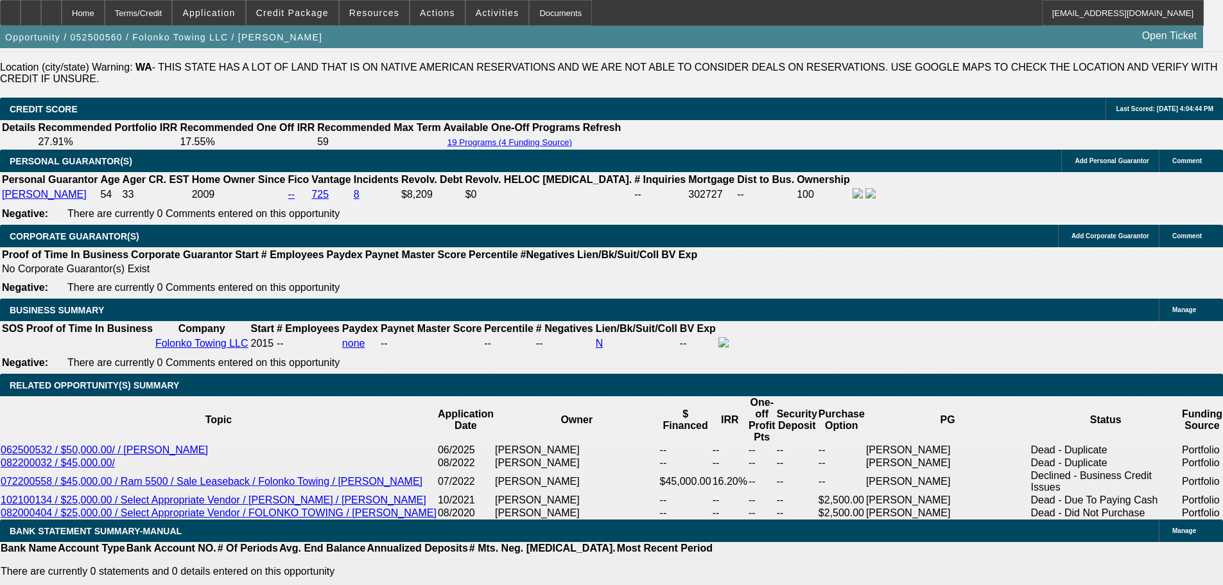
scroll to position [1991, 0]
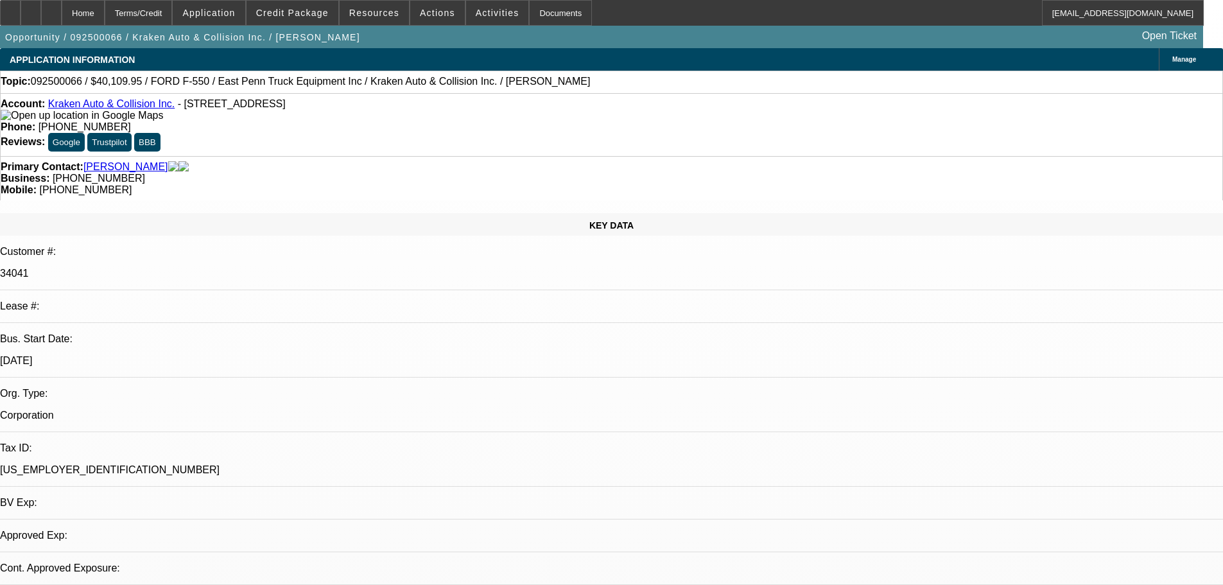
select select "0"
select select "0.1"
select select "4"
click at [62, 17] on div at bounding box center [51, 13] width 21 height 26
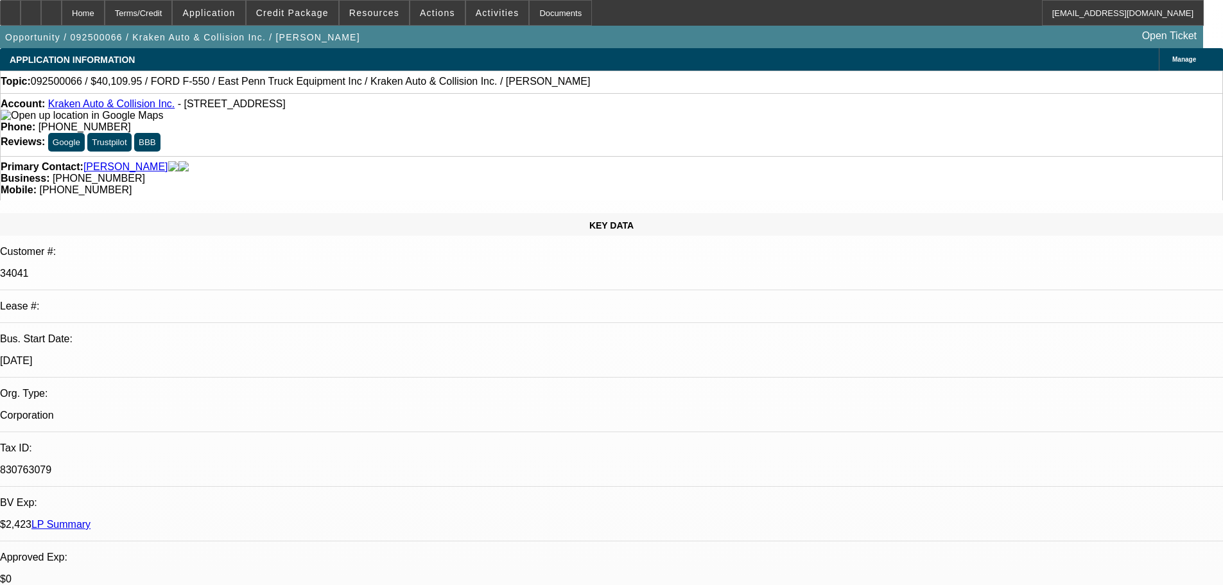
select select "0"
select select "0.1"
select select "1"
select select "4"
